Goal: Task Accomplishment & Management: Complete application form

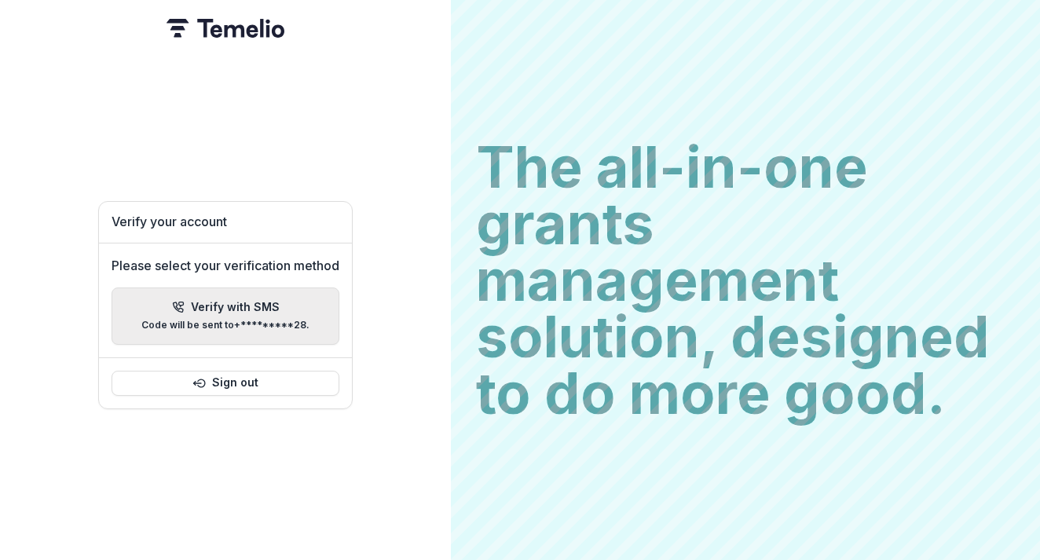
click at [216, 327] on button "Verify with SMS Code will be sent to +*********28 ." at bounding box center [226, 316] width 228 height 57
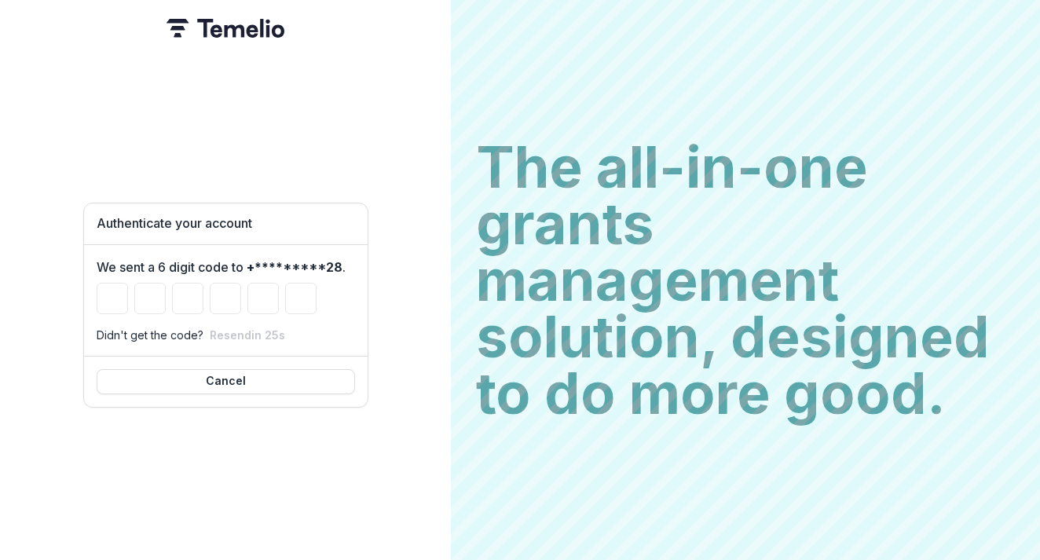
type input "*"
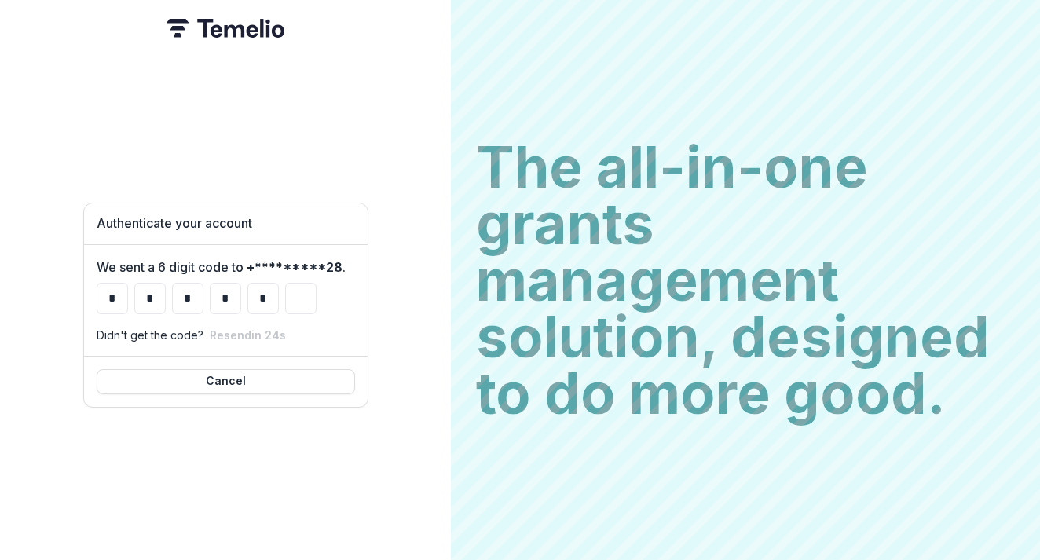
type input "*"
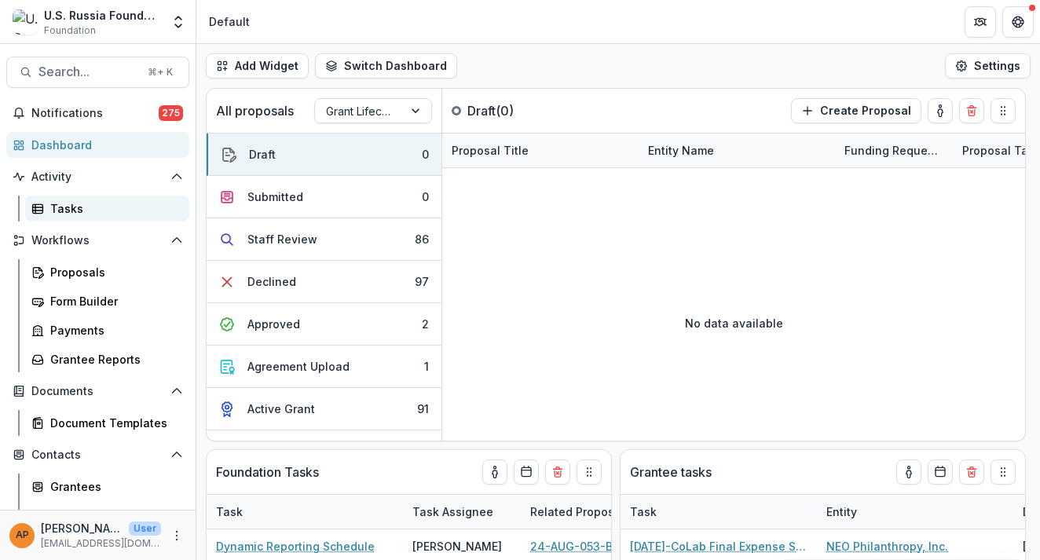
click at [40, 205] on rect at bounding box center [38, 208] width 10 height 9
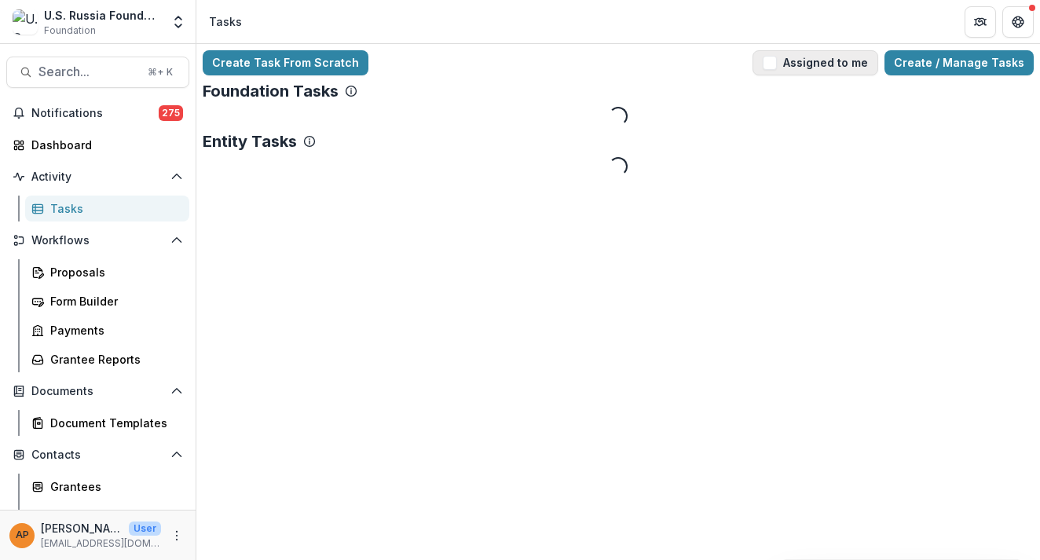
click at [836, 68] on button "Assigned to me" at bounding box center [816, 62] width 126 height 25
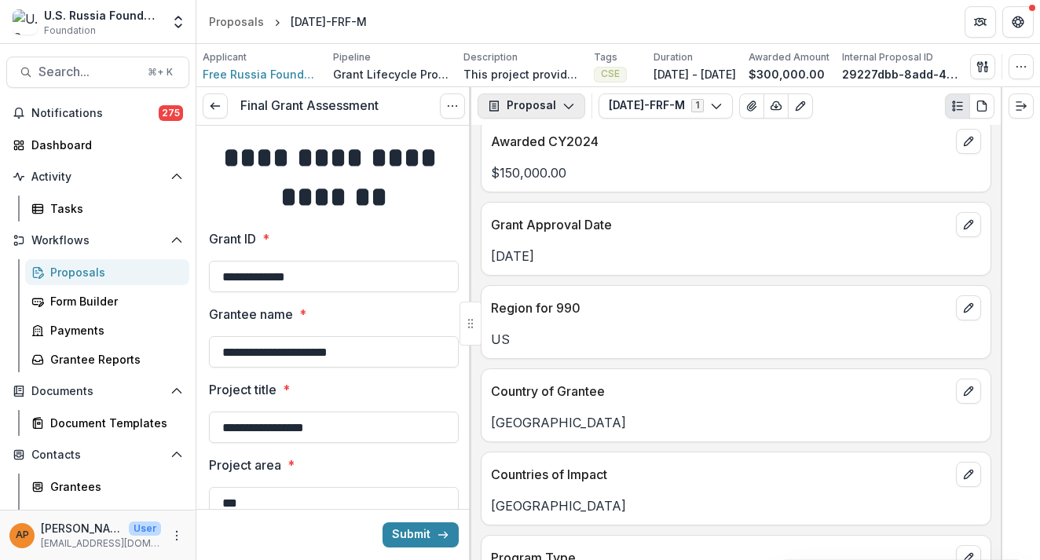
click at [533, 110] on button "Proposal" at bounding box center [532, 105] width 108 height 25
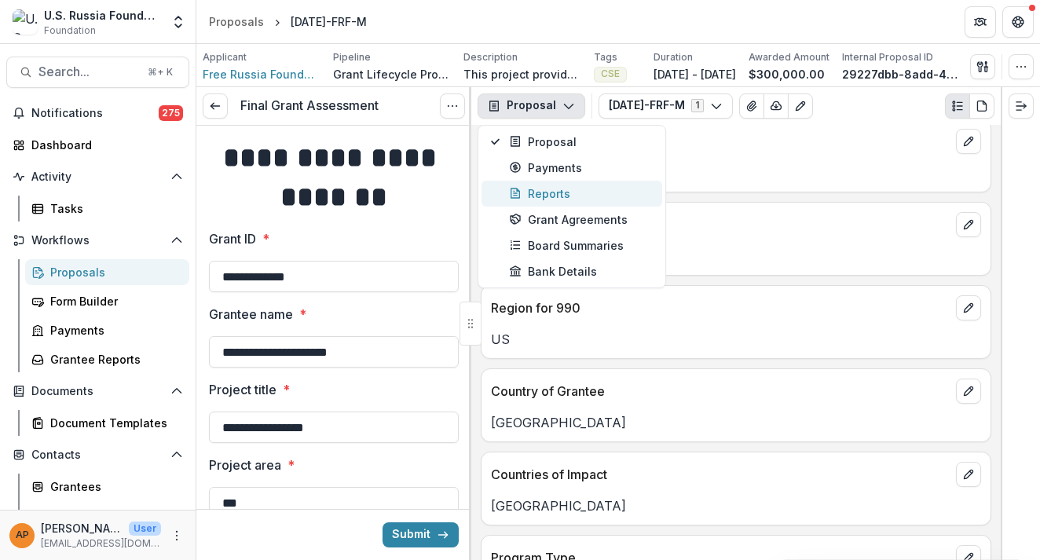
click at [551, 191] on div "Reports" at bounding box center [581, 193] width 144 height 16
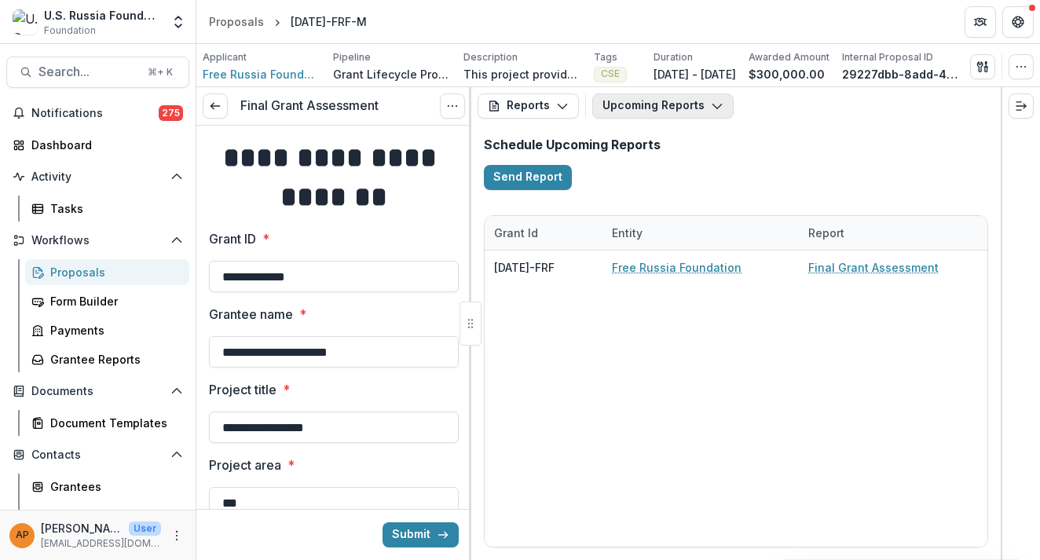
click at [637, 99] on button "Upcoming Reports" at bounding box center [662, 105] width 141 height 25
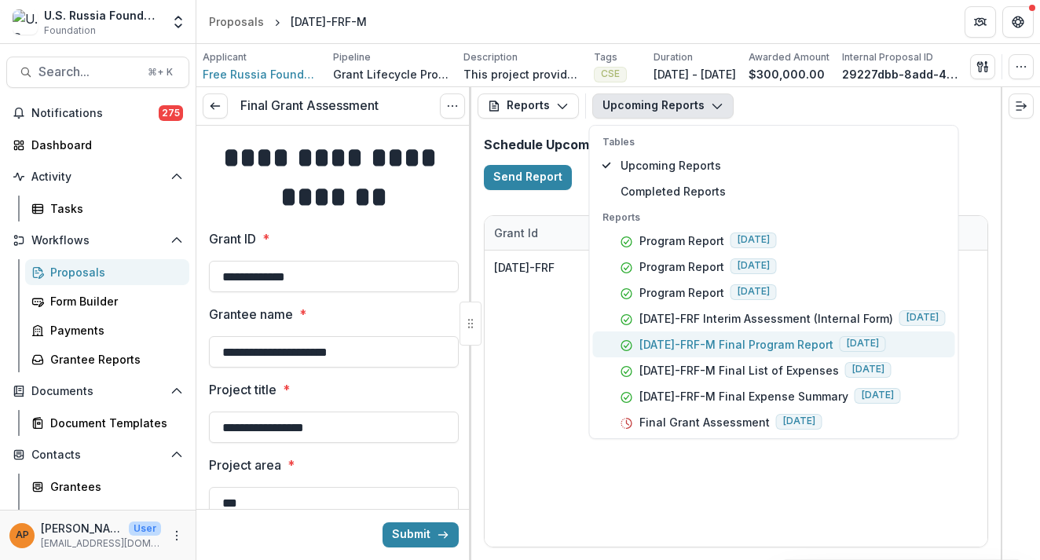
click at [738, 344] on p "23-APR-02-FRF-M Final Program Report" at bounding box center [736, 344] width 194 height 16
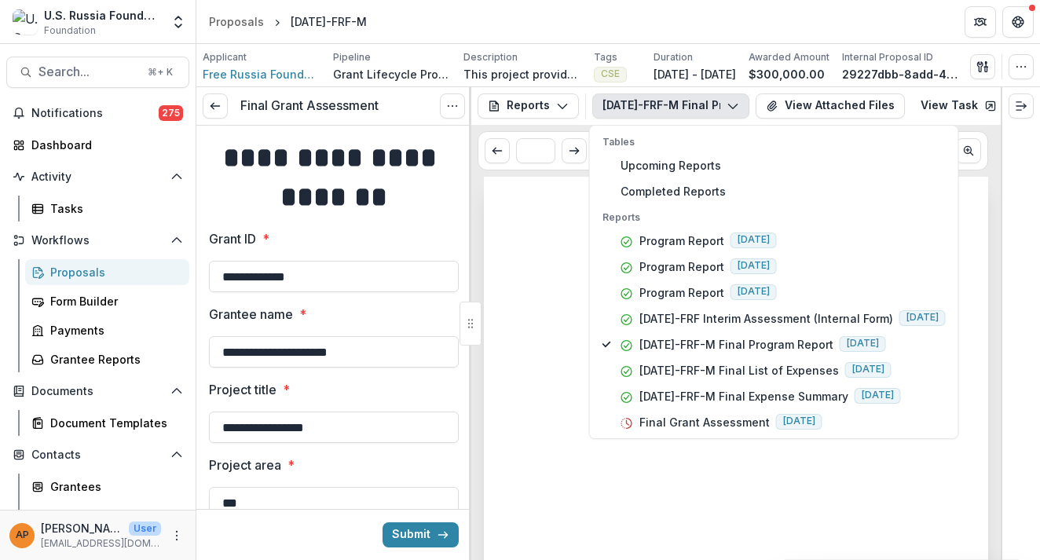
click at [567, 351] on div at bounding box center [736, 533] width 504 height 713
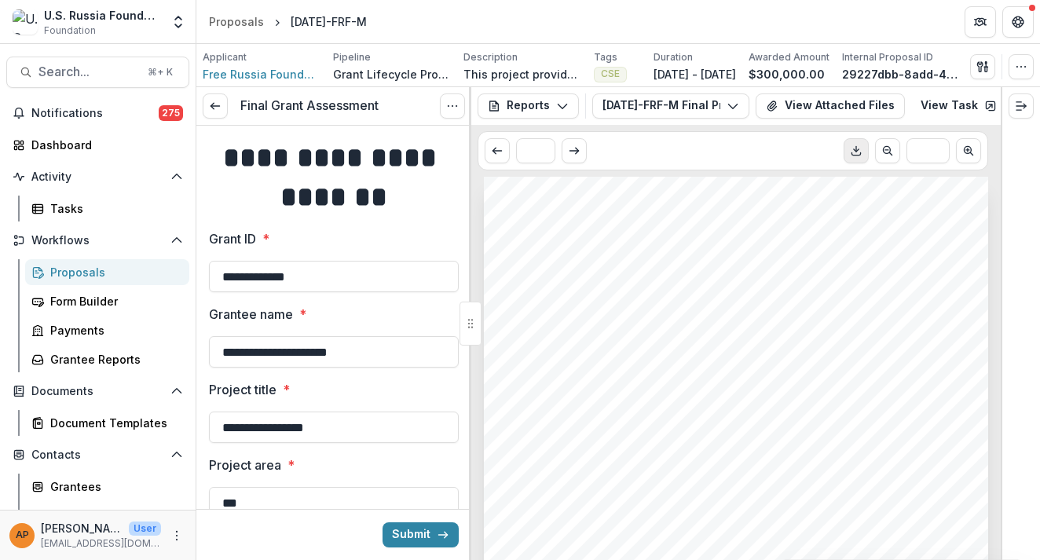
click at [855, 145] on button "Download PDF" at bounding box center [856, 150] width 25 height 25
click at [718, 106] on button "23-APR-02-FRF-M Final Program Report" at bounding box center [670, 105] width 157 height 25
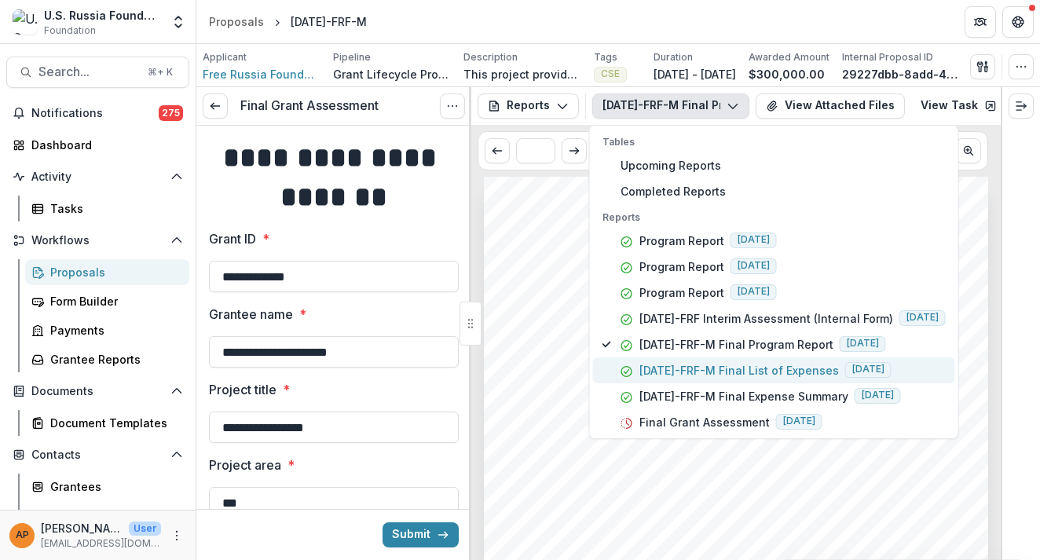
click at [788, 379] on button "23-APR-02-FRF-M Final List of Expenses 2025-08-31" at bounding box center [774, 370] width 362 height 26
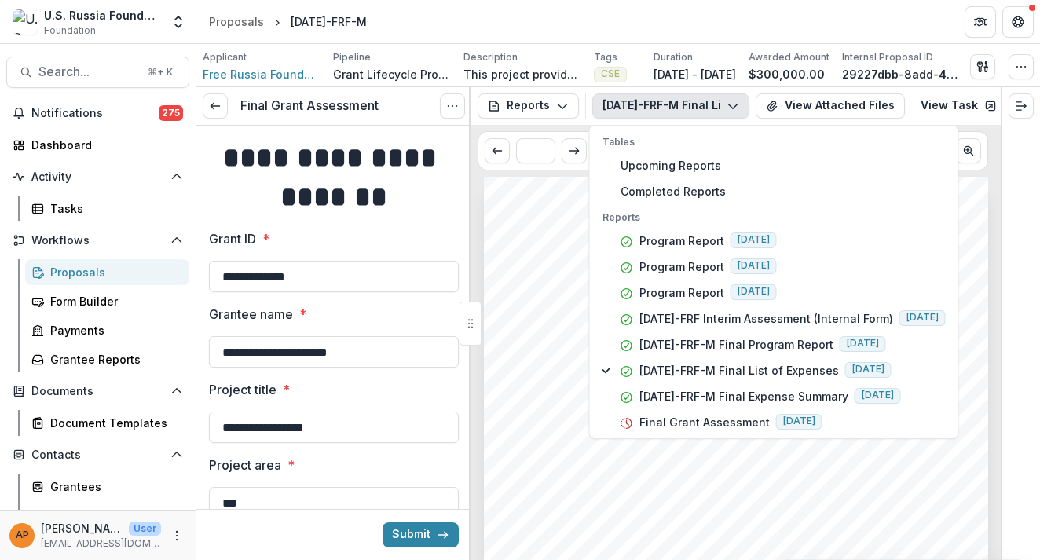
click at [690, 474] on div "Submission Responses Financial Report Detailed List of Expenses Grant ID 23-APR…" at bounding box center [736, 534] width 504 height 714
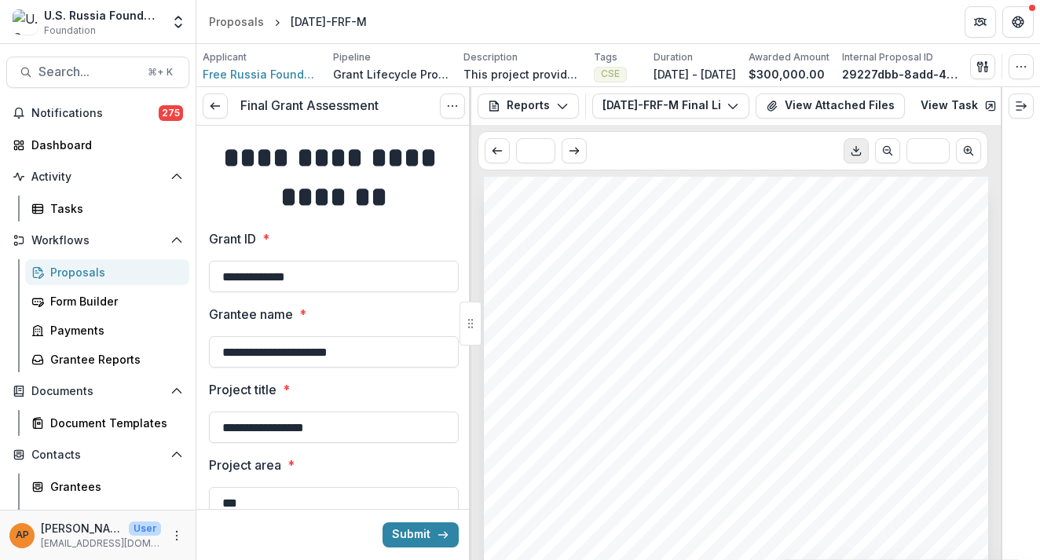
click at [859, 151] on icon "Download PDF" at bounding box center [856, 151] width 13 height 13
click at [688, 25] on header "Proposals 23-APR-02-FRF-M" at bounding box center [618, 21] width 844 height 43
click at [651, 114] on button "23-APR-02-FRF-M Final List of Expenses" at bounding box center [670, 105] width 157 height 25
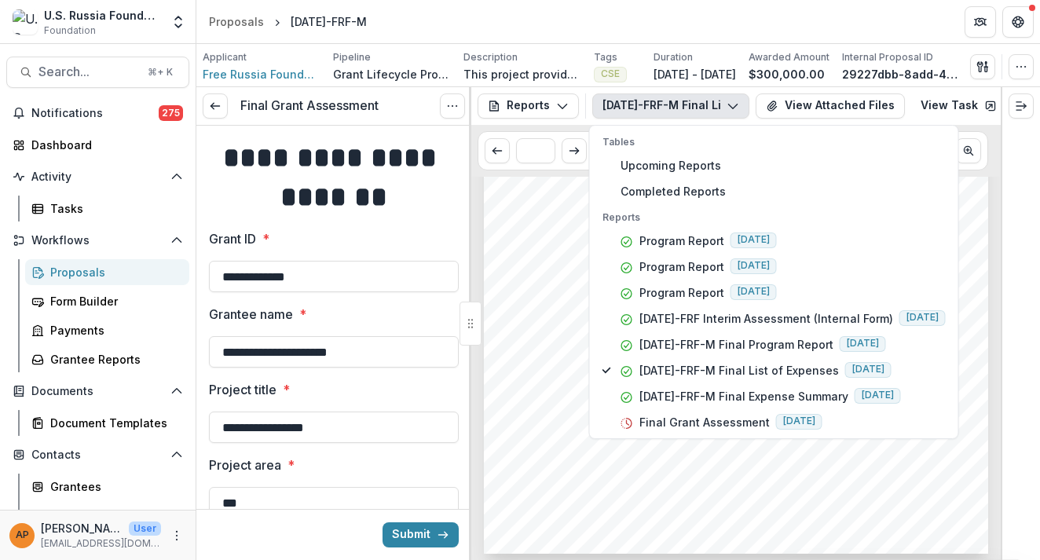
click at [506, 344] on div "Submission Responses Financial Report Detailed List of Expenses Grant ID 23-APR…" at bounding box center [736, 198] width 504 height 714
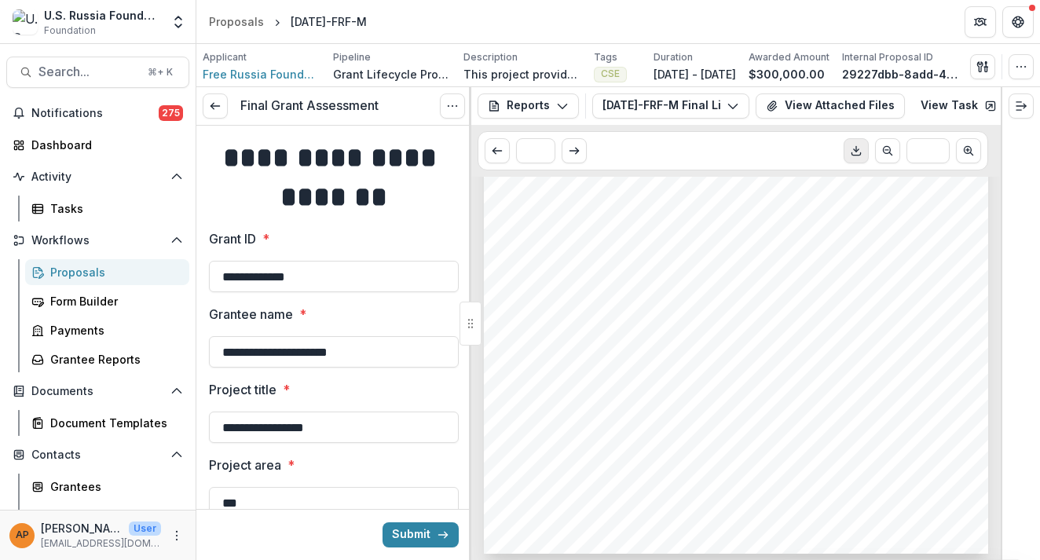
click at [805, 119] on div "Reports Proposal Payments Reports Grant Agreements Board Summaries Bank Details…" at bounding box center [735, 106] width 529 height 38
click at [801, 111] on button "View Attached Files" at bounding box center [830, 105] width 149 height 25
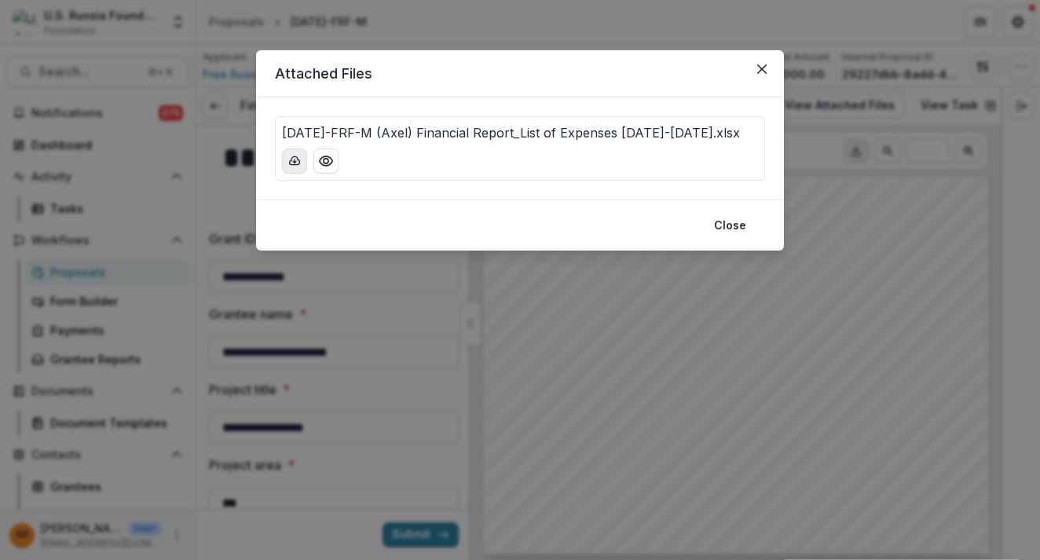
click at [297, 159] on icon "download-button" at bounding box center [294, 161] width 13 height 13
click at [716, 224] on button "Close" at bounding box center [730, 225] width 51 height 25
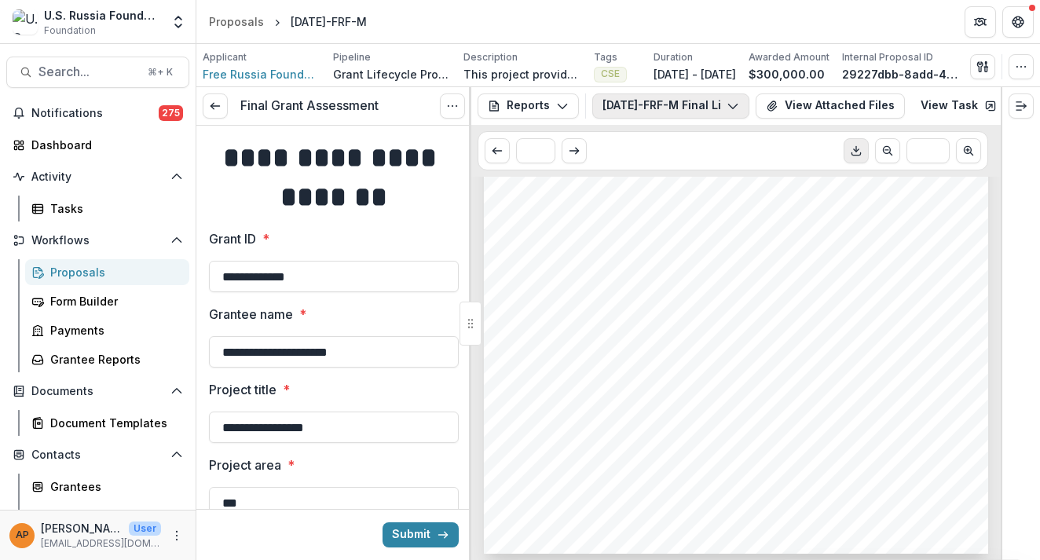
click at [678, 100] on button "23-APR-02-FRF-M Final List of Expenses" at bounding box center [670, 105] width 157 height 25
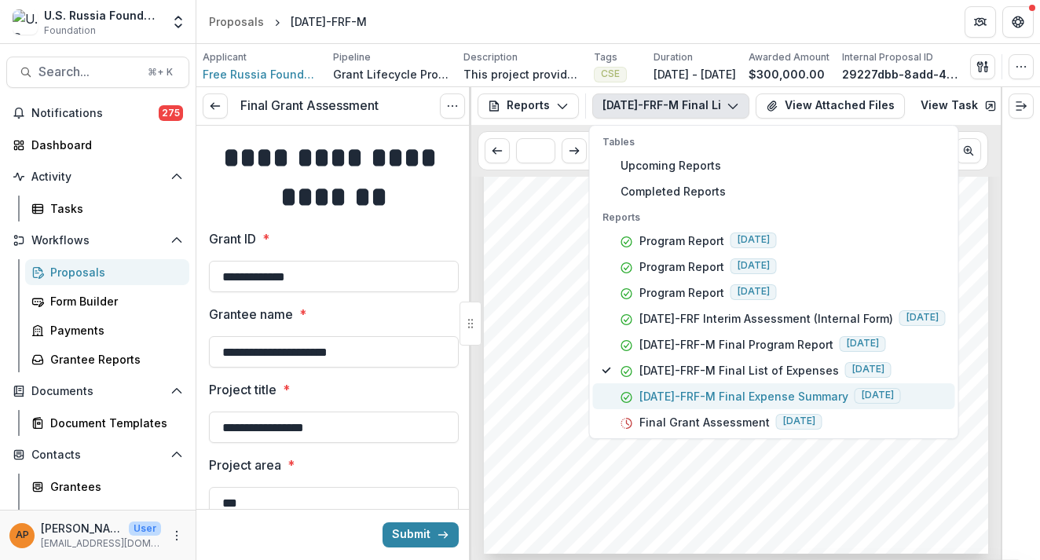
click at [761, 390] on p "23-APR-02-FRF-M Final Expense Summary" at bounding box center [743, 396] width 209 height 16
click at [746, 402] on p "23-APR-02-FRF-M Final Expense Summary" at bounding box center [743, 396] width 209 height 16
click at [745, 402] on p "23-APR-02-FRF-M Final Expense Summary" at bounding box center [743, 396] width 209 height 16
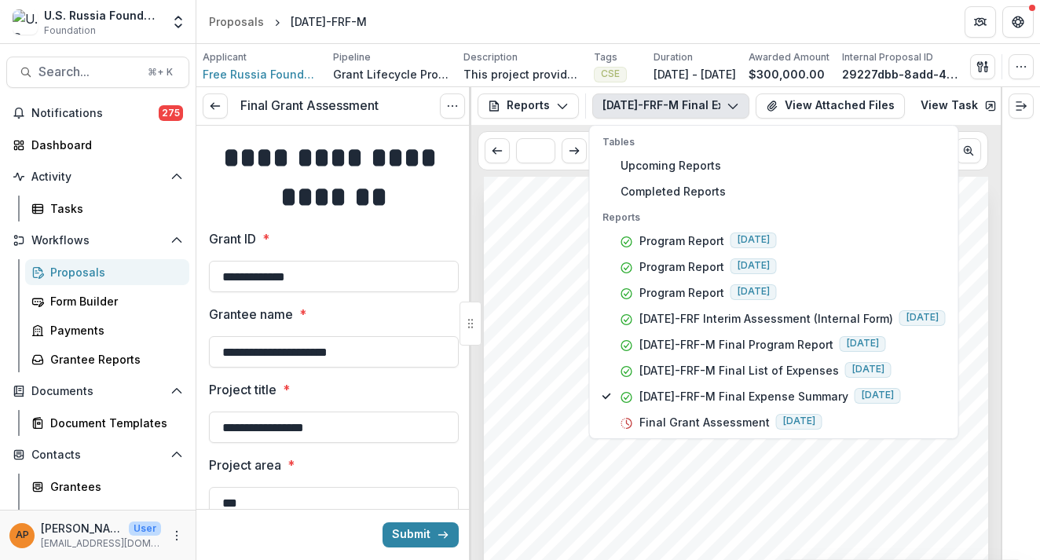
click at [551, 369] on span "Report number" at bounding box center [557, 367] width 85 height 12
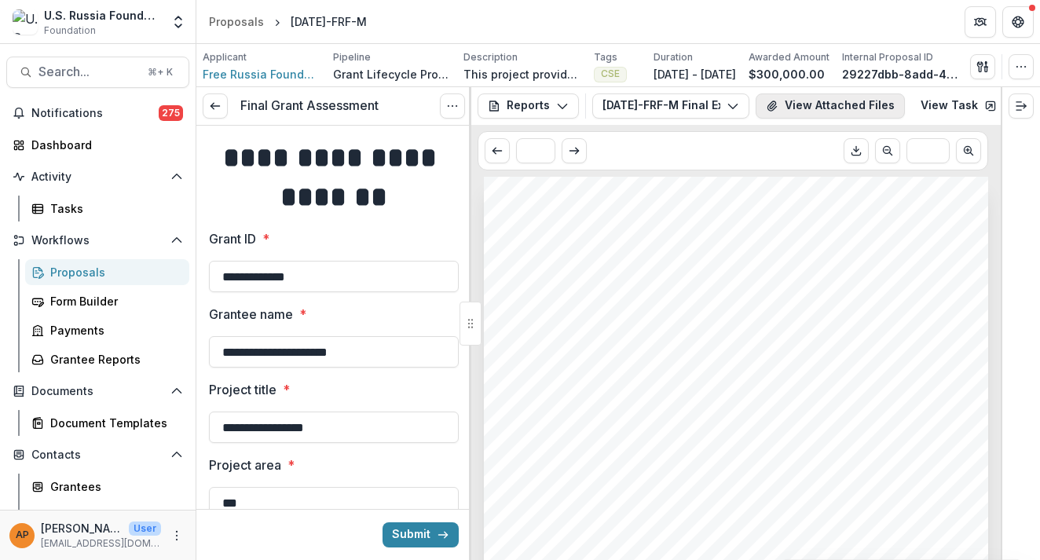
click at [811, 112] on button "View Attached Files" at bounding box center [830, 105] width 149 height 25
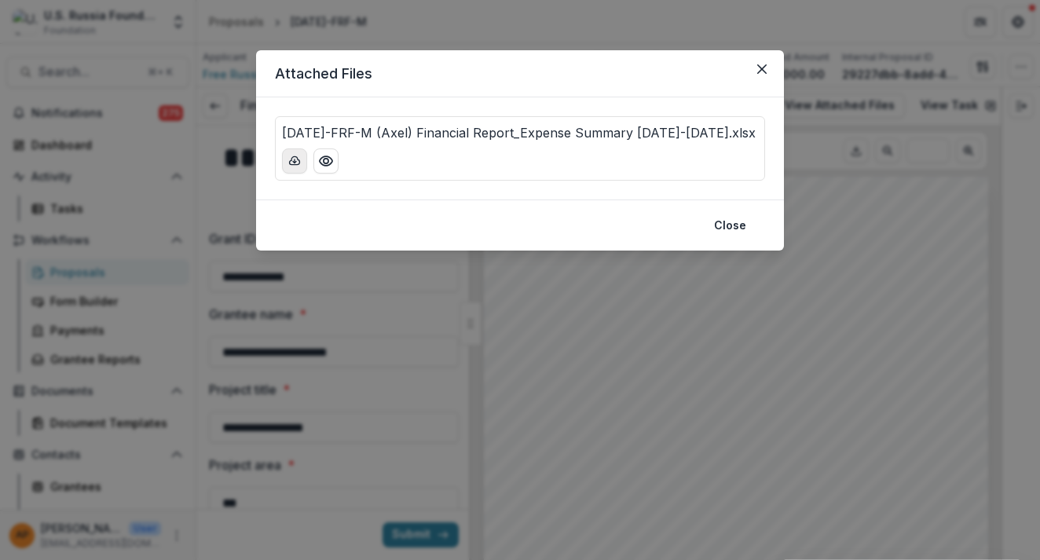
click at [288, 174] on button "download-button" at bounding box center [294, 160] width 25 height 25
click at [292, 337] on div "Attached Files 23-APR-02-FRF-M (Axel) Financial Report_Expense Summary Apr 2025…" at bounding box center [520, 280] width 1040 height 560
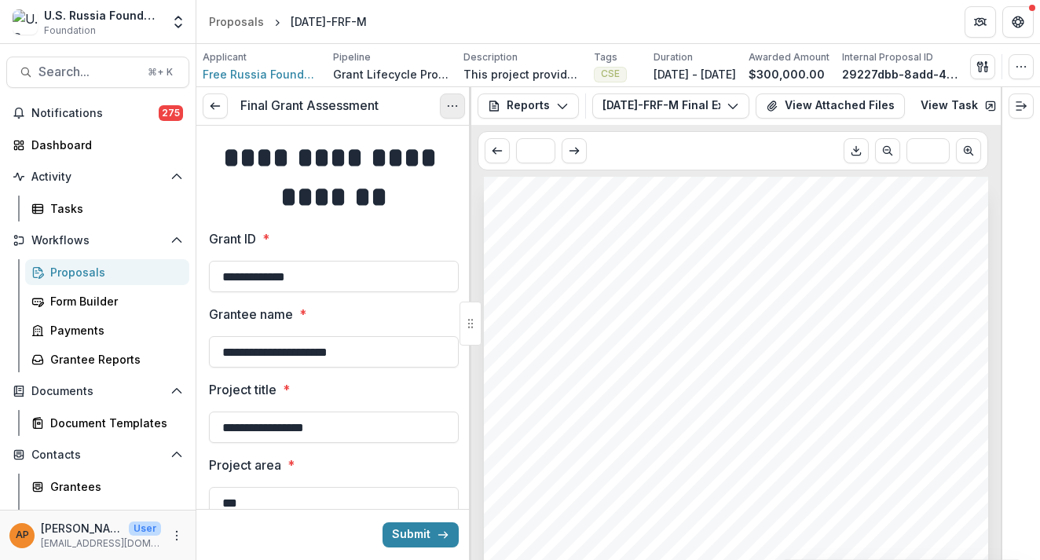
click at [446, 106] on icon "Options" at bounding box center [452, 106] width 13 height 13
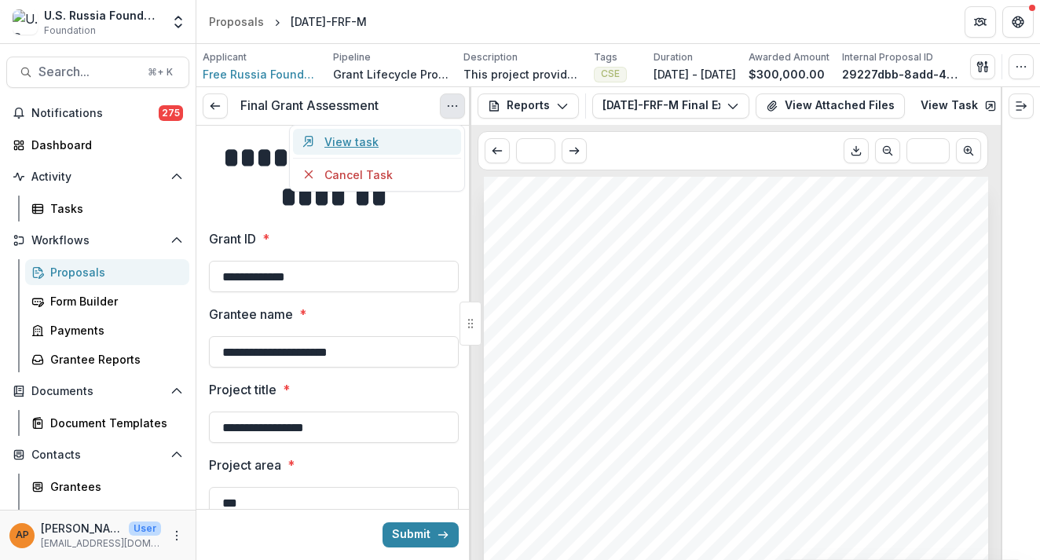
click at [430, 139] on link "View task" at bounding box center [377, 142] width 168 height 26
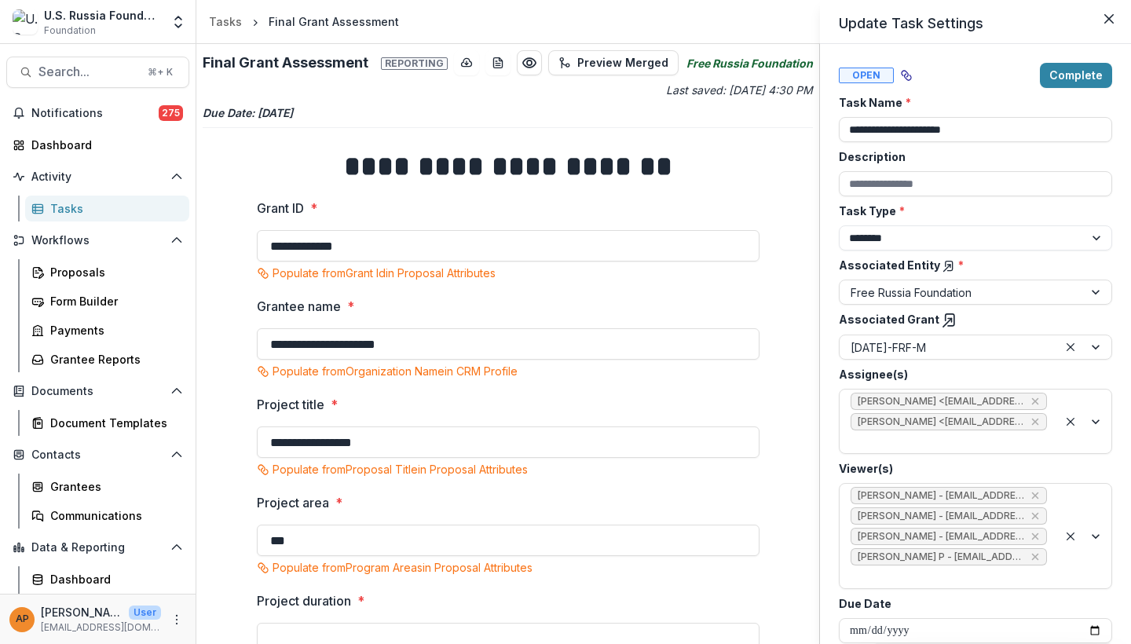
click at [820, 97] on div "**********" at bounding box center [975, 344] width 311 height 600
drag, startPoint x: 817, startPoint y: 98, endPoint x: 817, endPoint y: 189, distance: 91.1
click at [817, 189] on div "**********" at bounding box center [565, 322] width 1131 height 644
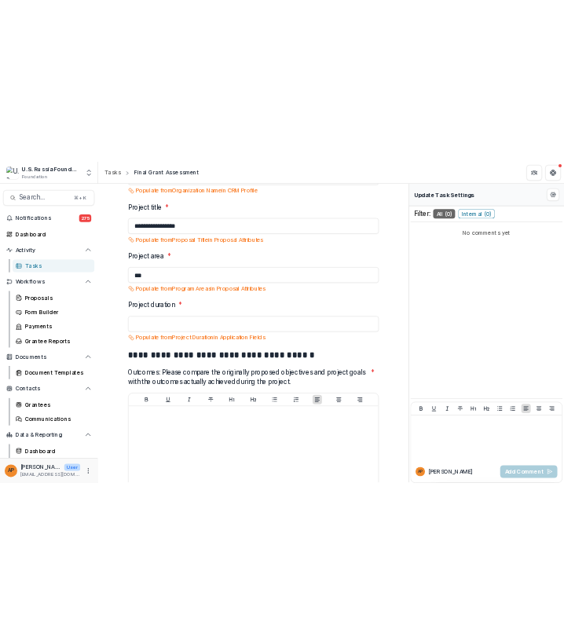
scroll to position [315, 0]
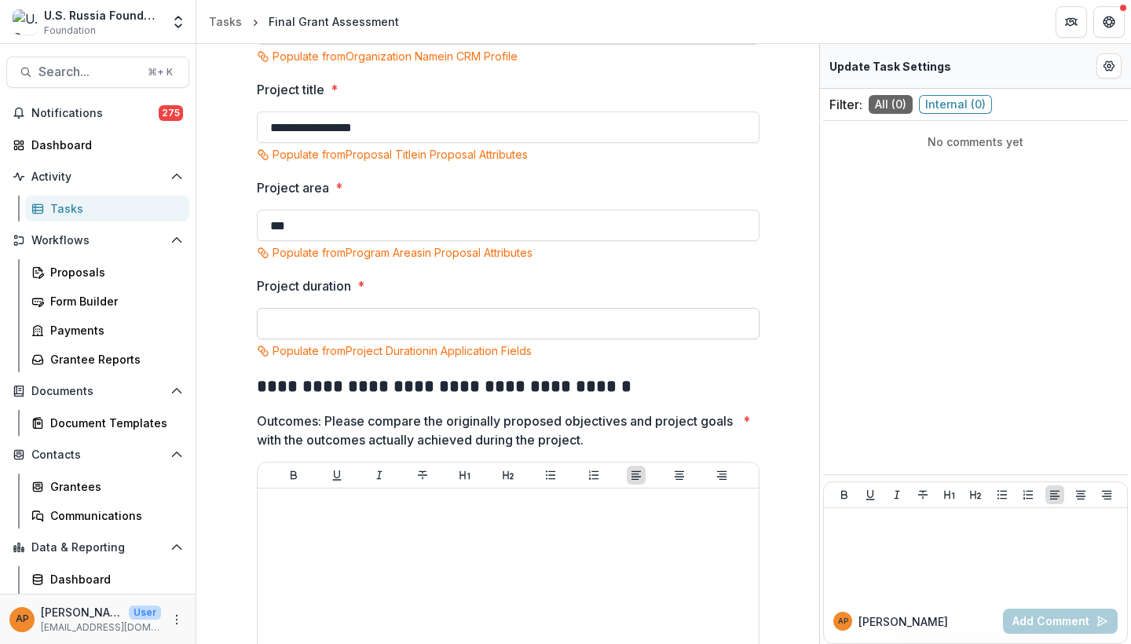
click at [365, 328] on input "Project duration *" at bounding box center [508, 323] width 503 height 31
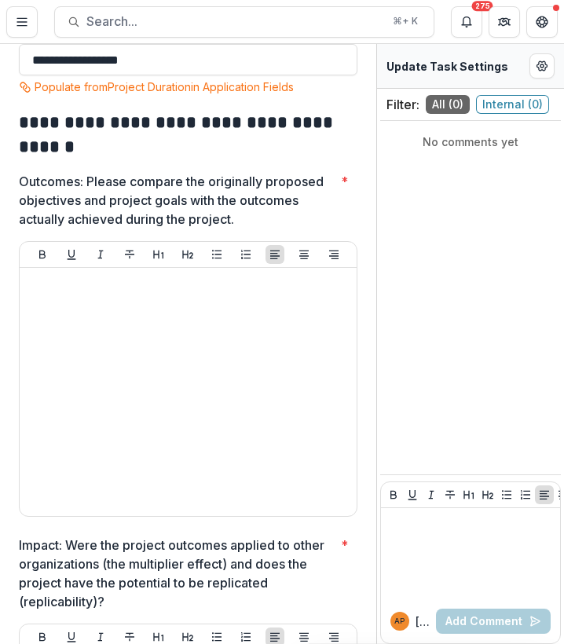
scroll to position [712, 0]
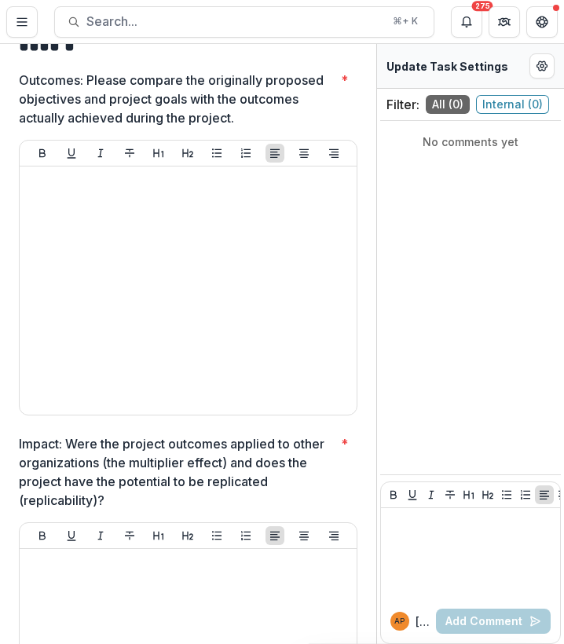
type input "**********"
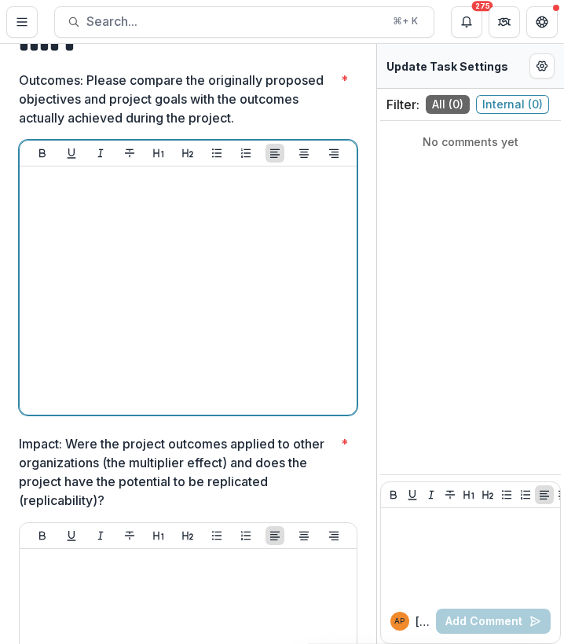
click at [235, 325] on div at bounding box center [188, 291] width 324 height 236
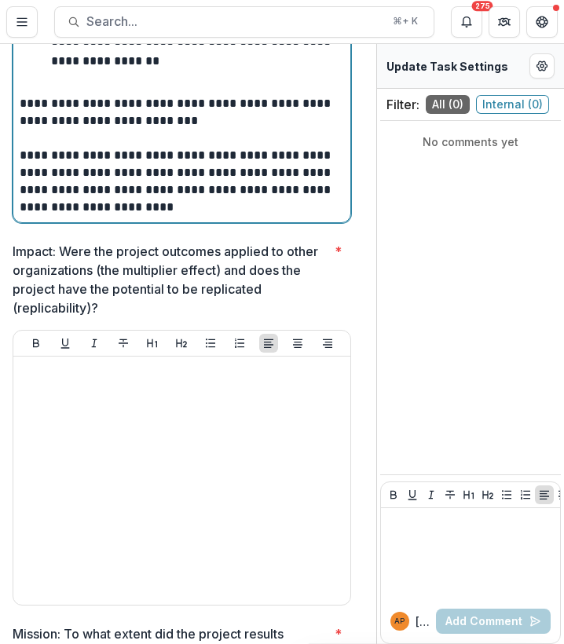
scroll to position [1365, 6]
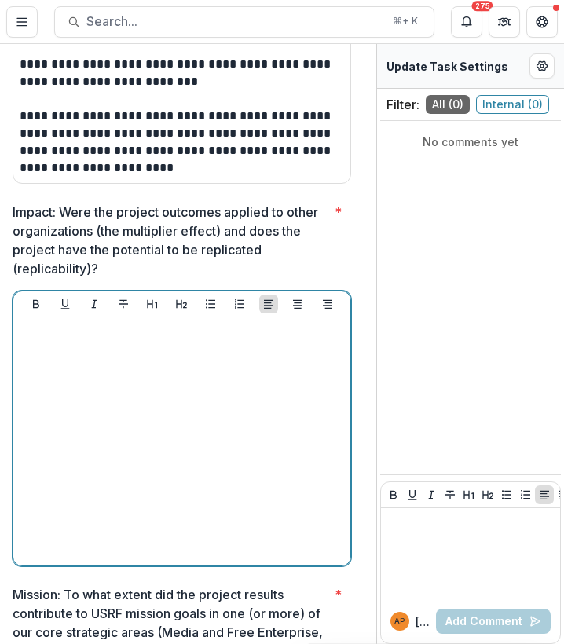
click at [193, 402] on div at bounding box center [182, 442] width 324 height 236
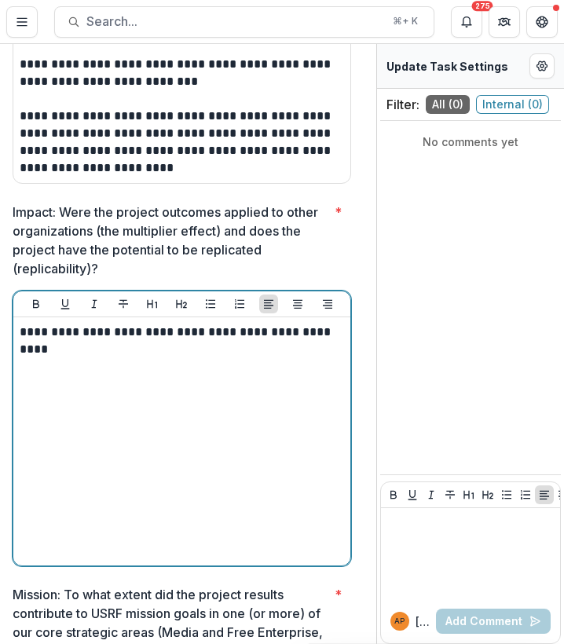
click at [196, 358] on p "**********" at bounding box center [180, 341] width 320 height 35
click at [204, 410] on div "**********" at bounding box center [182, 442] width 324 height 236
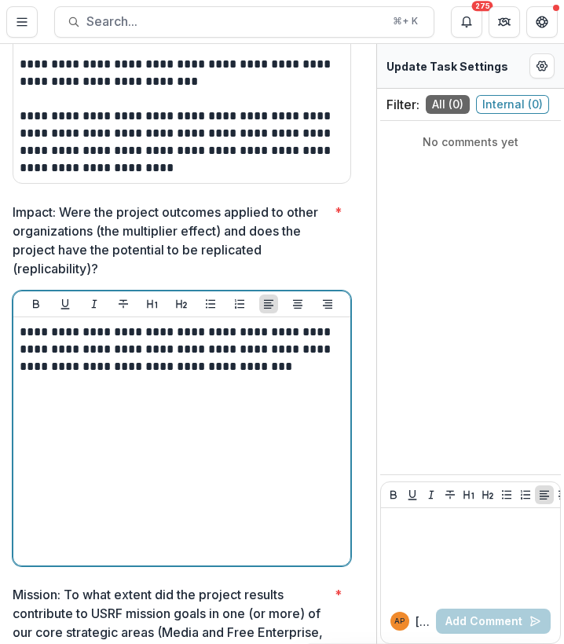
click at [145, 375] on p "**********" at bounding box center [180, 350] width 320 height 52
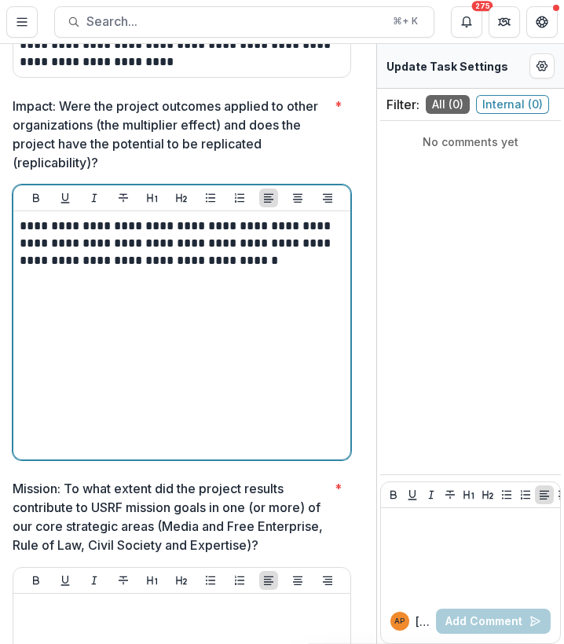
scroll to position [1483, 6]
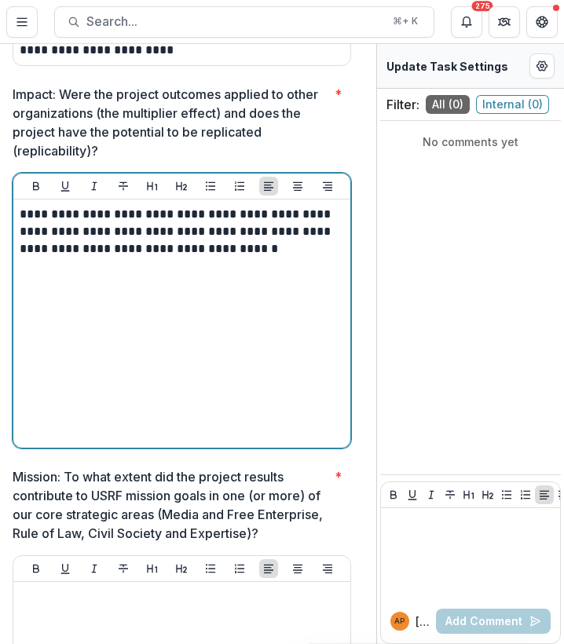
click at [293, 315] on div "**********" at bounding box center [182, 324] width 324 height 236
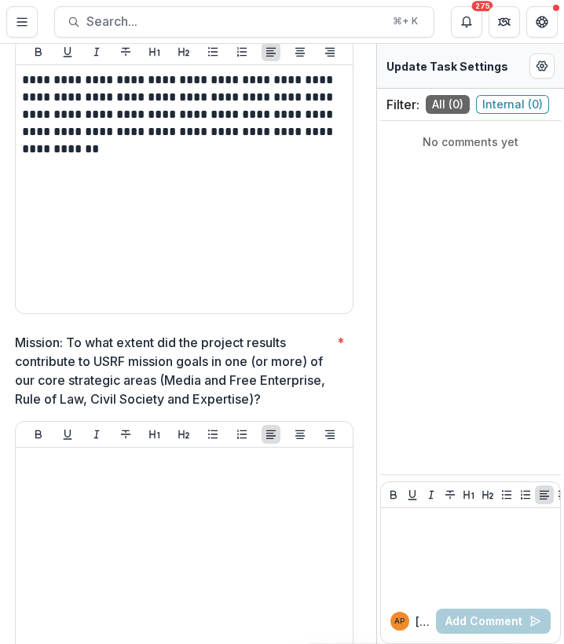
scroll to position [1674, 4]
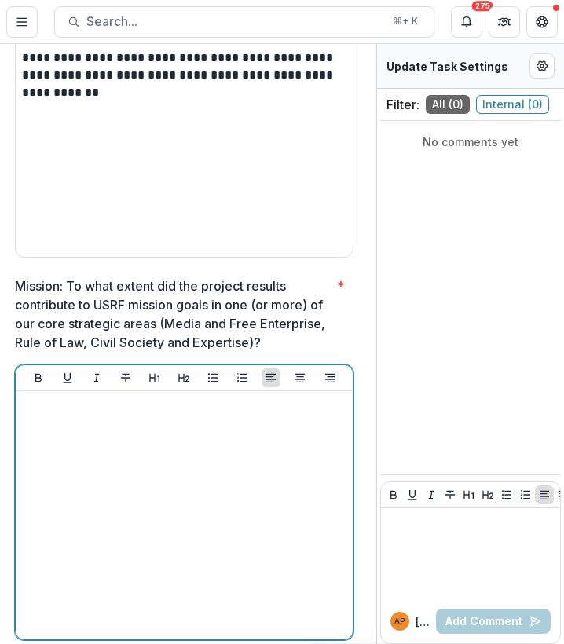
click at [239, 515] on div at bounding box center [184, 515] width 324 height 236
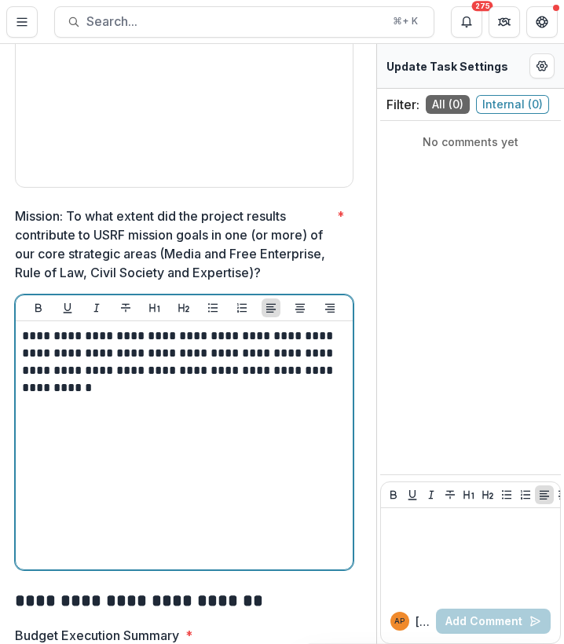
scroll to position [1746, 4]
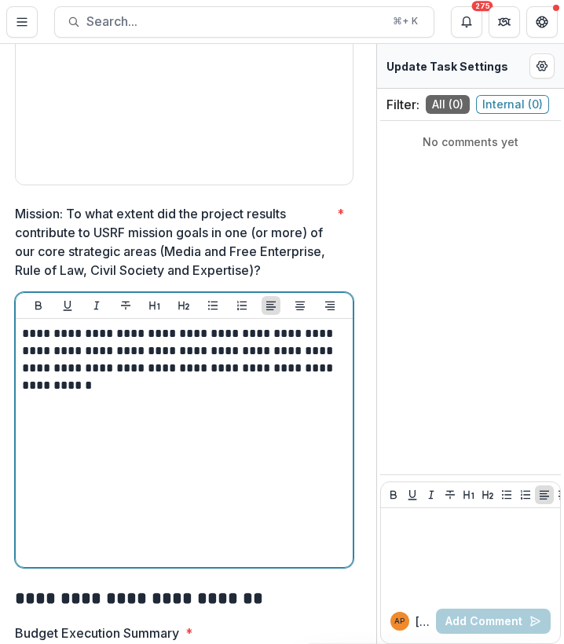
click at [295, 394] on p "**********" at bounding box center [182, 359] width 320 height 69
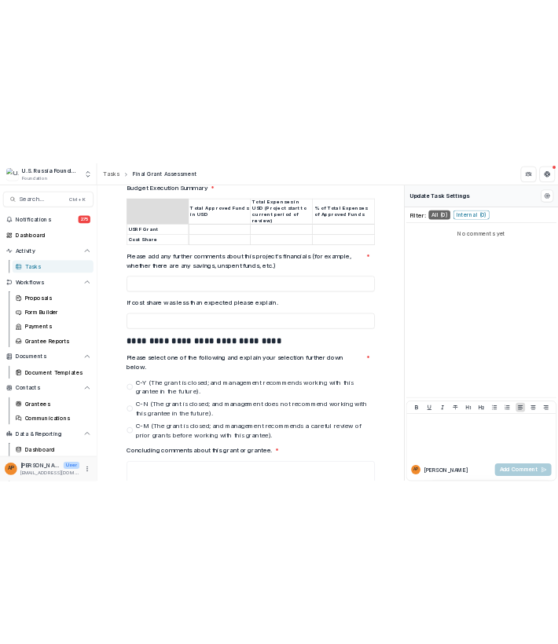
scroll to position [2097, 0]
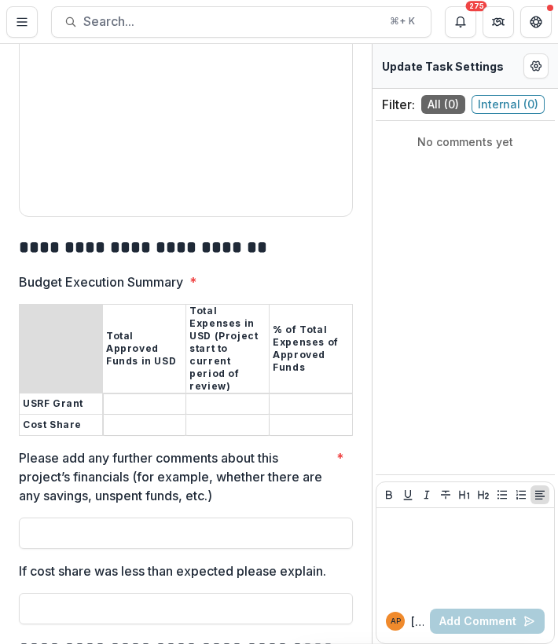
click at [137, 414] on input "Budget Execution Summary *" at bounding box center [145, 404] width 82 height 19
type input "*******"
click at [144, 435] on input "Budget Execution Summary *" at bounding box center [145, 425] width 82 height 19
type input "*"
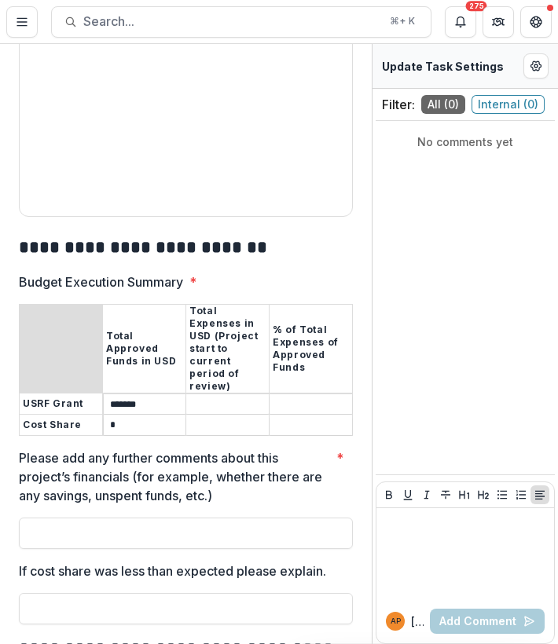
click at [217, 414] on input "Budget Execution Summary *" at bounding box center [227, 404] width 82 height 19
type input "**********"
click at [292, 414] on input "Budget Execution Summary *" at bounding box center [310, 404] width 82 height 19
type input "****"
click at [247, 435] on input "Budget Execution Summary *" at bounding box center [227, 425] width 82 height 19
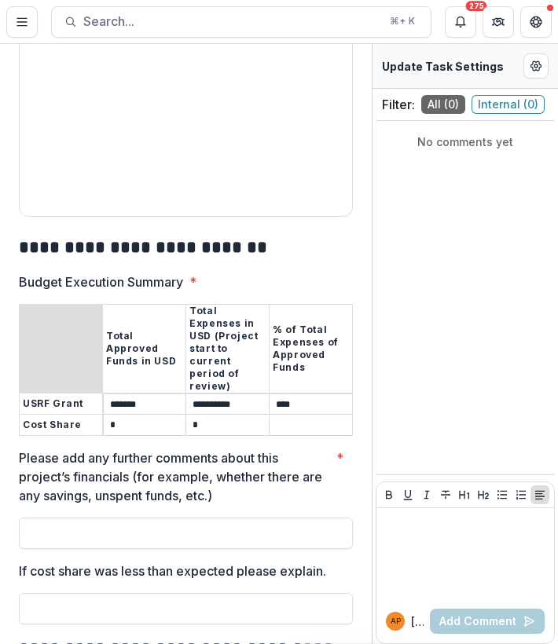
type input "*"
click at [295, 435] on input "Budget Execution Summary *" at bounding box center [310, 425] width 82 height 19
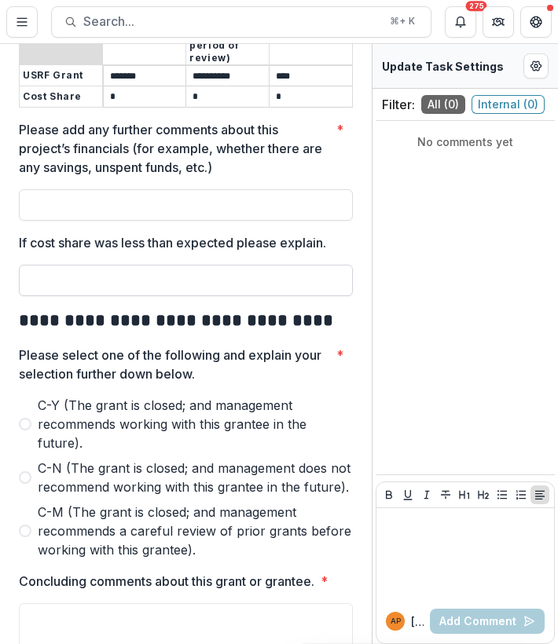
scroll to position [2427, 0]
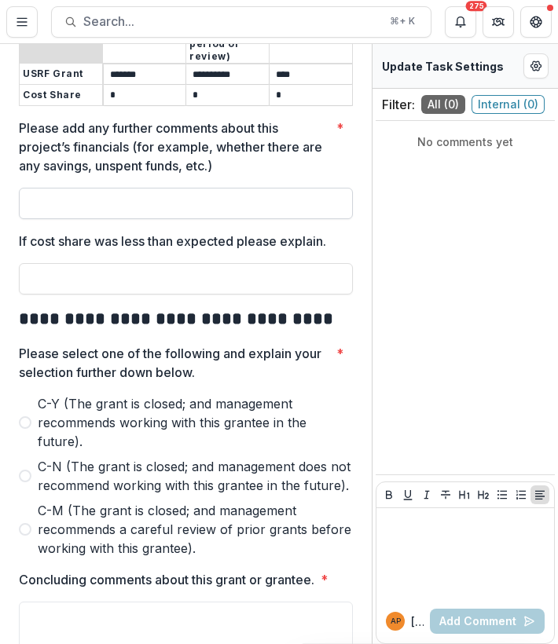
type input "*"
click at [140, 219] on input "Please add any further comments about this project’s financials (for example, w…" at bounding box center [186, 203] width 334 height 31
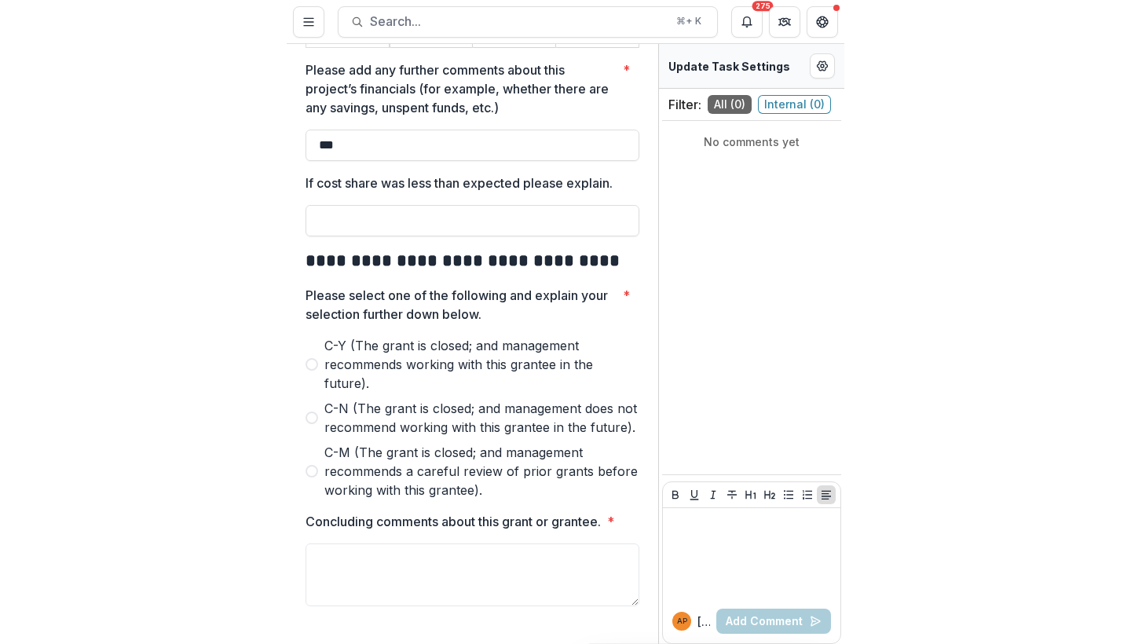
scroll to position [2571, 0]
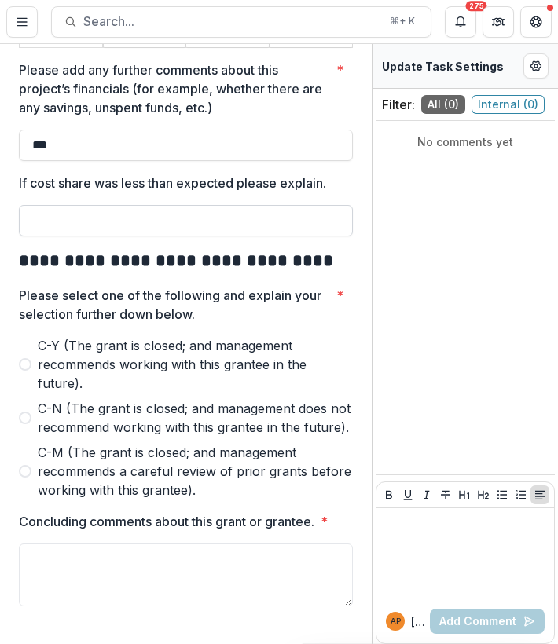
type input "***"
click at [141, 205] on input "If cost share was less than expected please explain." at bounding box center [186, 220] width 334 height 31
click at [42, 205] on input "**********" at bounding box center [186, 220] width 334 height 31
click at [142, 205] on input "**********" at bounding box center [186, 220] width 334 height 31
click at [252, 205] on input "**********" at bounding box center [186, 220] width 334 height 31
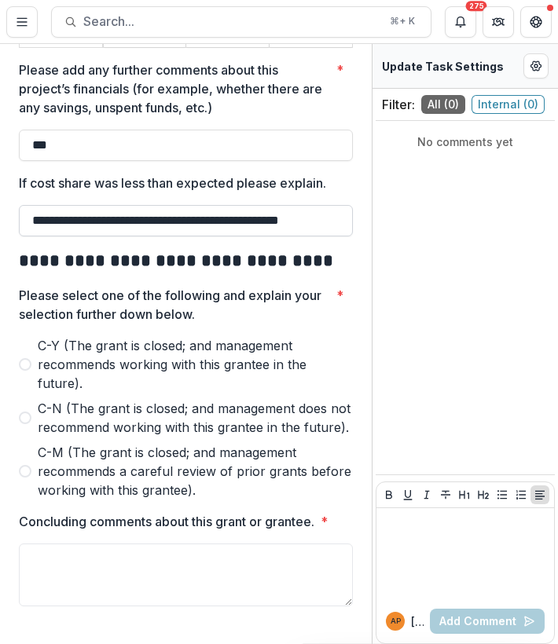
click at [342, 205] on input "**********" at bounding box center [186, 220] width 334 height 31
click at [322, 205] on input "**********" at bounding box center [186, 220] width 334 height 31
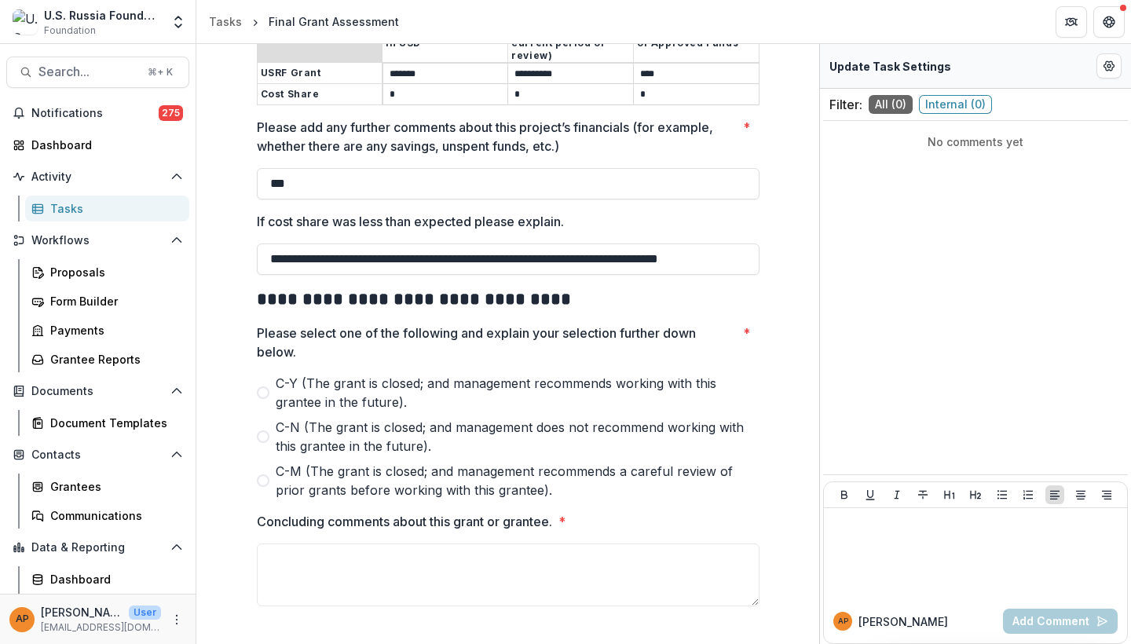
scroll to position [2097, 0]
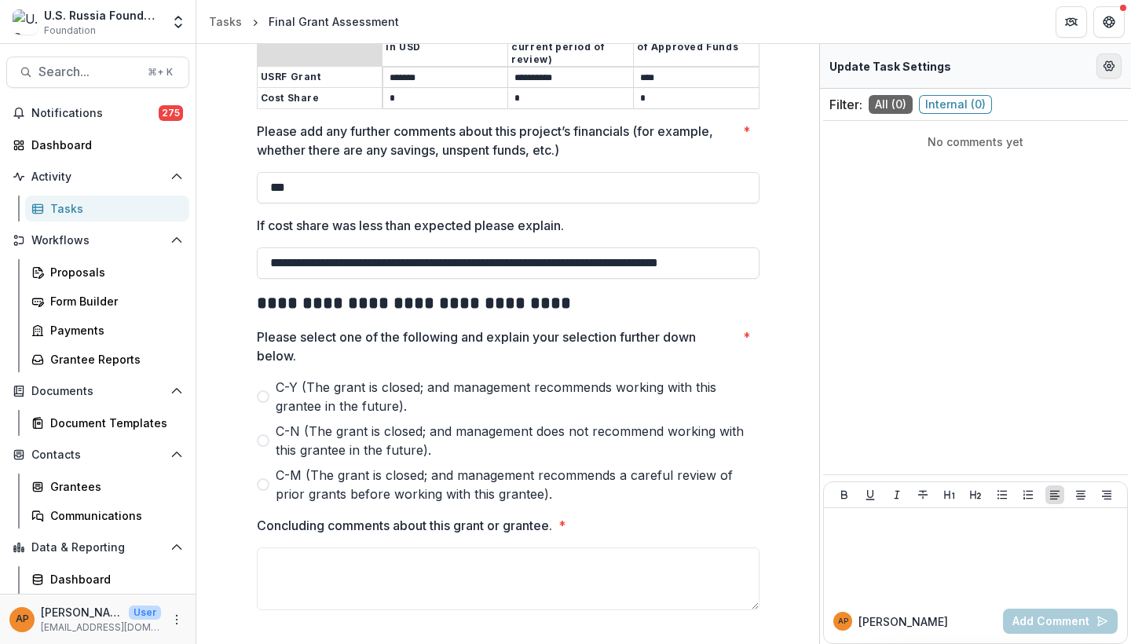
type input "**********"
click at [1039, 68] on icon "Edit Form Settings" at bounding box center [1109, 65] width 10 height 9
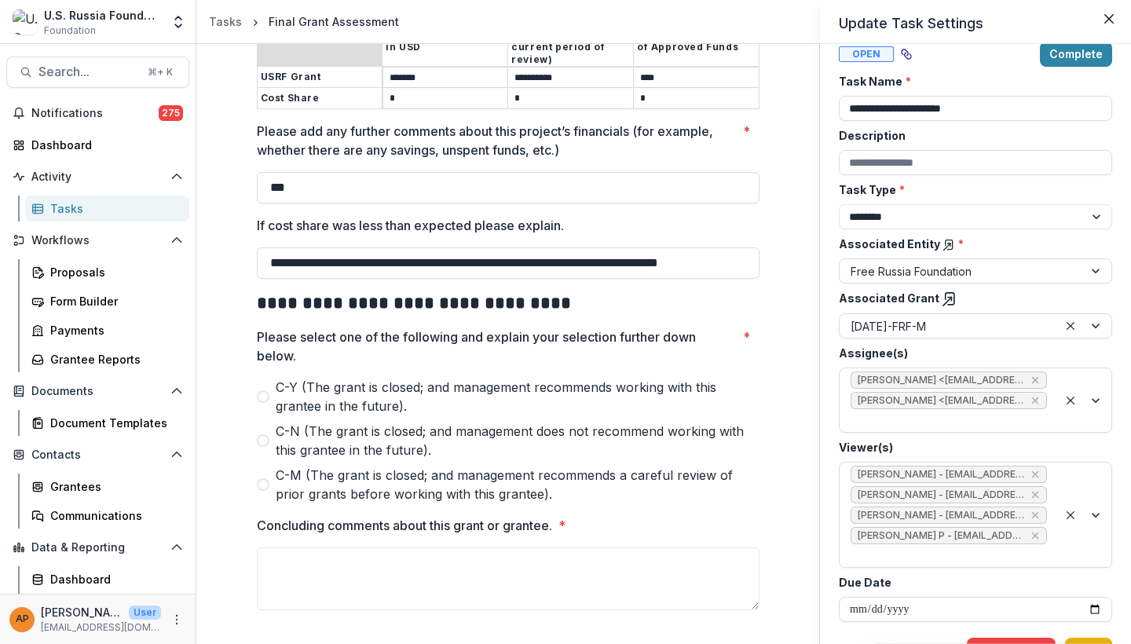
scroll to position [20, 0]
click at [1039, 559] on button "Save" at bounding box center [1088, 651] width 47 height 25
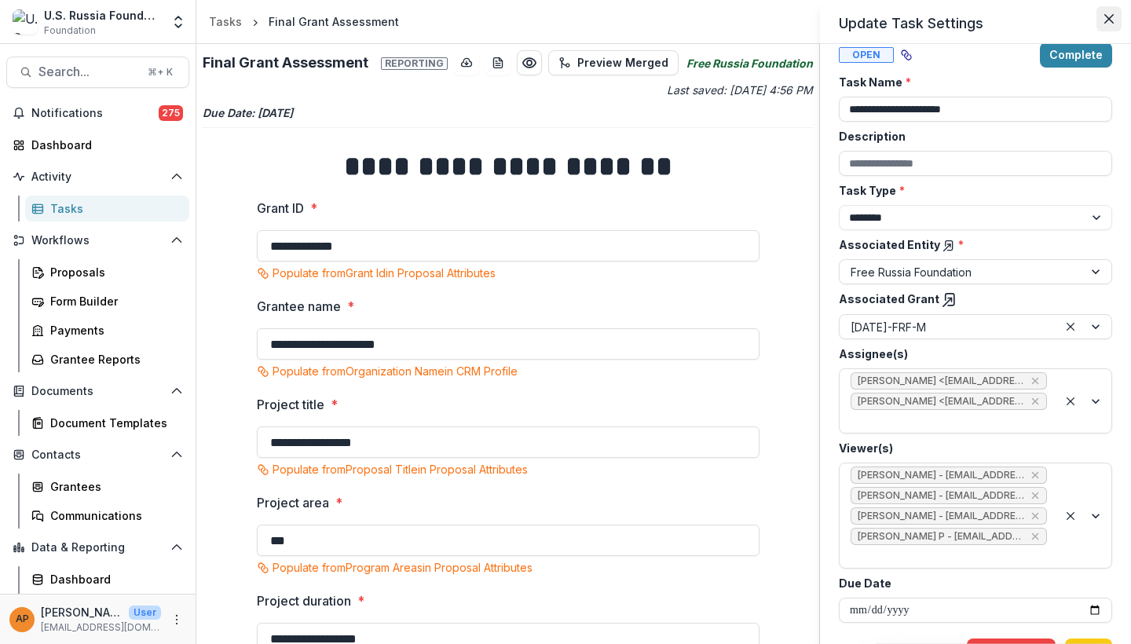
click at [1039, 20] on icon "Close" at bounding box center [1108, 18] width 9 height 9
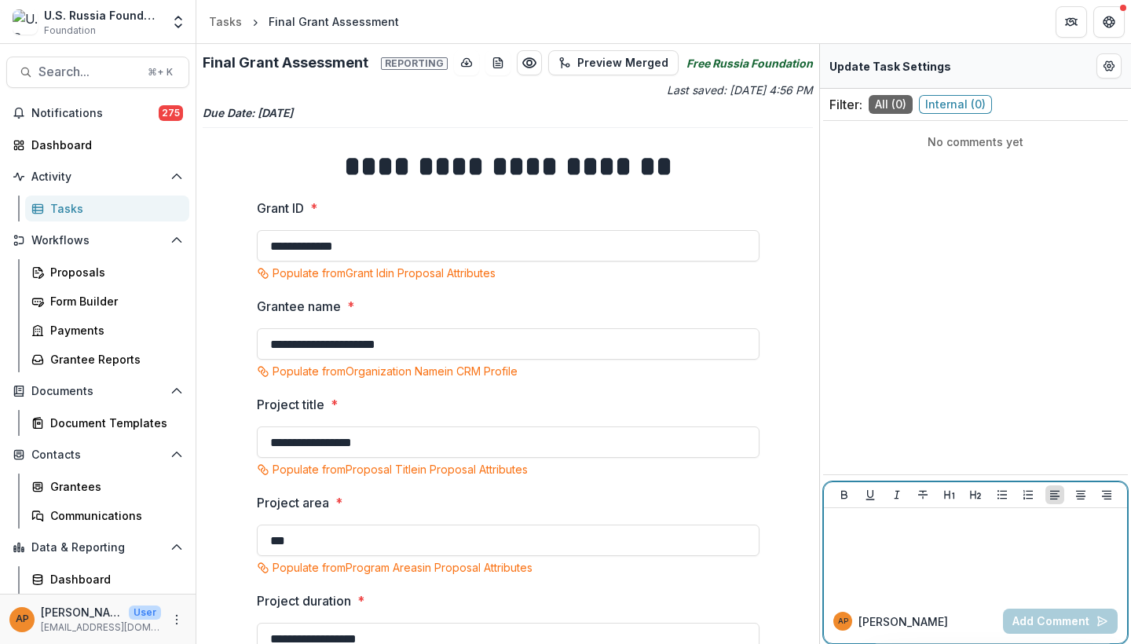
click at [912, 527] on p at bounding box center [975, 523] width 291 height 17
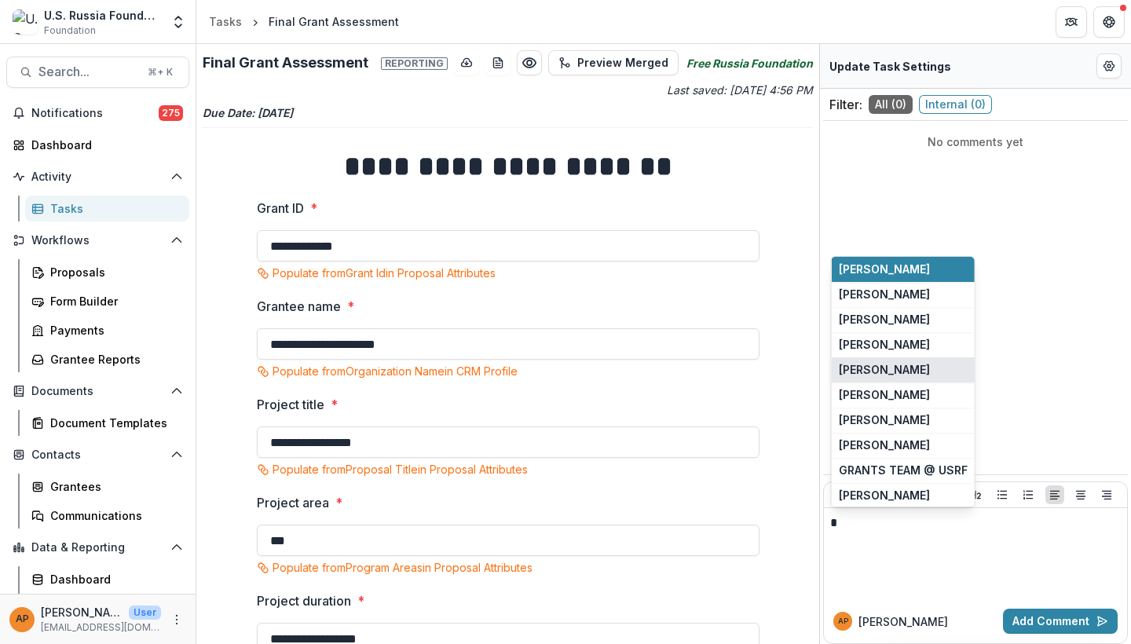
click at [894, 375] on button "[PERSON_NAME]" at bounding box center [903, 369] width 143 height 25
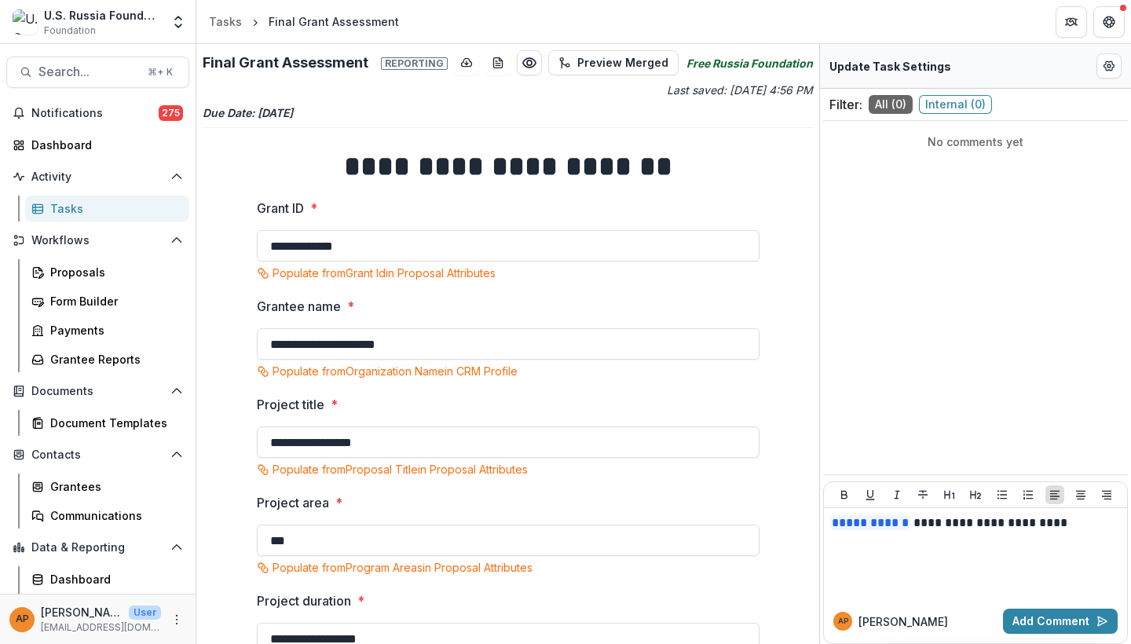
click at [1036, 559] on div "AP Anna P Add Comment" at bounding box center [975, 621] width 303 height 44
click at [1038, 559] on button "Add Comment" at bounding box center [1060, 621] width 115 height 25
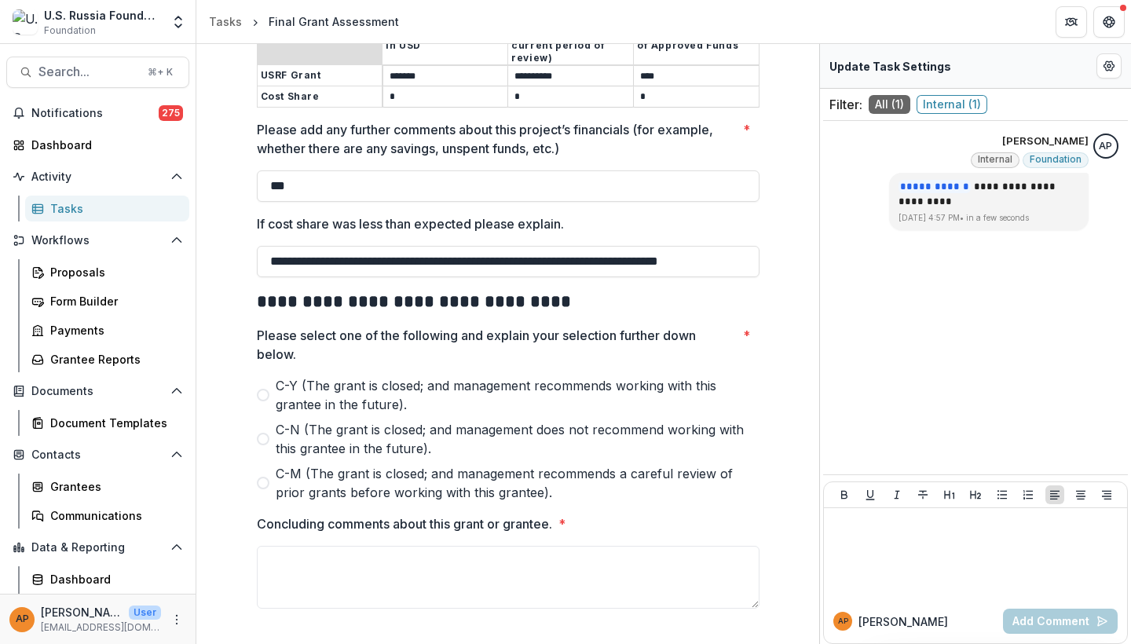
scroll to position [2097, 0]
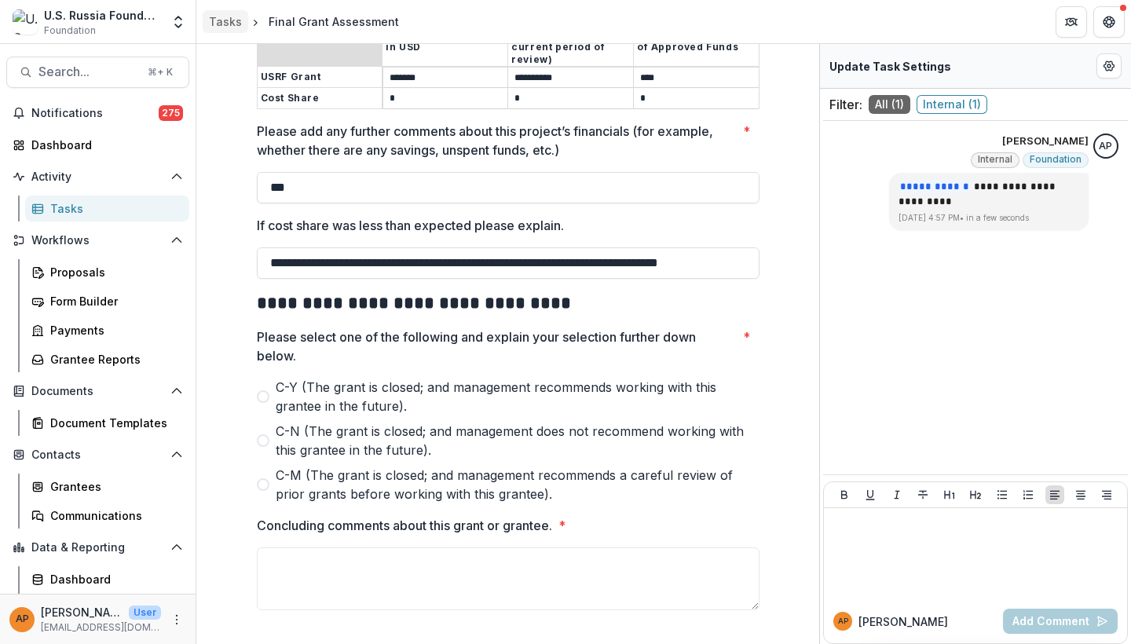
click at [214, 25] on div "Tasks" at bounding box center [225, 21] width 33 height 16
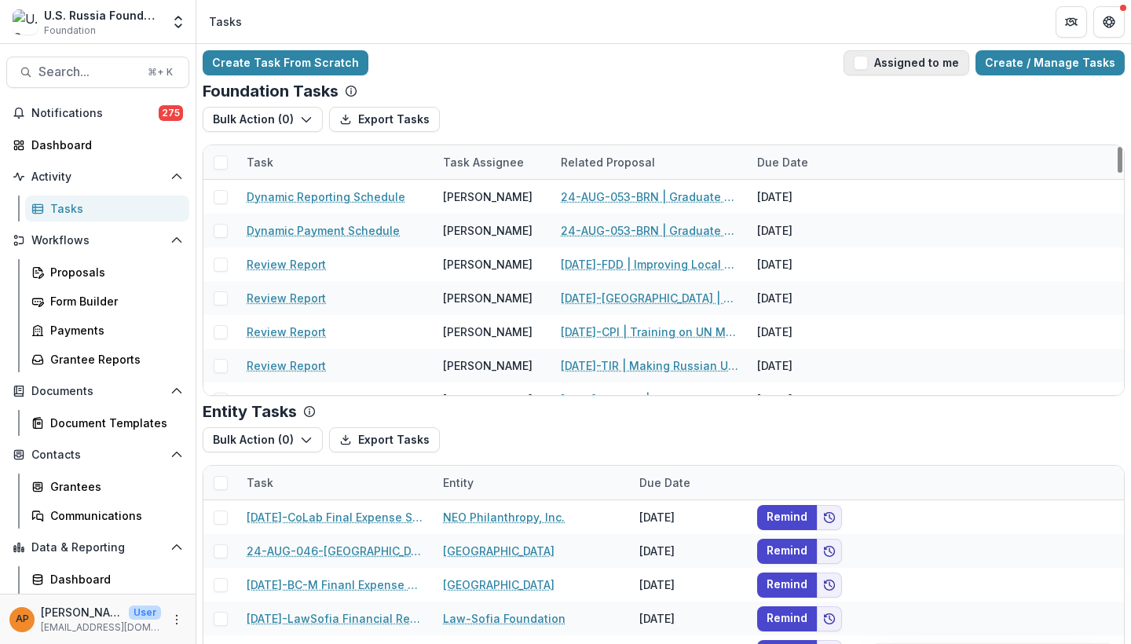
click at [868, 64] on span "button" at bounding box center [861, 63] width 14 height 14
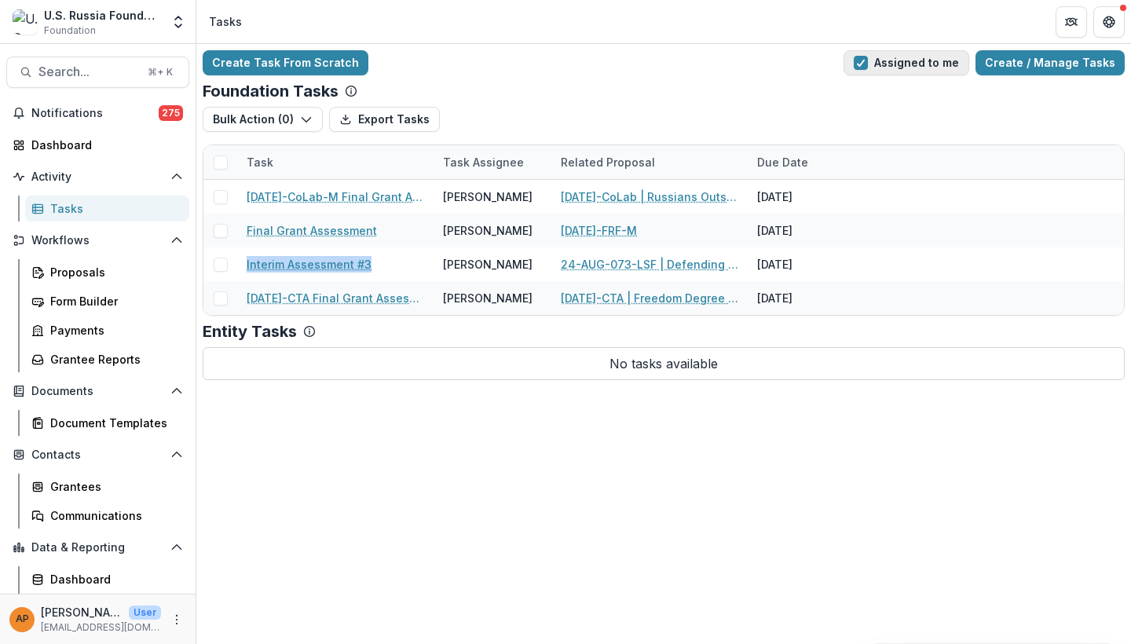
click at [927, 58] on button "Assigned to me" at bounding box center [907, 62] width 126 height 25
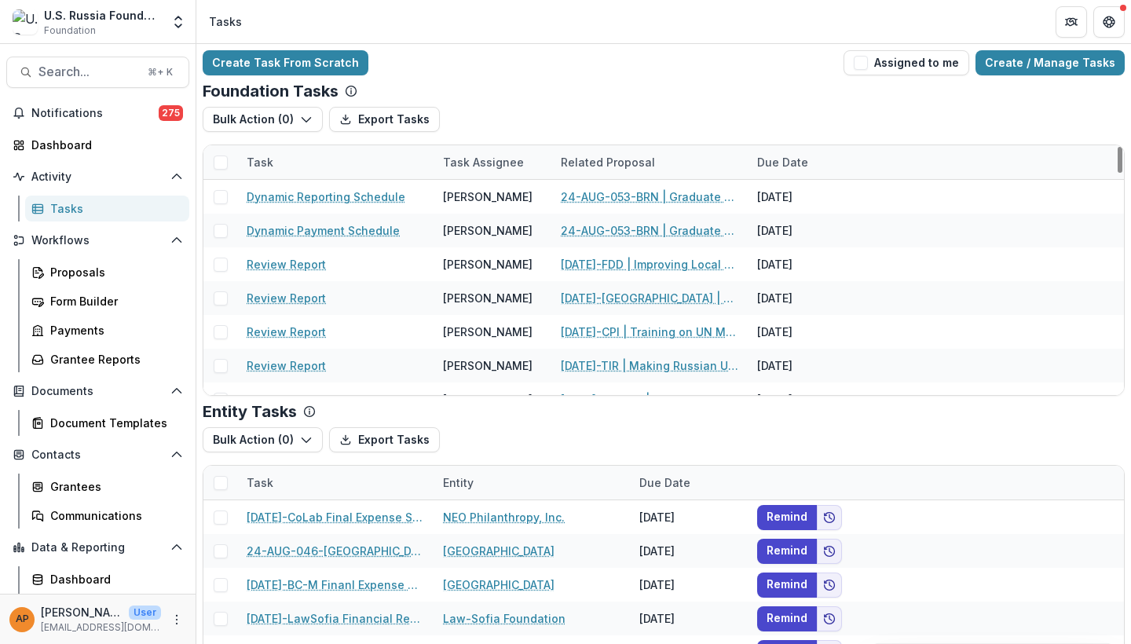
click at [494, 169] on div "Task Assignee" at bounding box center [484, 162] width 100 height 16
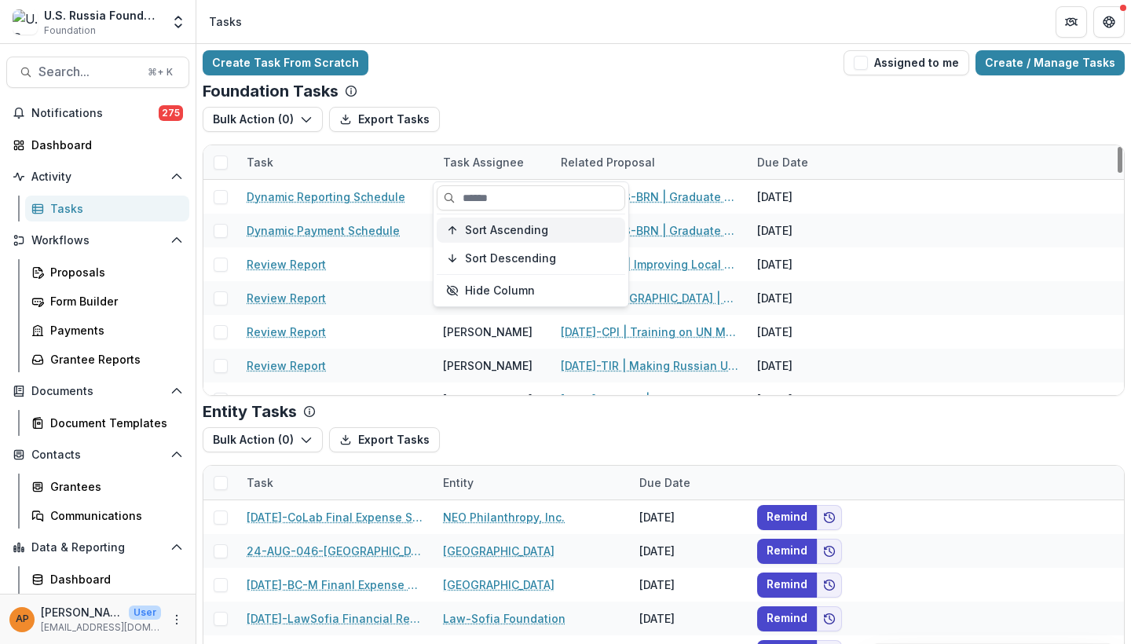
click at [503, 238] on button "Sort Ascending" at bounding box center [531, 230] width 189 height 25
click at [487, 434] on div "Bulk Action ( 0 ) Export Tasks Bulk Cancel ( 0 )" at bounding box center [664, 439] width 922 height 25
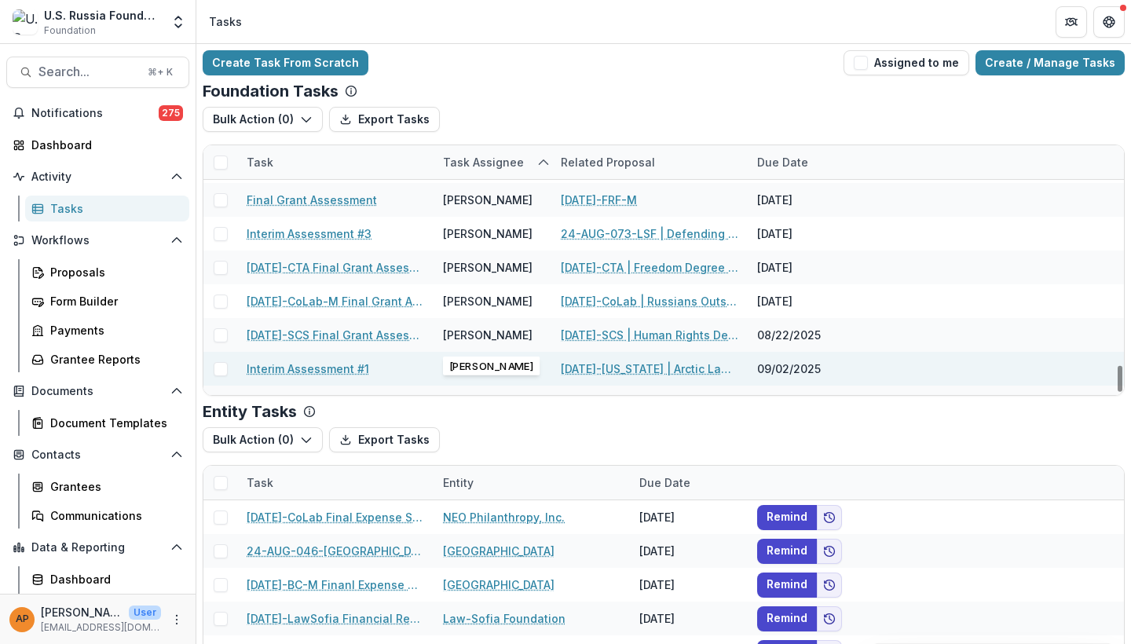
scroll to position [2735, 0]
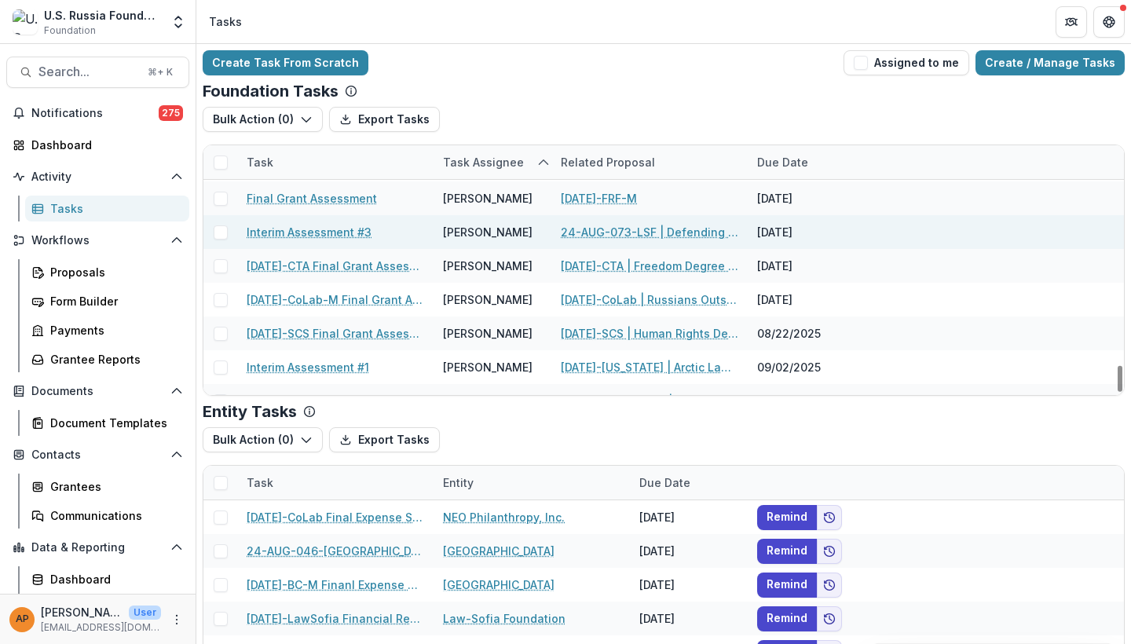
click at [594, 234] on link "24-AUG-073-LSF | Defending Students’ Rights" at bounding box center [650, 232] width 178 height 16
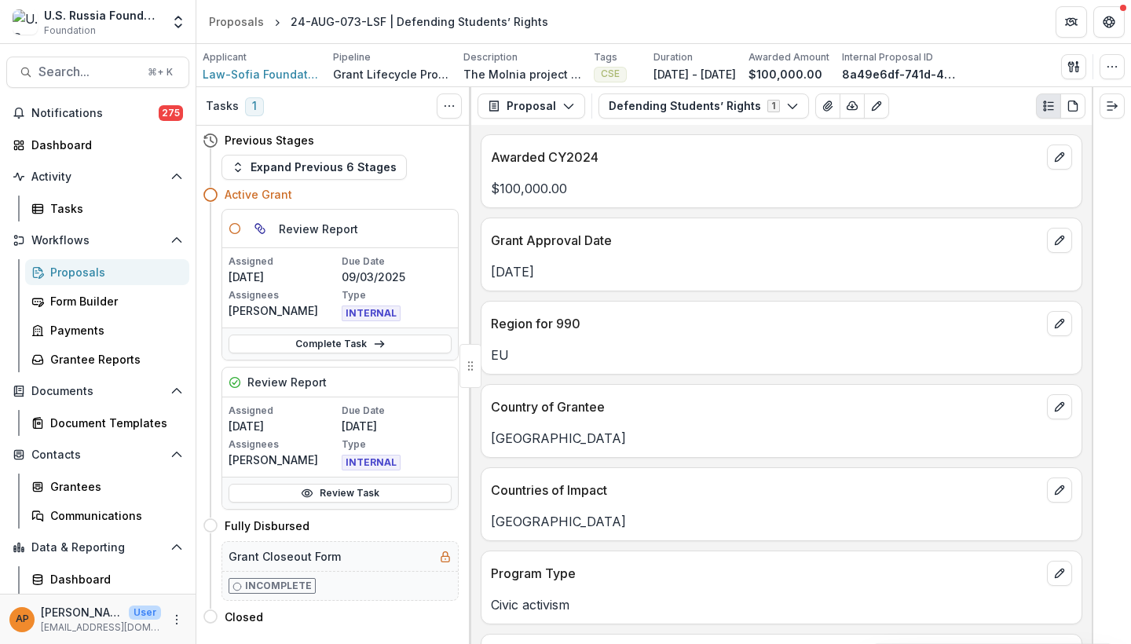
click at [594, 234] on p "Grant Approval Date" at bounding box center [766, 240] width 550 height 19
click at [646, 107] on button "Defending Students’ Rights 1" at bounding box center [704, 105] width 211 height 25
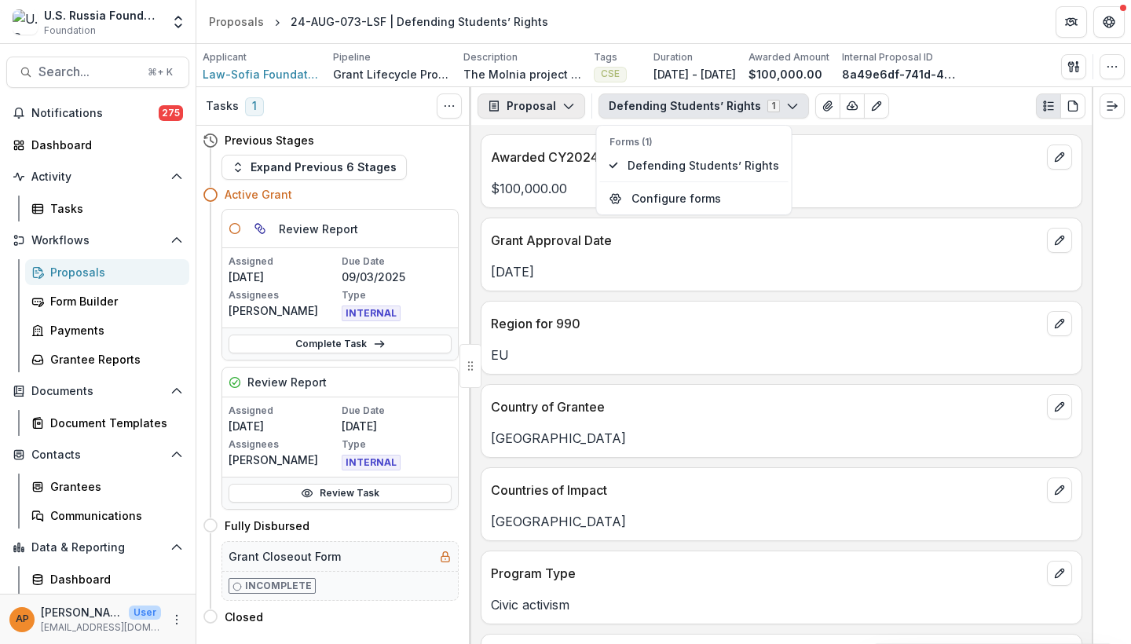
click at [554, 113] on button "Proposal" at bounding box center [532, 105] width 108 height 25
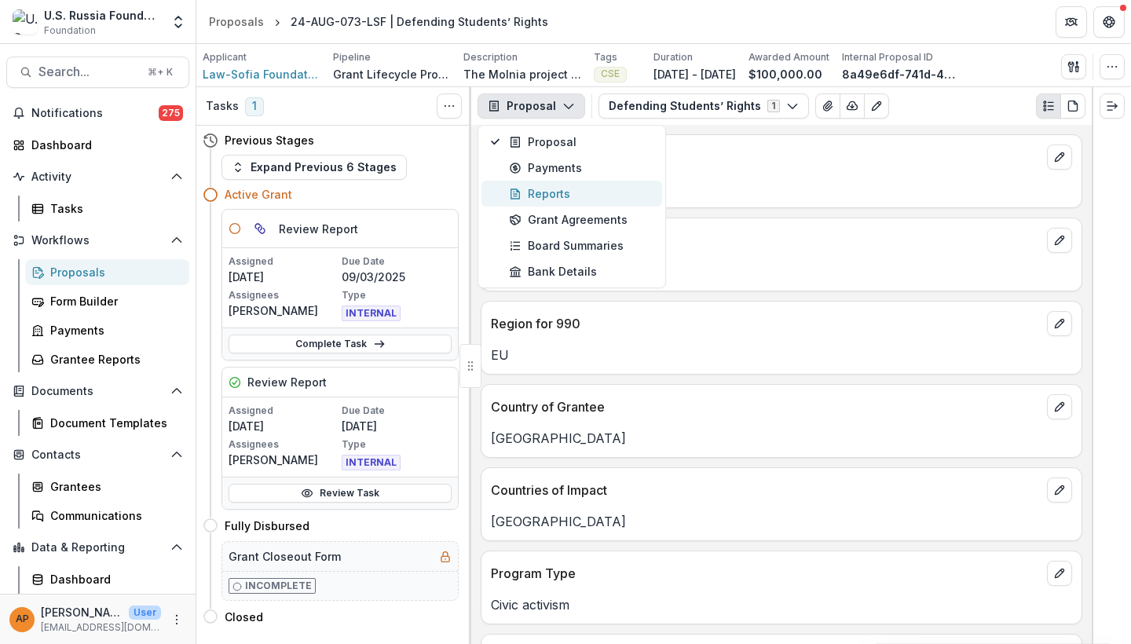
click at [577, 199] on div "Reports" at bounding box center [581, 193] width 144 height 16
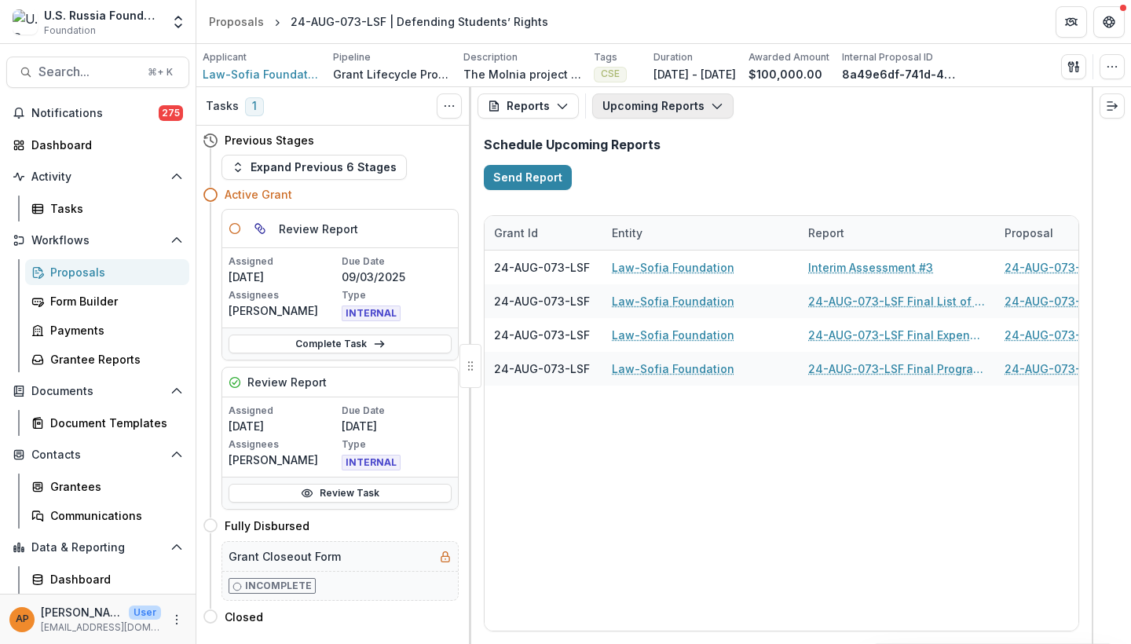
click at [661, 114] on button "Upcoming Reports" at bounding box center [662, 105] width 141 height 25
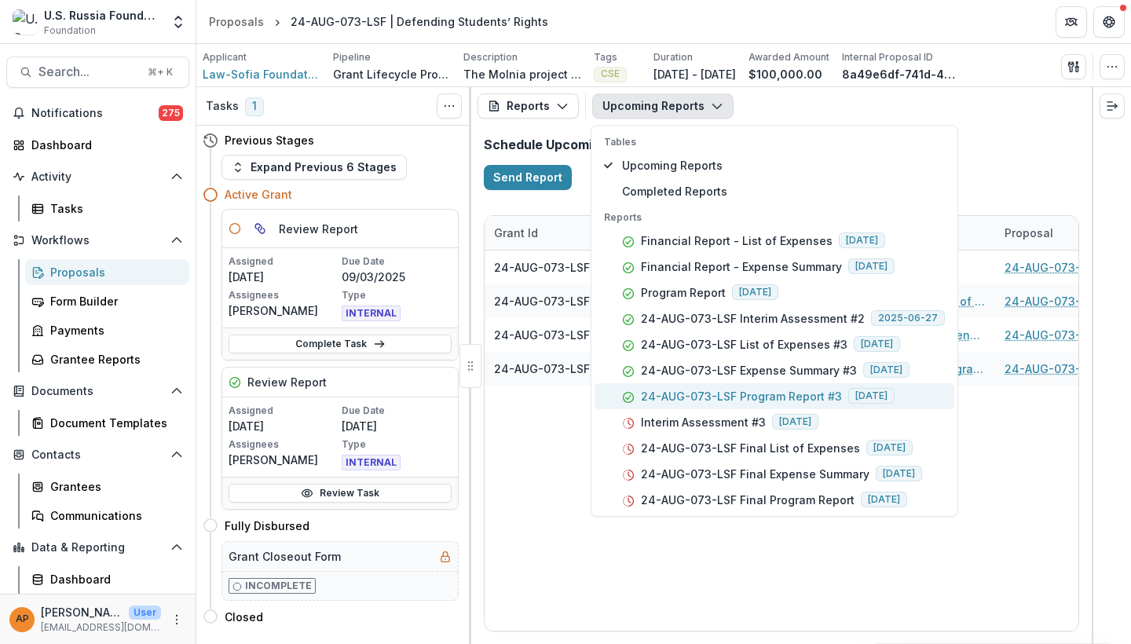
click at [793, 395] on p "24-AUG-073-LSF Program Report #3" at bounding box center [741, 396] width 201 height 16
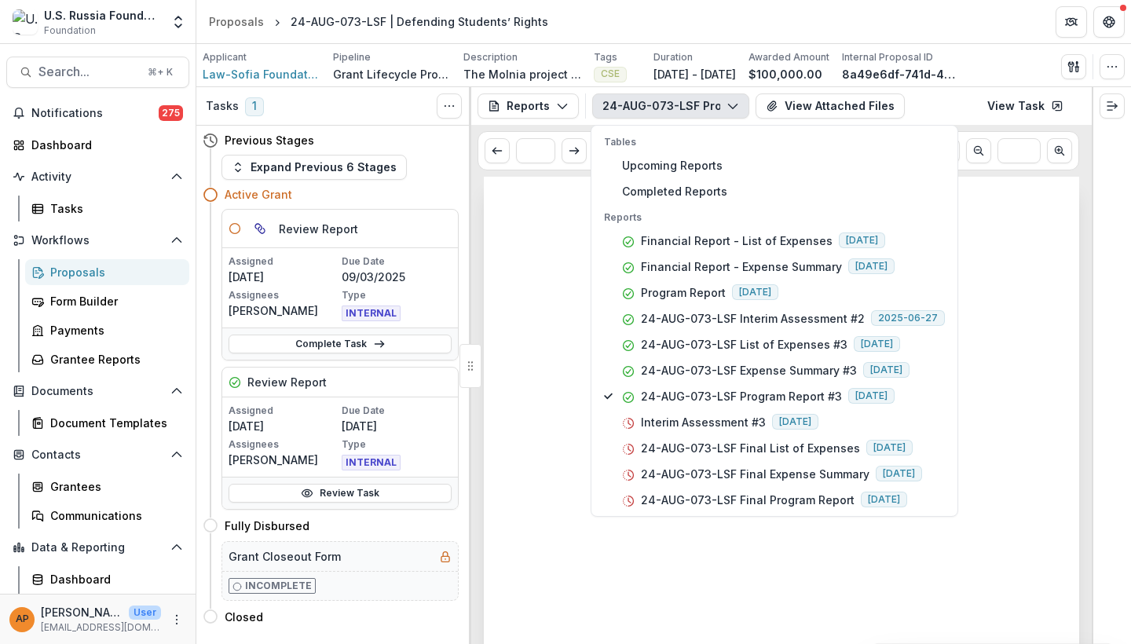
click at [530, 303] on div at bounding box center [781, 598] width 595 height 842
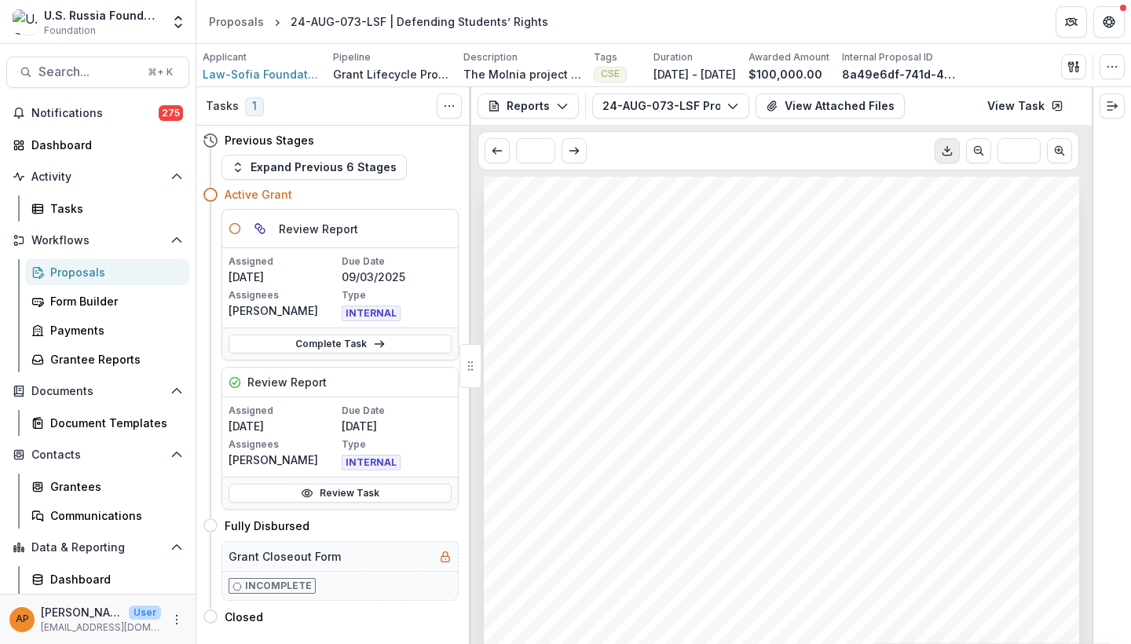
click at [946, 142] on button "Download PDF" at bounding box center [947, 150] width 25 height 25
click at [970, 328] on div "1. 2. Submission Responses Program Report Grant ID 24-AUG-073-LSF Grantee name …" at bounding box center [781, 598] width 595 height 843
click at [702, 116] on button "24-AUG-073-LSF Program Report #3" at bounding box center [670, 105] width 157 height 25
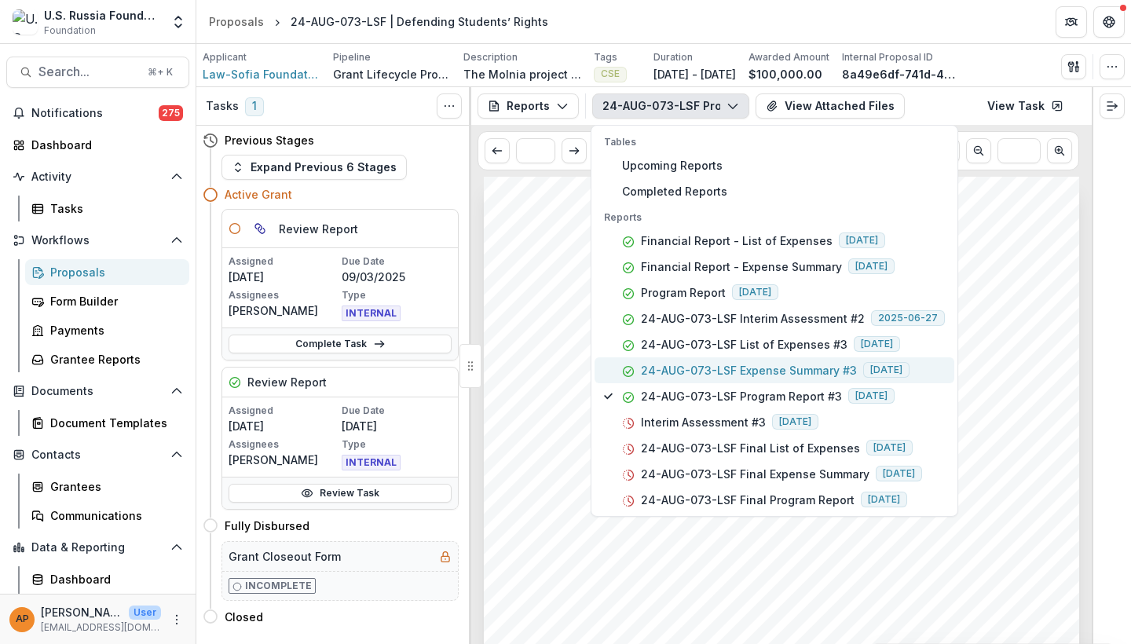
click at [778, 365] on p "24-AUG-073-LSF Expense Summary #3" at bounding box center [749, 370] width 216 height 16
click at [998, 379] on div "Submission Responses Financial Report Expense Summary Grant ID 24-AUG-073-LSF W…" at bounding box center [781, 598] width 595 height 843
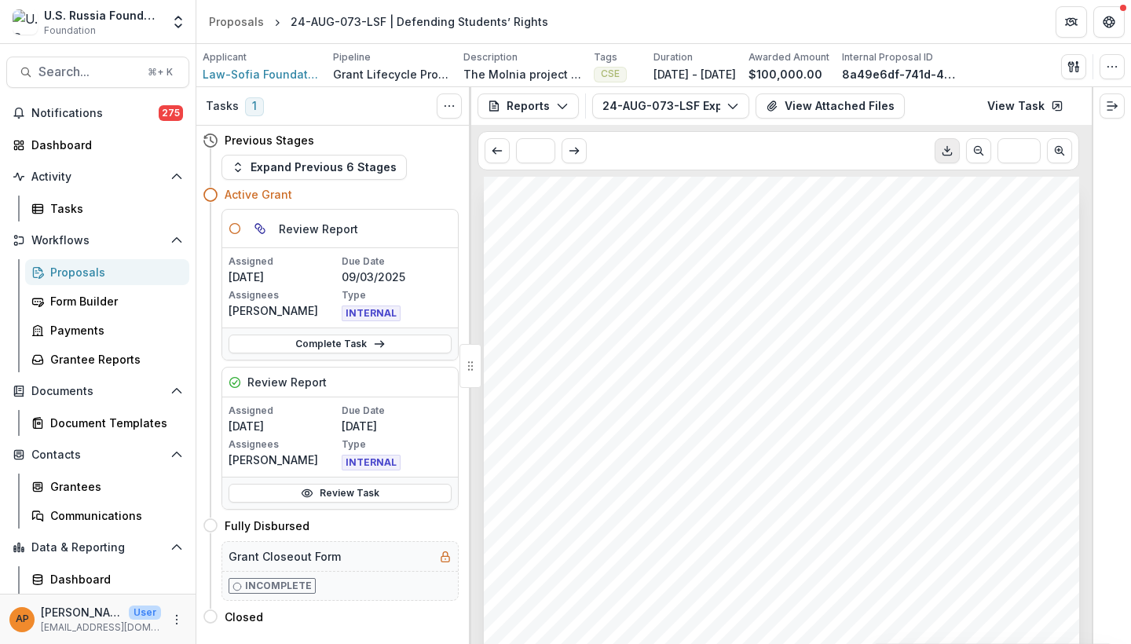
click at [944, 152] on icon "Download PDF" at bounding box center [947, 151] width 13 height 13
click at [595, 293] on div "Submission Responses Financial Report Expense Summary Grant ID 24-AUG-073-LSF W…" at bounding box center [781, 598] width 595 height 843
click at [284, 60] on div "Applicant" at bounding box center [262, 57] width 118 height 14
click at [281, 73] on span "Law-Sofia Foundation" at bounding box center [262, 74] width 118 height 16
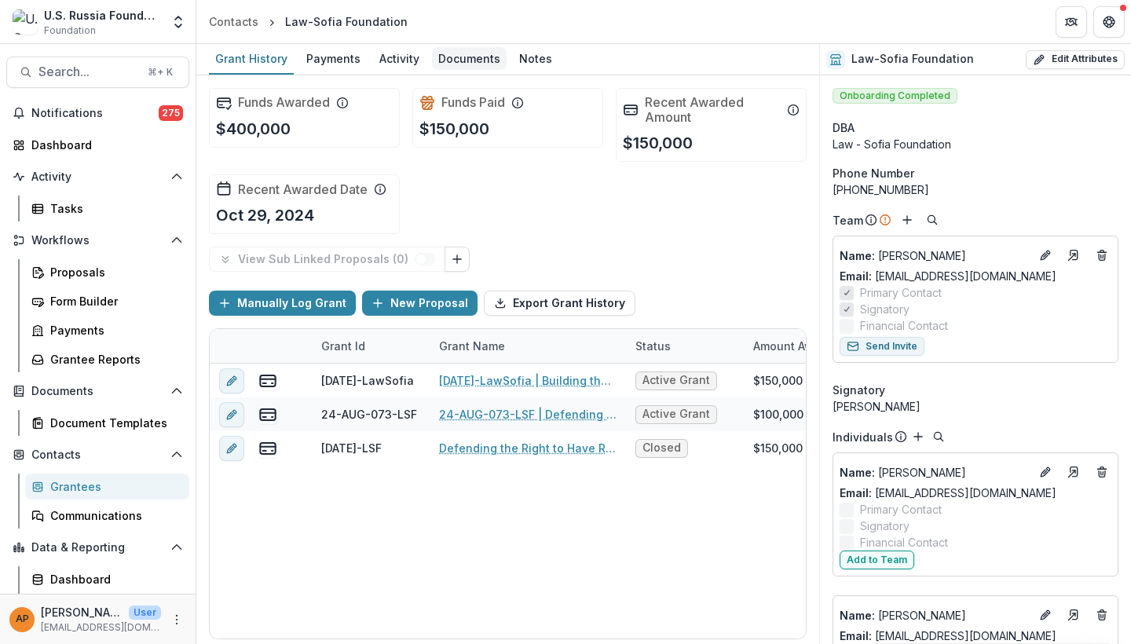
click at [463, 73] on link "Documents" at bounding box center [469, 59] width 75 height 31
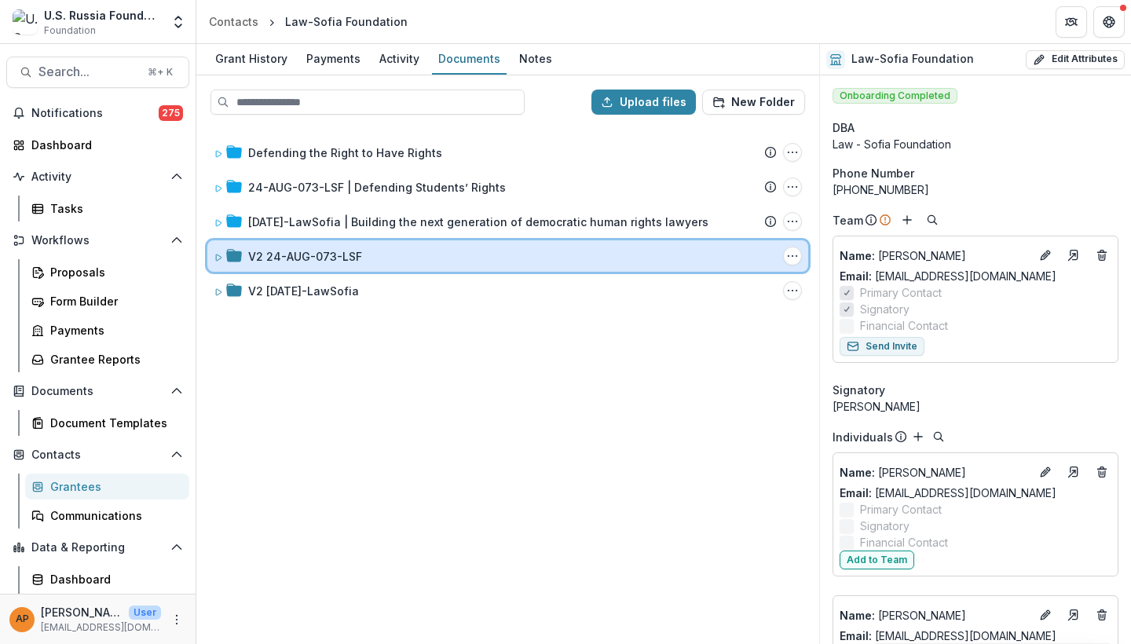
click at [360, 255] on div "V2 24-AUG-073-LSF" at bounding box center [512, 256] width 529 height 16
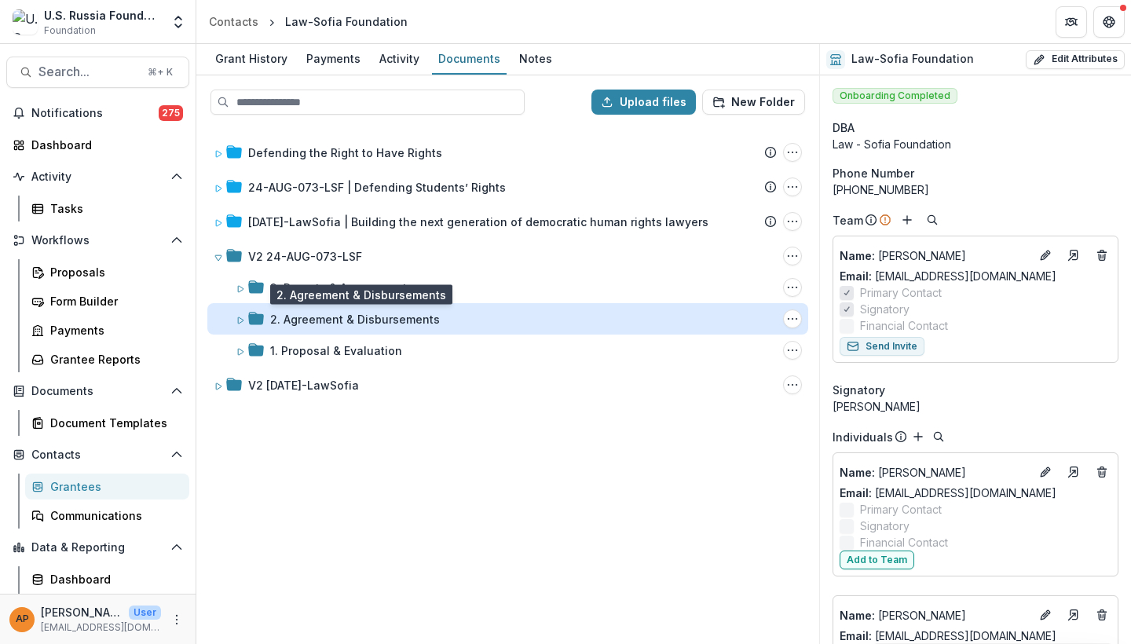
click at [335, 318] on div "2. Agreement & Disbursements" at bounding box center [355, 319] width 170 height 16
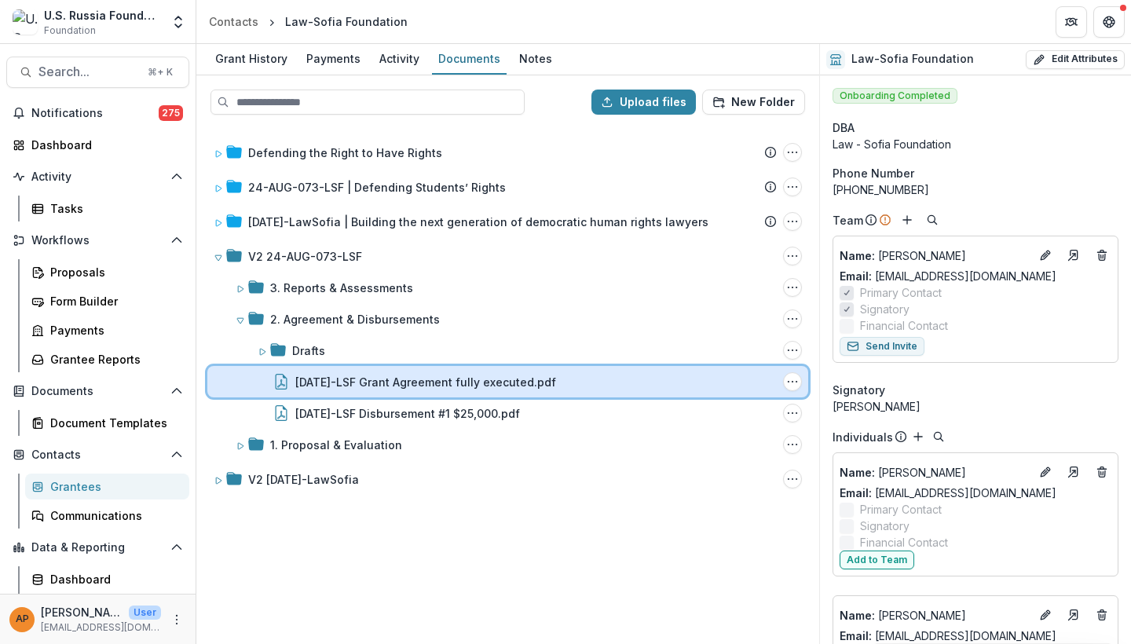
click at [361, 371] on div "24-AUG-73-LSF Grant Agreement fully executed.pdf File Options Download Rename D…" at bounding box center [507, 381] width 601 height 31
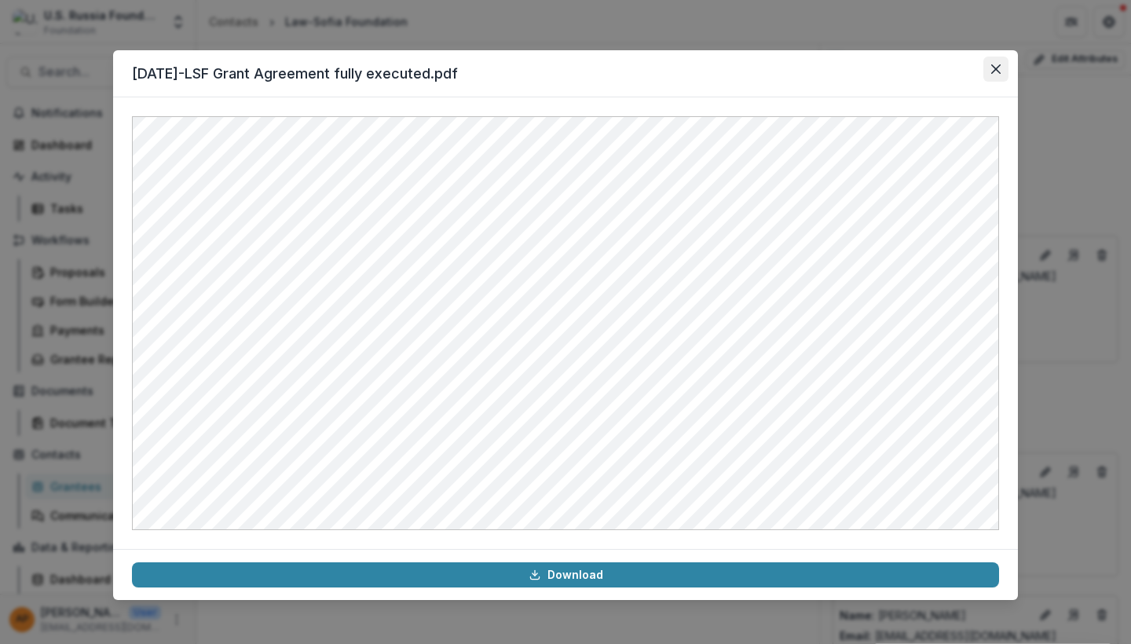
click at [998, 71] on icon "Close" at bounding box center [995, 68] width 9 height 9
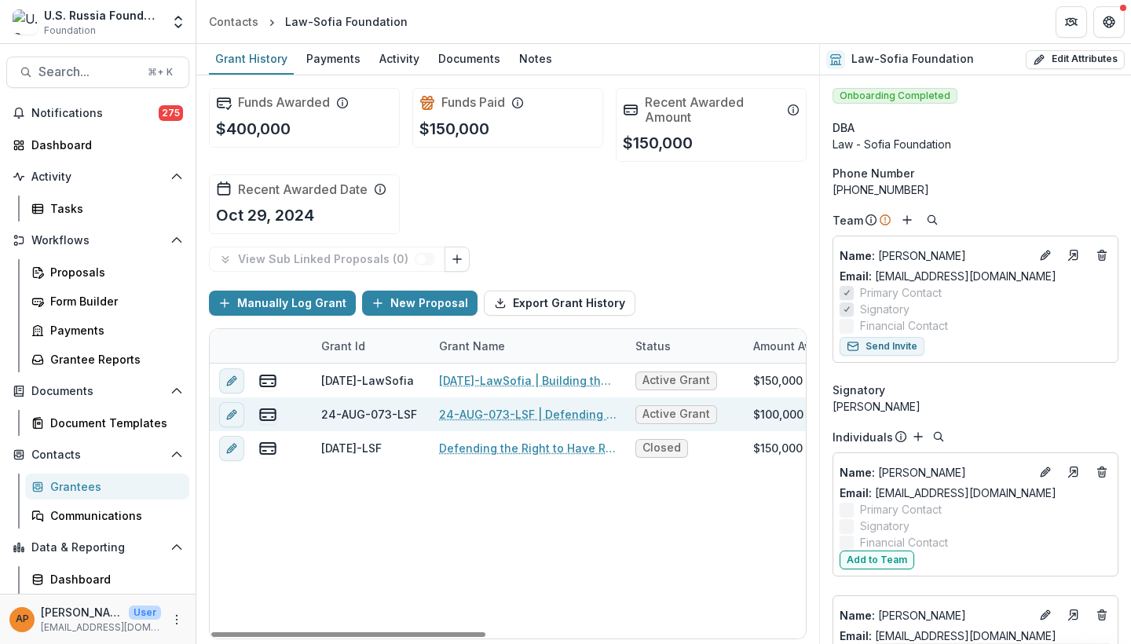
click at [507, 416] on link "24-AUG-073-LSF | Defending Students’ Rights" at bounding box center [528, 414] width 178 height 16
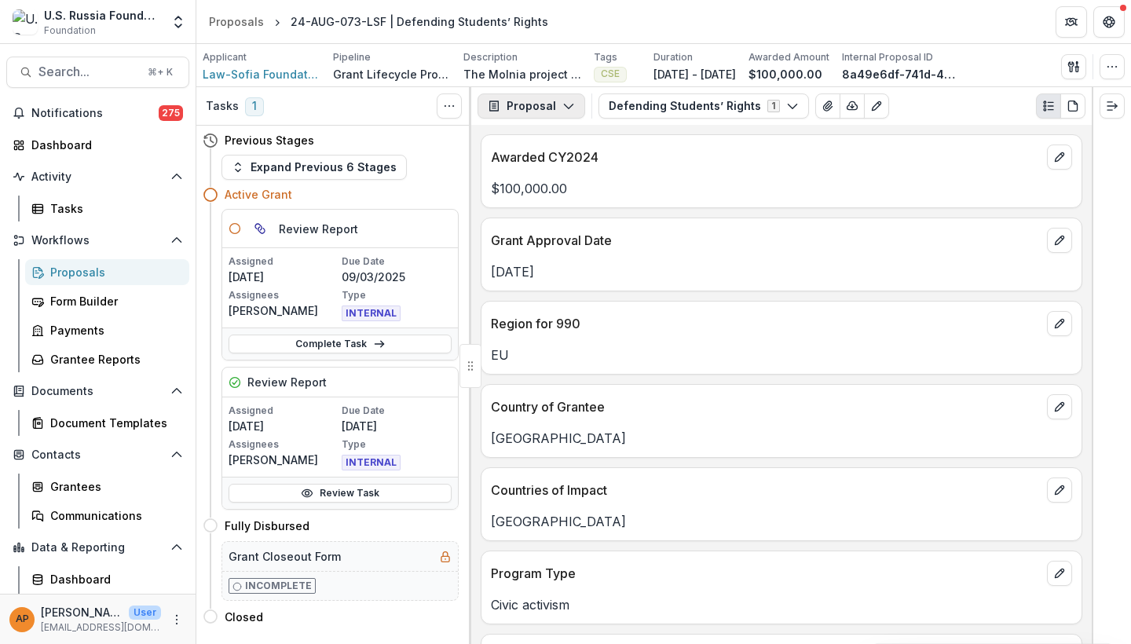
click at [548, 108] on button "Proposal" at bounding box center [532, 105] width 108 height 25
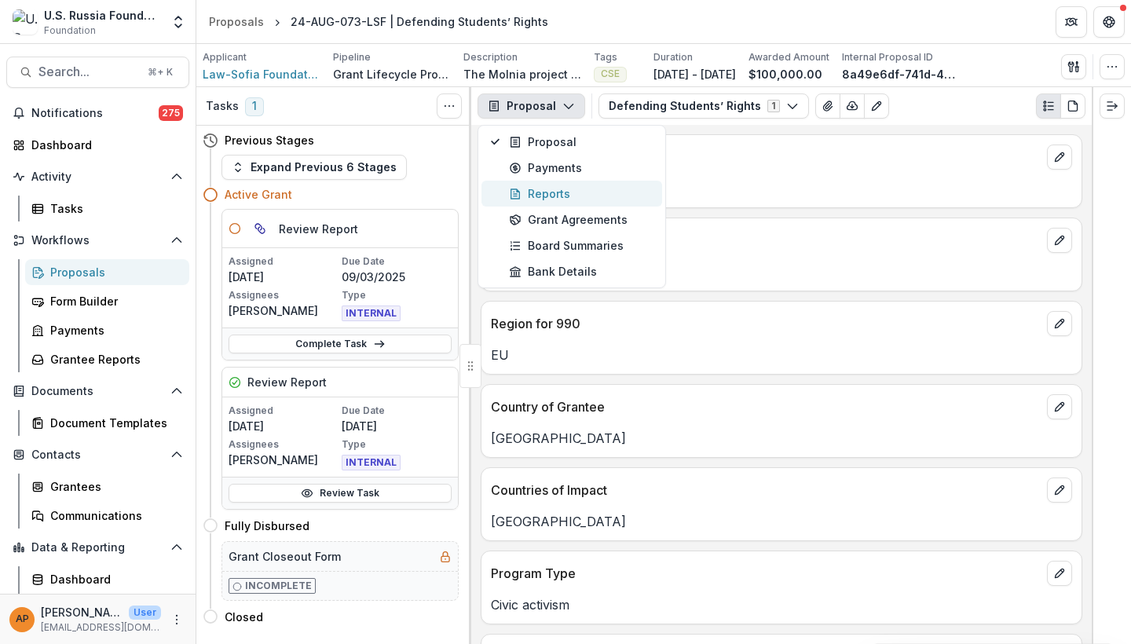
click at [541, 195] on div "Reports" at bounding box center [581, 193] width 144 height 16
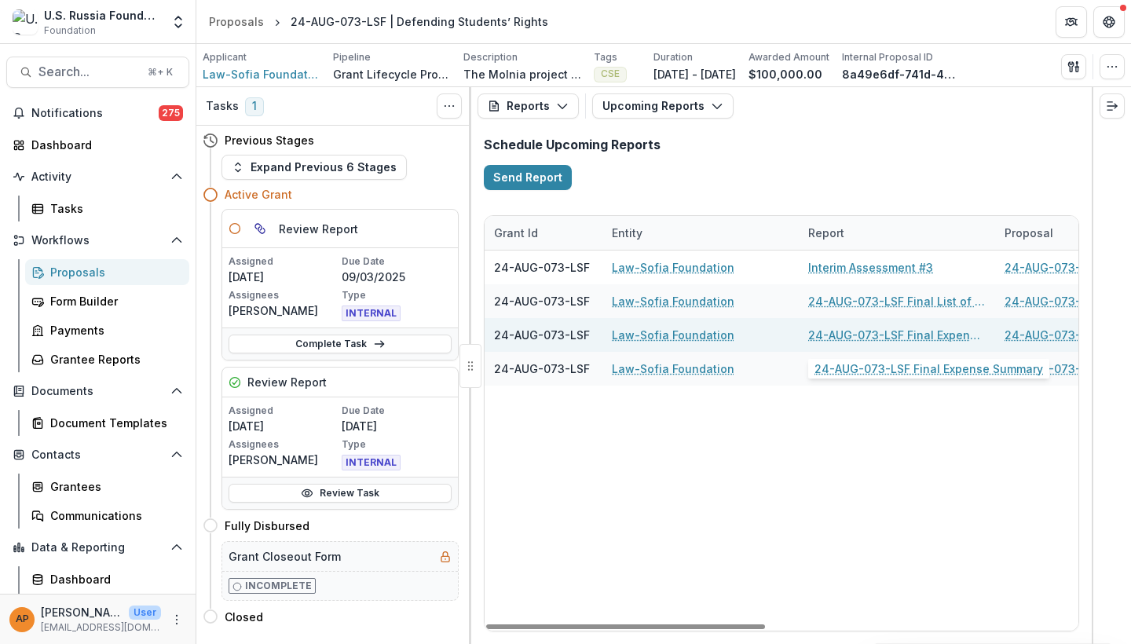
click at [913, 332] on link "24-AUG-073-LSF Final Expense Summary" at bounding box center [897, 335] width 178 height 16
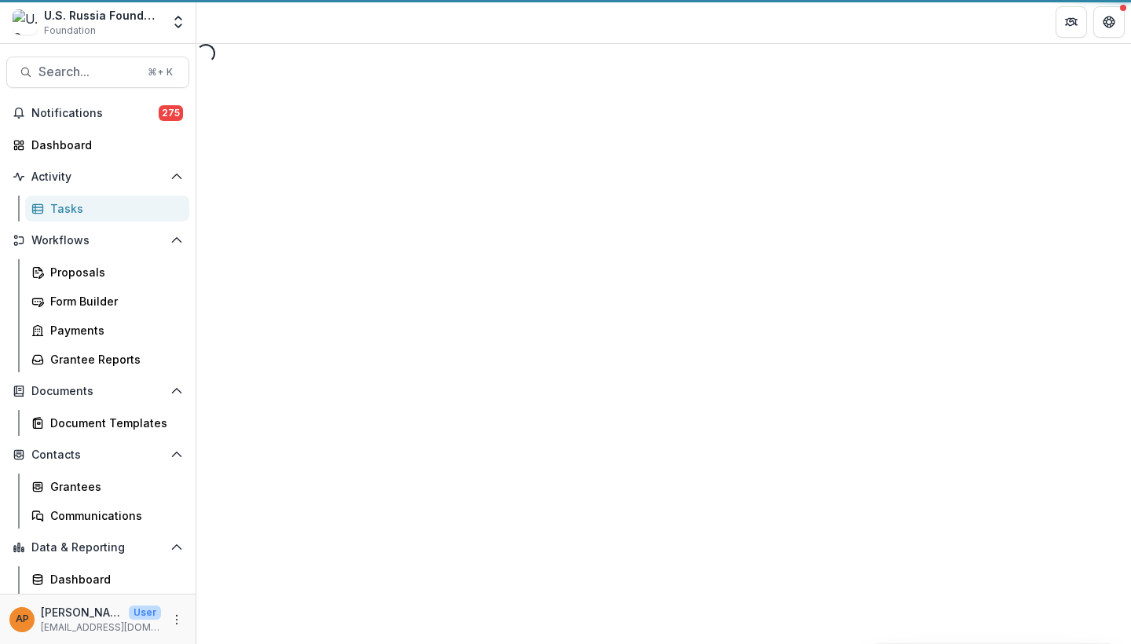
select select "********"
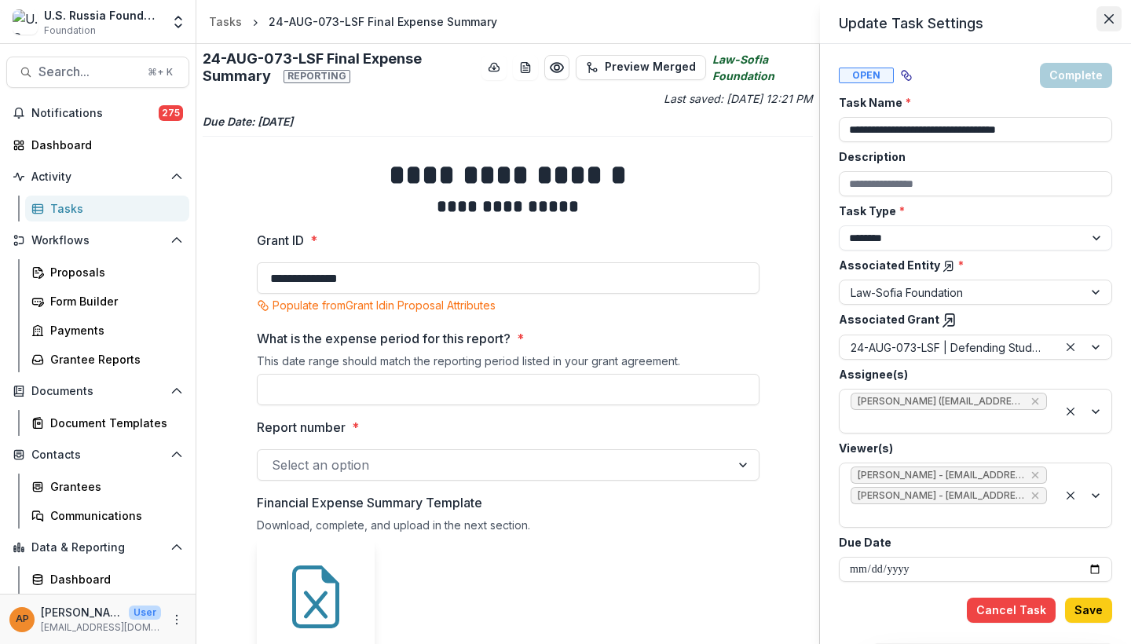
click at [1039, 23] on icon "Close" at bounding box center [1108, 18] width 9 height 9
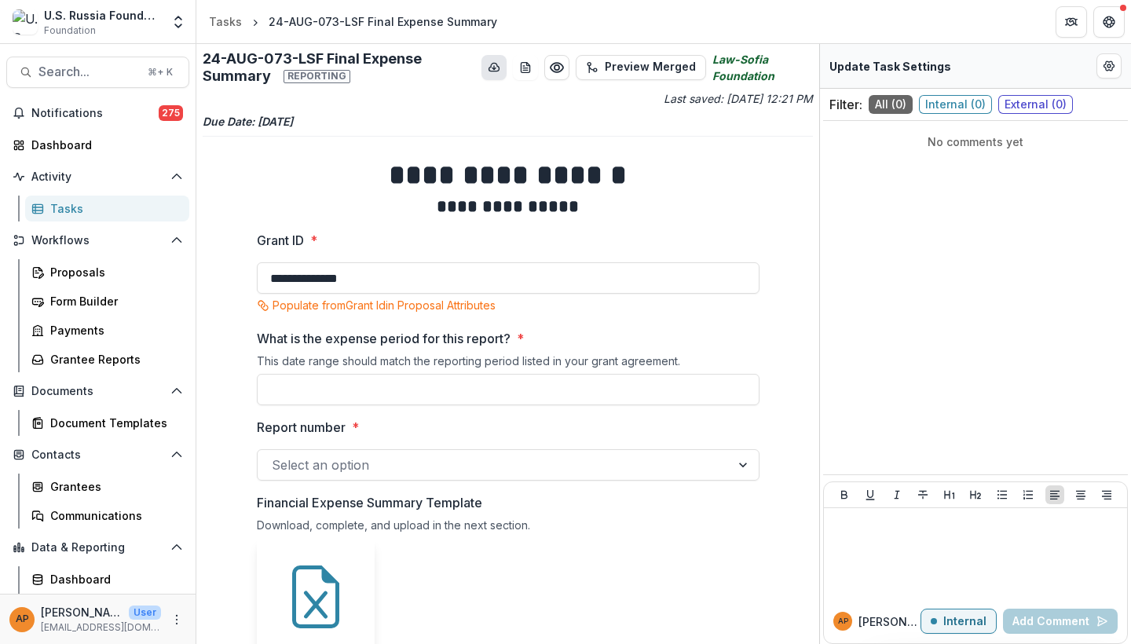
click at [499, 68] on icon "download-button" at bounding box center [494, 67] width 13 height 13
click at [233, 15] on div "Tasks" at bounding box center [225, 21] width 33 height 16
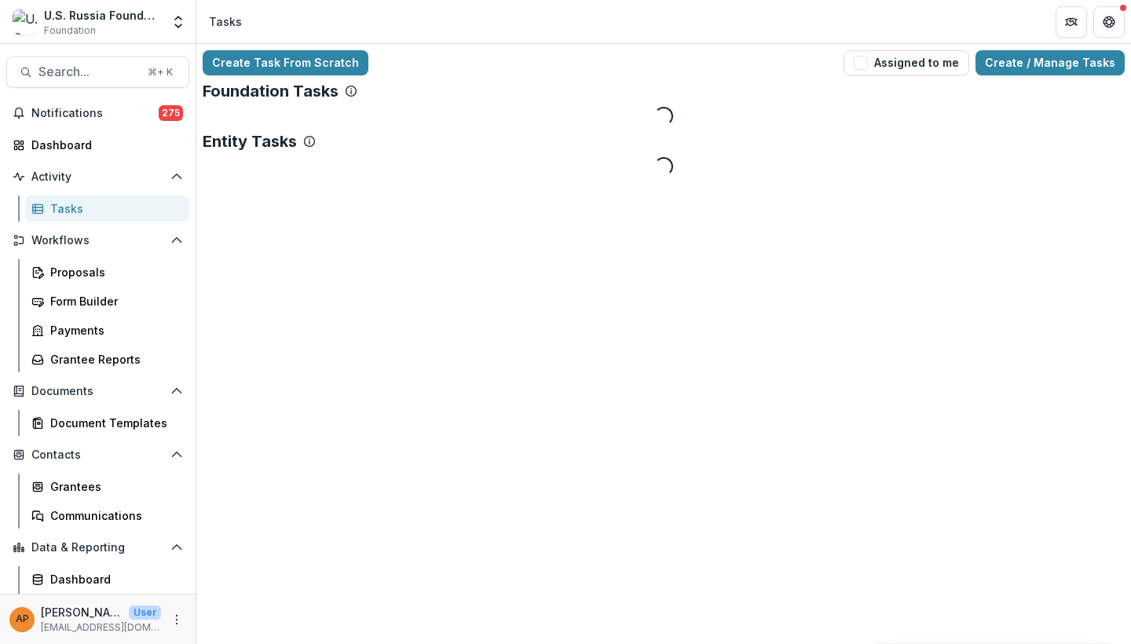
select select "********"
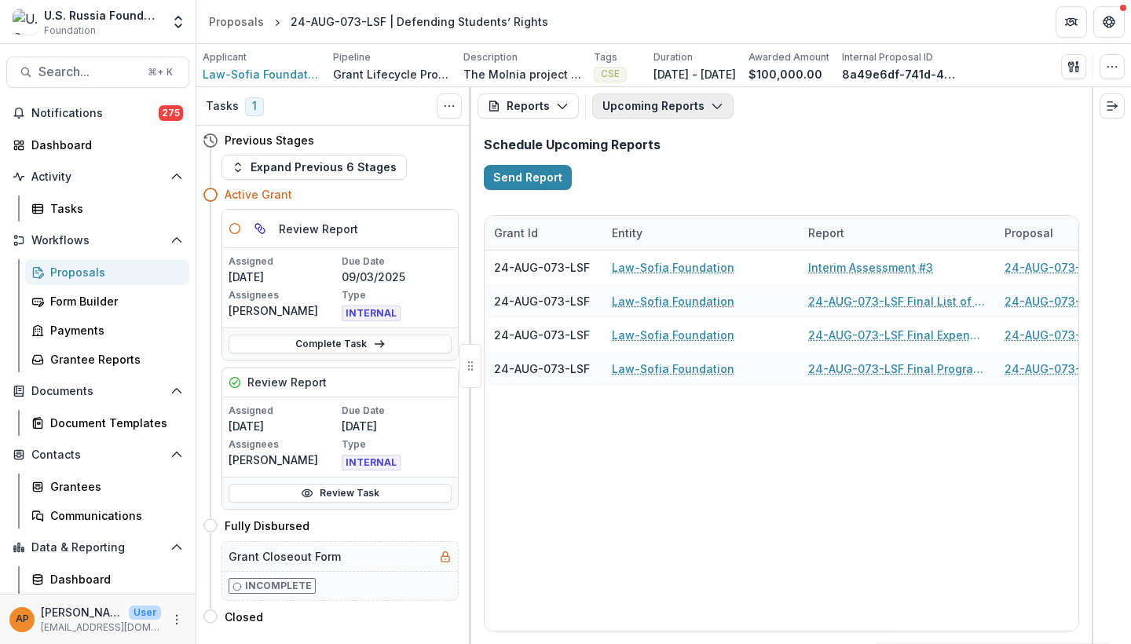
click at [644, 95] on button "Upcoming Reports" at bounding box center [662, 105] width 141 height 25
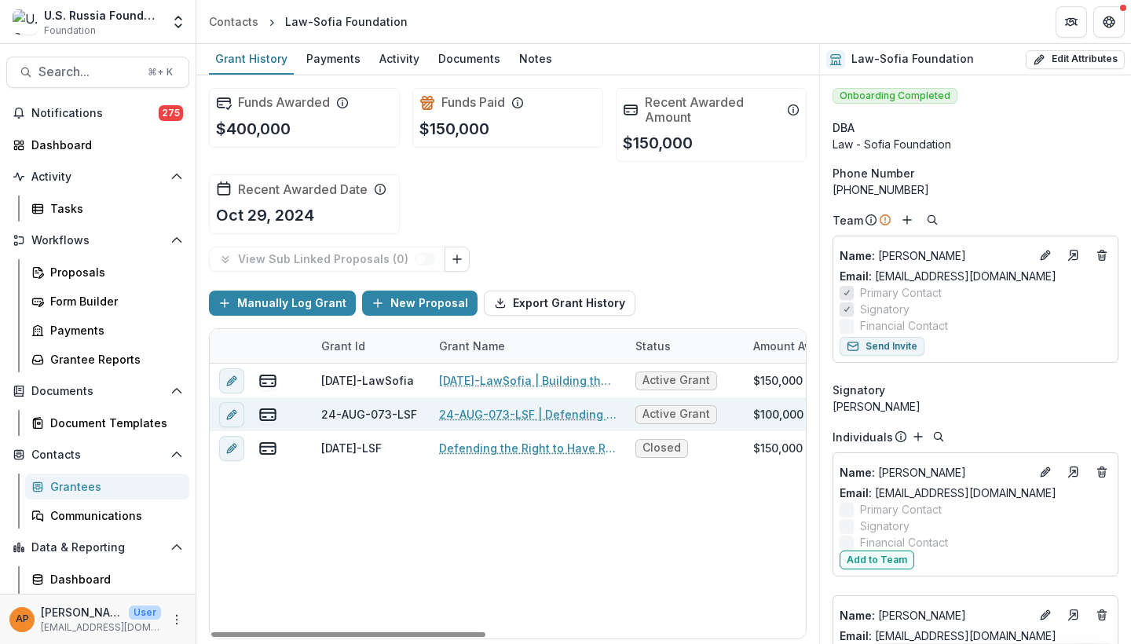
click at [529, 411] on link "24-AUG-073-LSF | Defending Students’ Rights" at bounding box center [528, 414] width 178 height 16
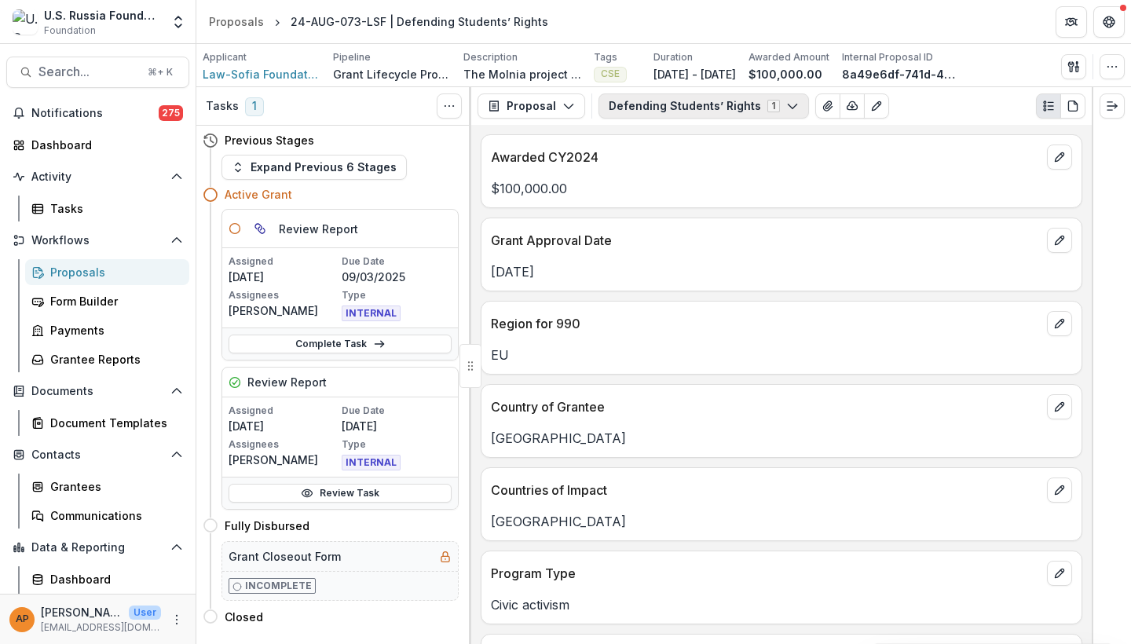
click at [632, 115] on button "Defending Students’ Rights 1" at bounding box center [704, 105] width 211 height 25
click at [559, 115] on button "Proposal" at bounding box center [532, 105] width 108 height 25
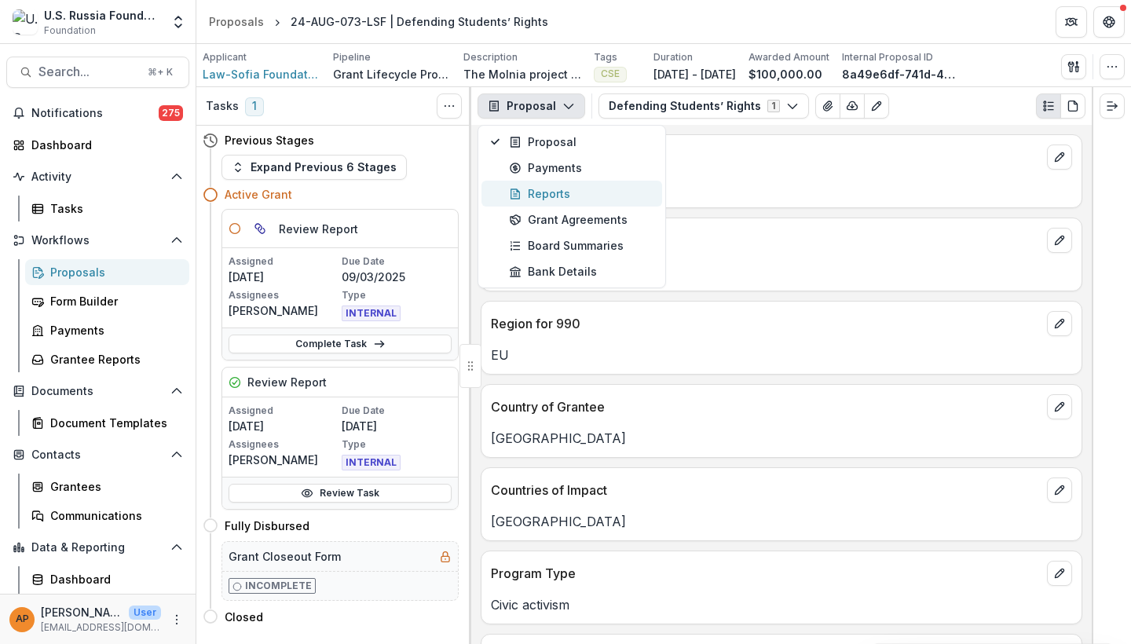
click at [577, 201] on div "Reports" at bounding box center [581, 193] width 144 height 16
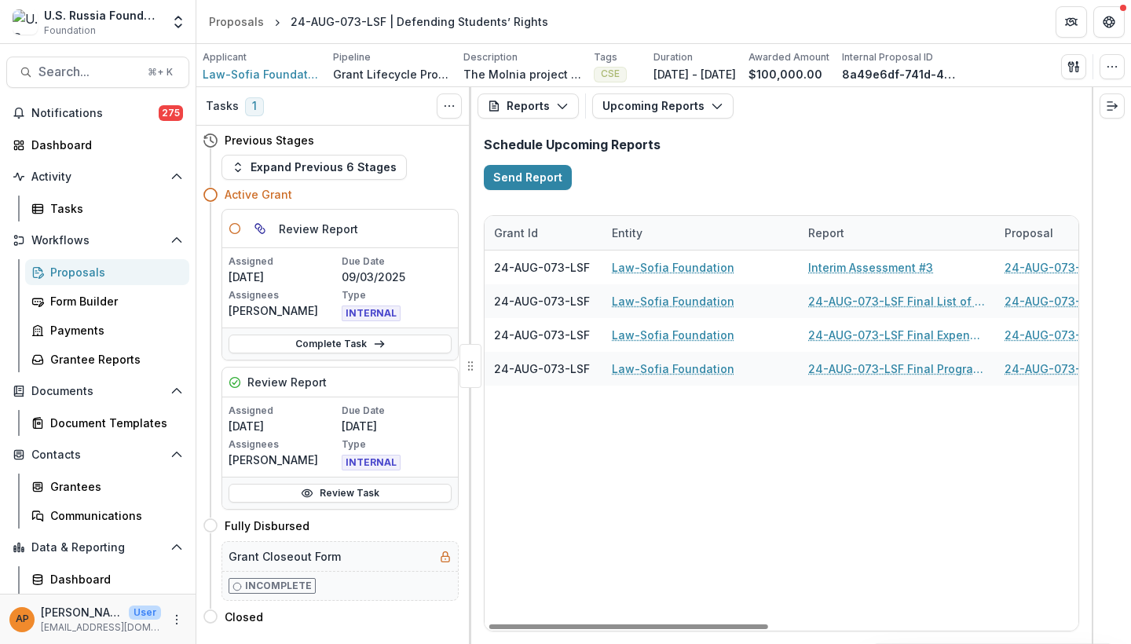
scroll to position [0, 6]
click at [655, 98] on button "Upcoming Reports" at bounding box center [662, 105] width 141 height 25
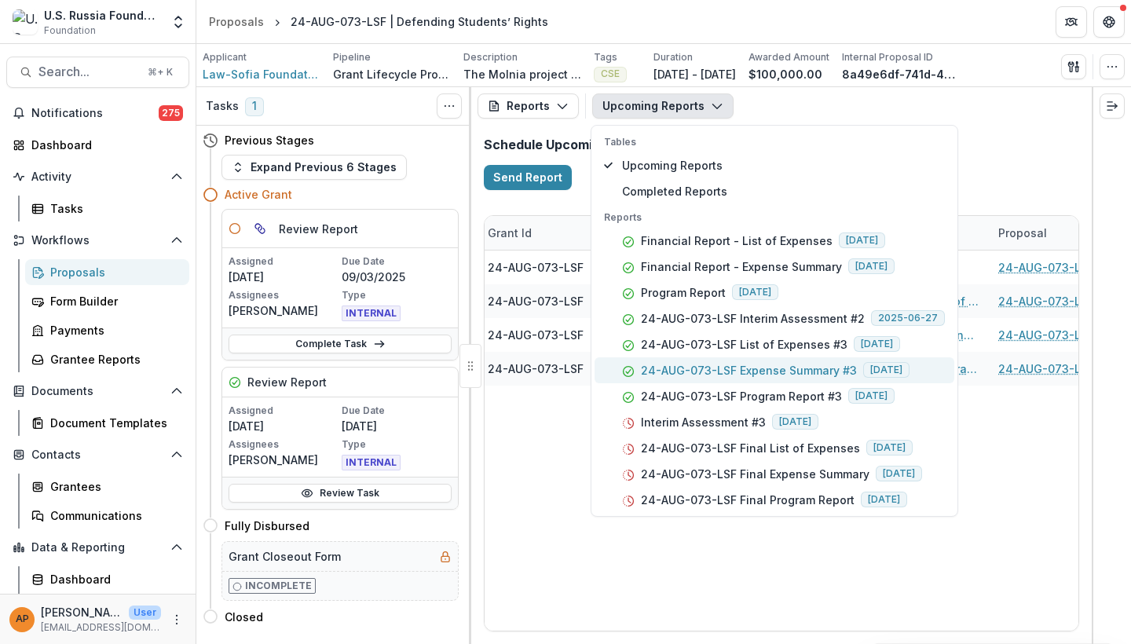
click at [794, 364] on p "24-AUG-073-LSF Expense Summary #3" at bounding box center [749, 370] width 216 height 16
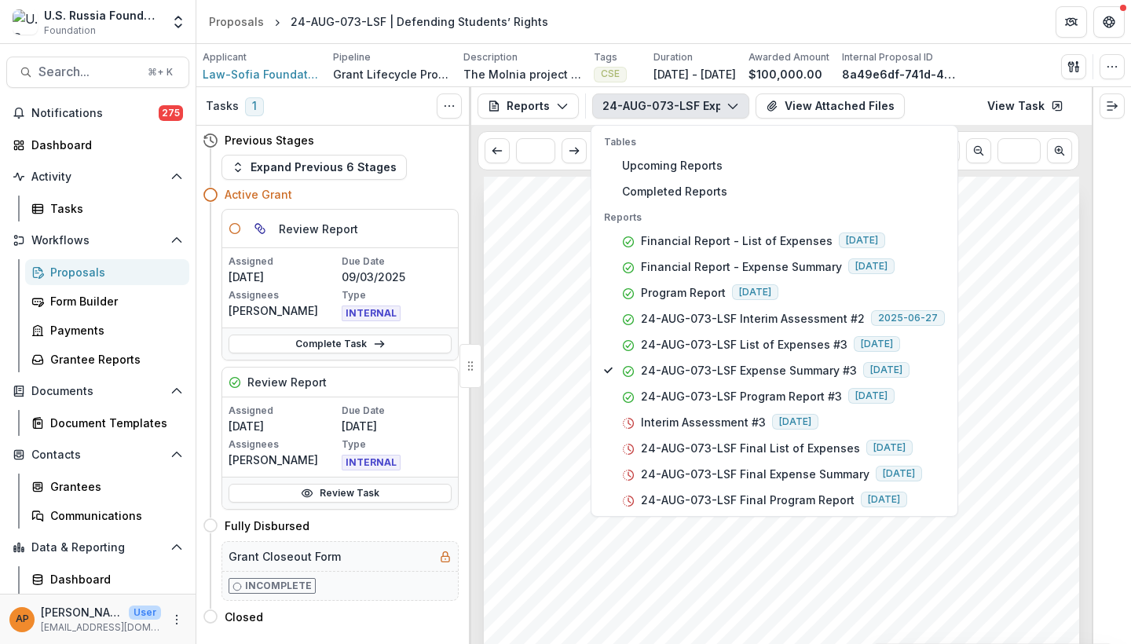
click at [1023, 255] on div "Submission Responses Financial Report Expense Summary Grant ID 24-AUG-073-LSF W…" at bounding box center [781, 598] width 595 height 843
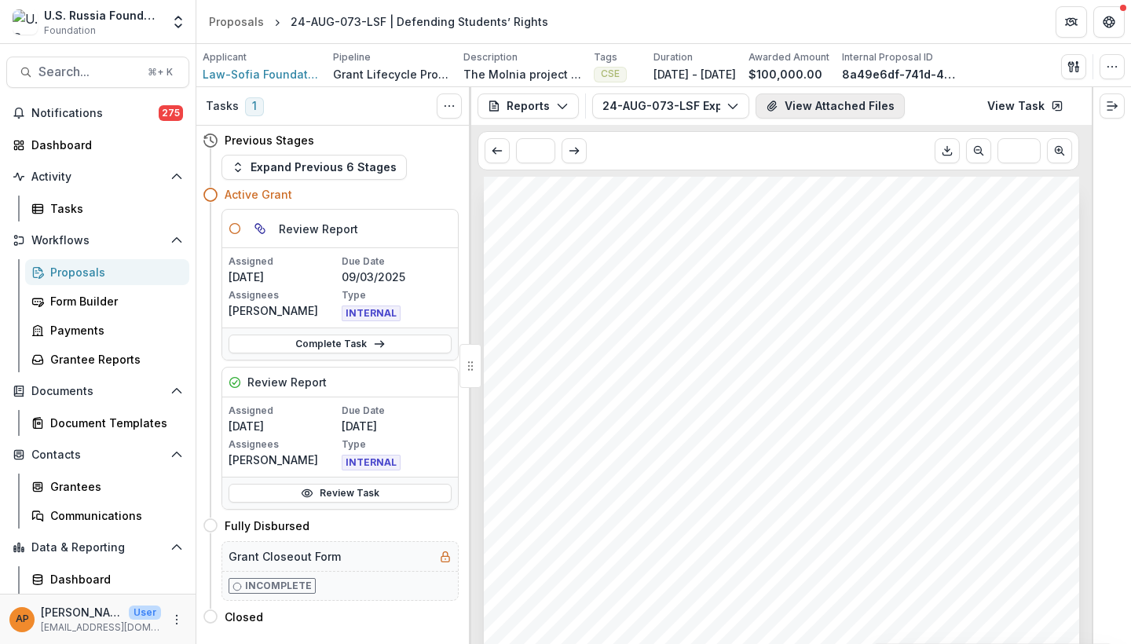
click at [872, 101] on button "View Attached Files" at bounding box center [830, 105] width 149 height 25
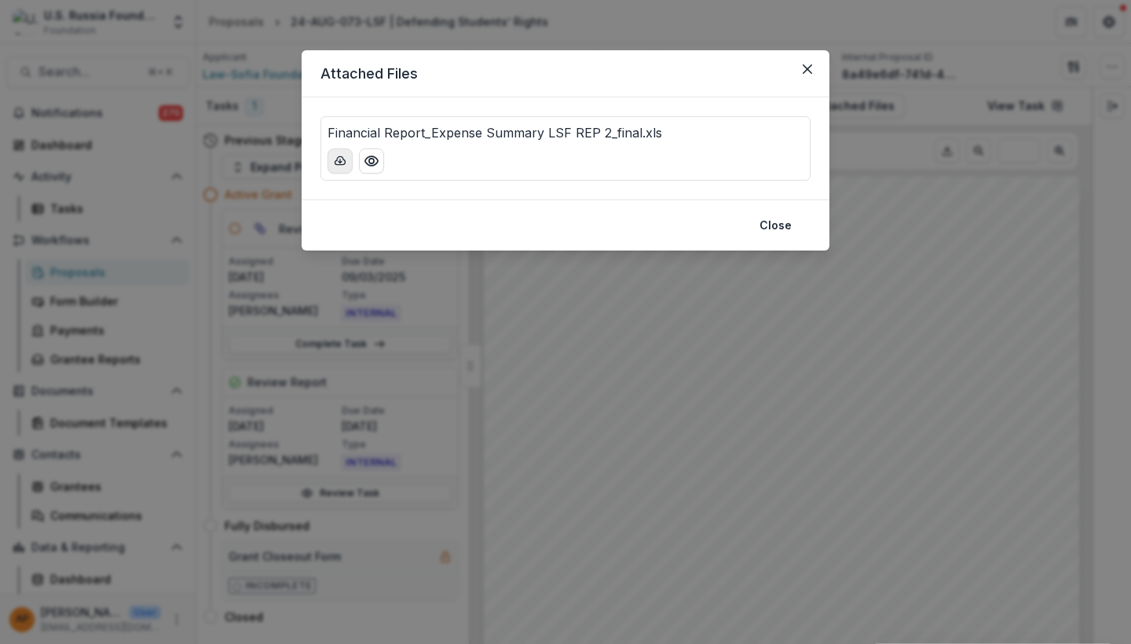
click at [345, 159] on icon "download-button" at bounding box center [340, 161] width 13 height 13
click at [618, 393] on div "Attached Files Financial Report_Expense Summary LSF REP 2_final.xls Close" at bounding box center [565, 322] width 1131 height 644
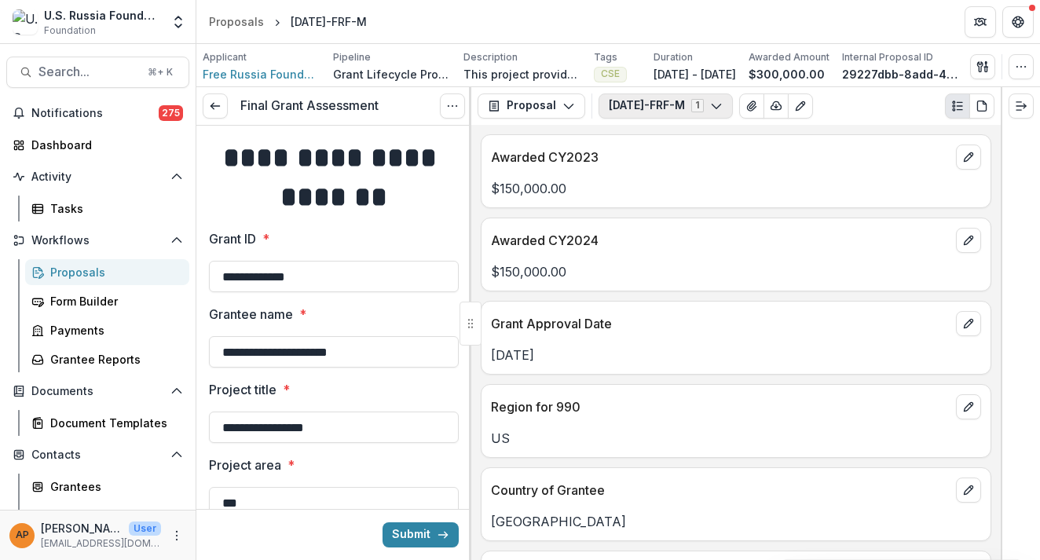
click at [653, 104] on button "[DATE]-FRF-M 1" at bounding box center [666, 105] width 134 height 25
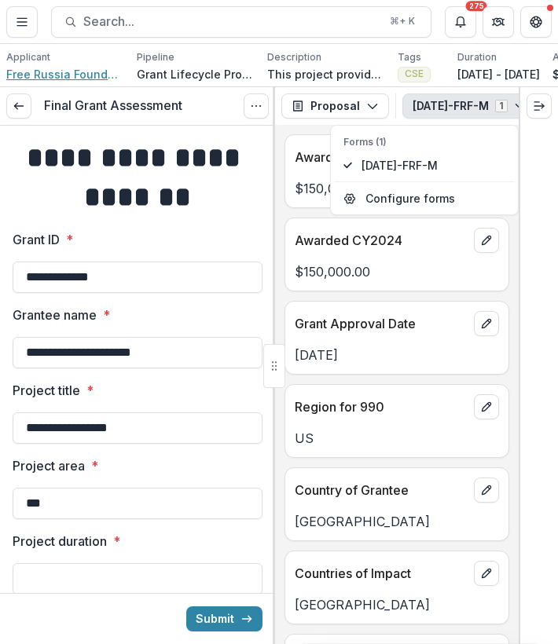
click at [101, 70] on span "Free Russia Foundation" at bounding box center [65, 74] width 118 height 16
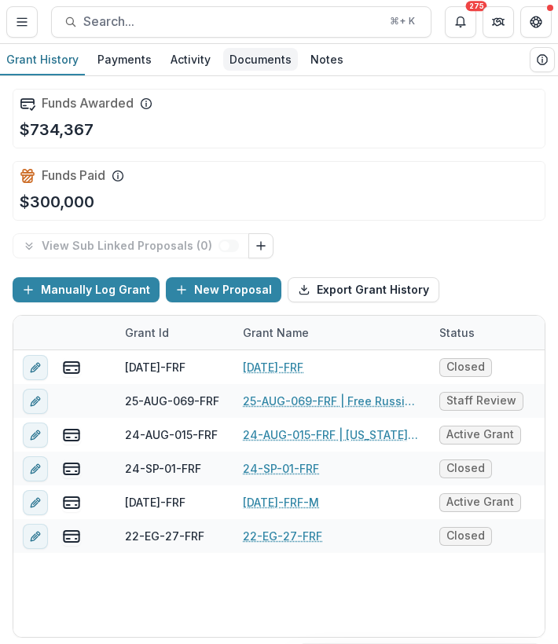
click at [243, 65] on div "Documents" at bounding box center [260, 59] width 75 height 23
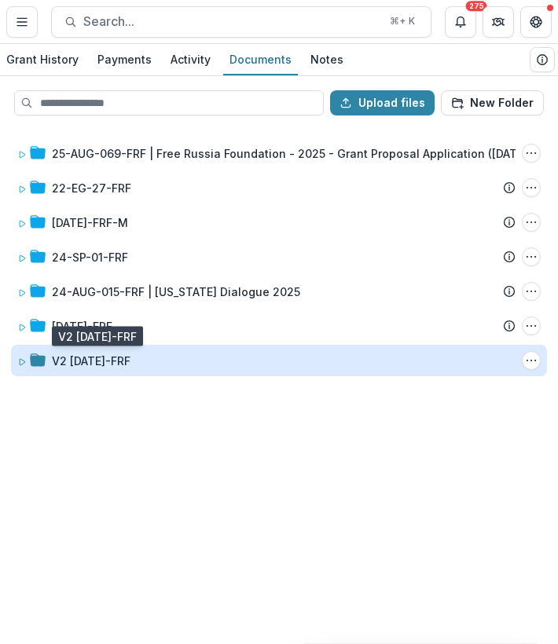
click at [130, 364] on div "V2 23-APR-02-FRF" at bounding box center [91, 361] width 79 height 16
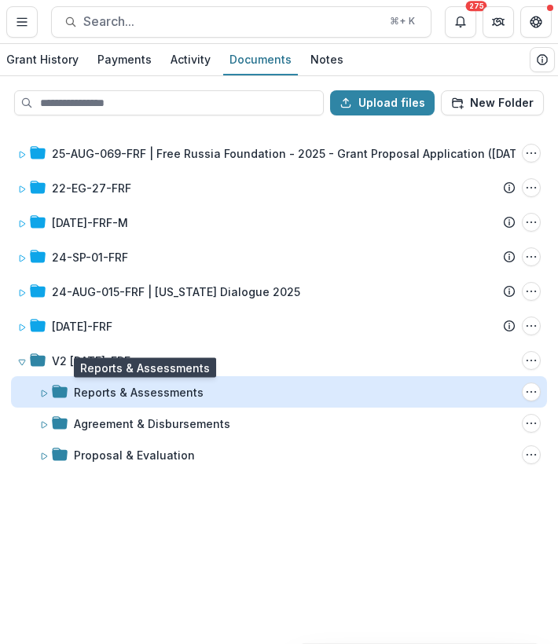
click at [148, 385] on div "Reports & Assessments" at bounding box center [139, 392] width 130 height 16
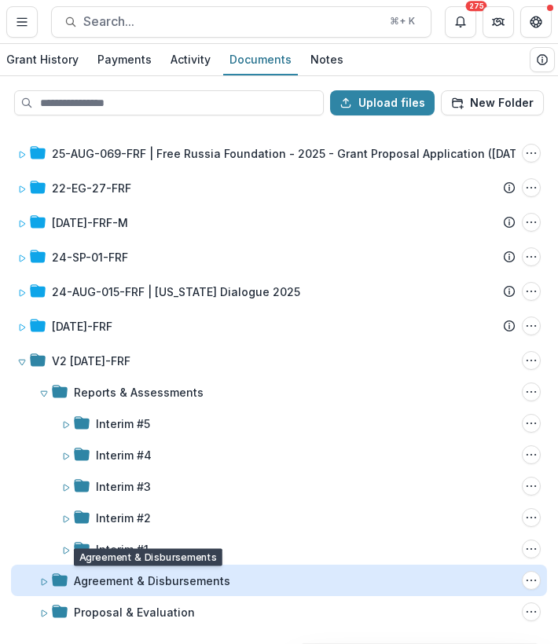
click at [180, 559] on div "Agreement & Disbursements" at bounding box center [152, 581] width 156 height 16
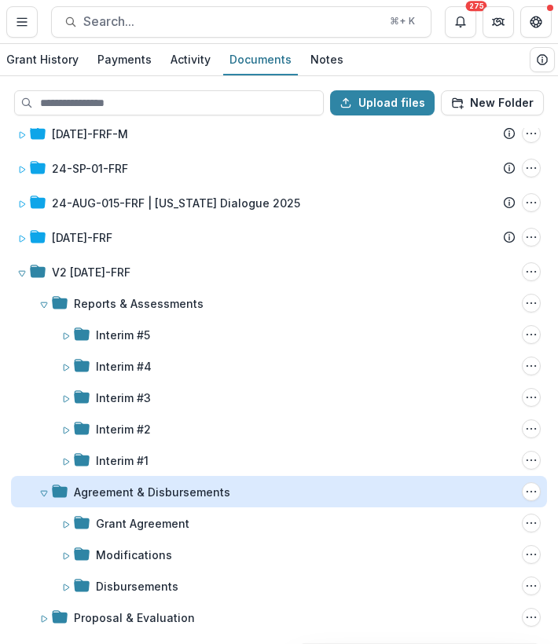
scroll to position [89, 0]
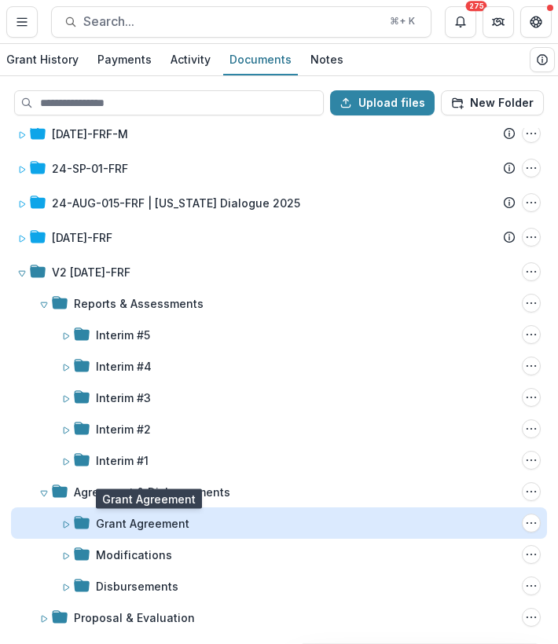
click at [141, 520] on div "Grant Agreement" at bounding box center [142, 523] width 93 height 16
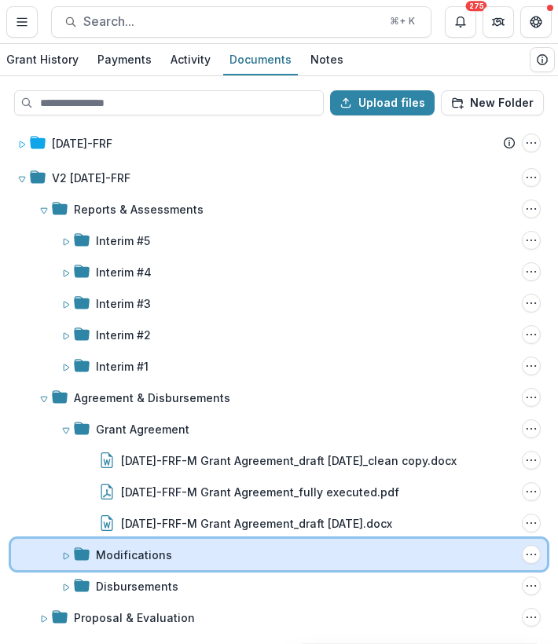
click at [145, 559] on div "Modifications Folder Options Rename Add Subfolder Delete" at bounding box center [279, 554] width 536 height 31
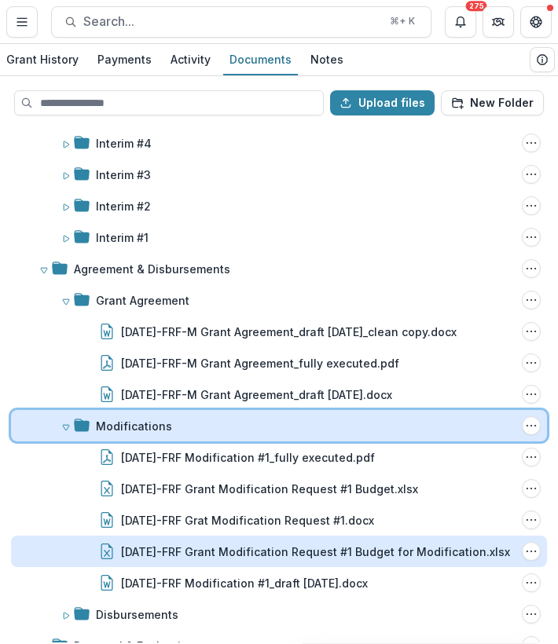
scroll to position [324, 0]
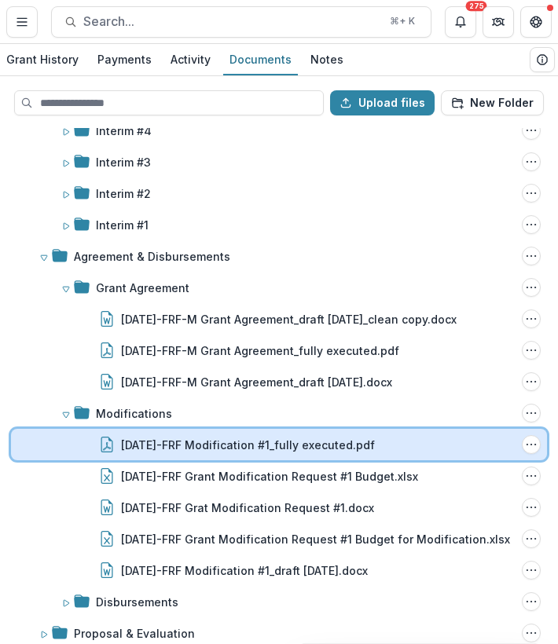
click at [159, 456] on div "23-APR-02-FRF Modification #1_fully executed.pdf File Options Download Rename D…" at bounding box center [279, 444] width 536 height 31
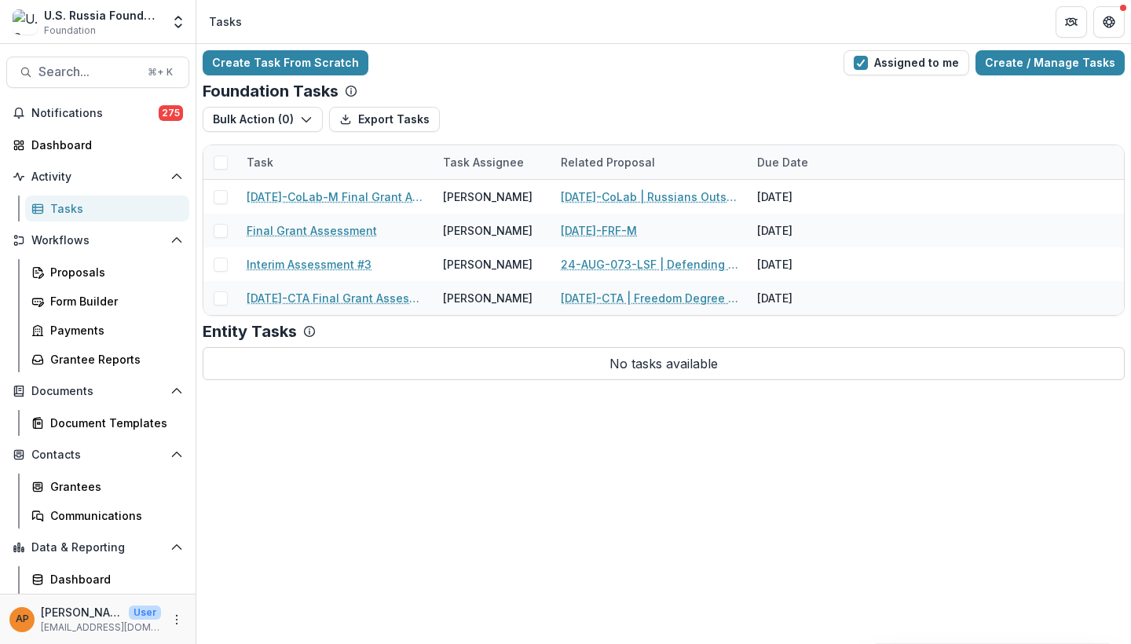
click at [336, 401] on div "Create Task From Scratch Assigned to me Create / Manage Tasks Foundation Tasks …" at bounding box center [663, 344] width 935 height 600
click at [109, 118] on span "Notifications" at bounding box center [94, 113] width 127 height 13
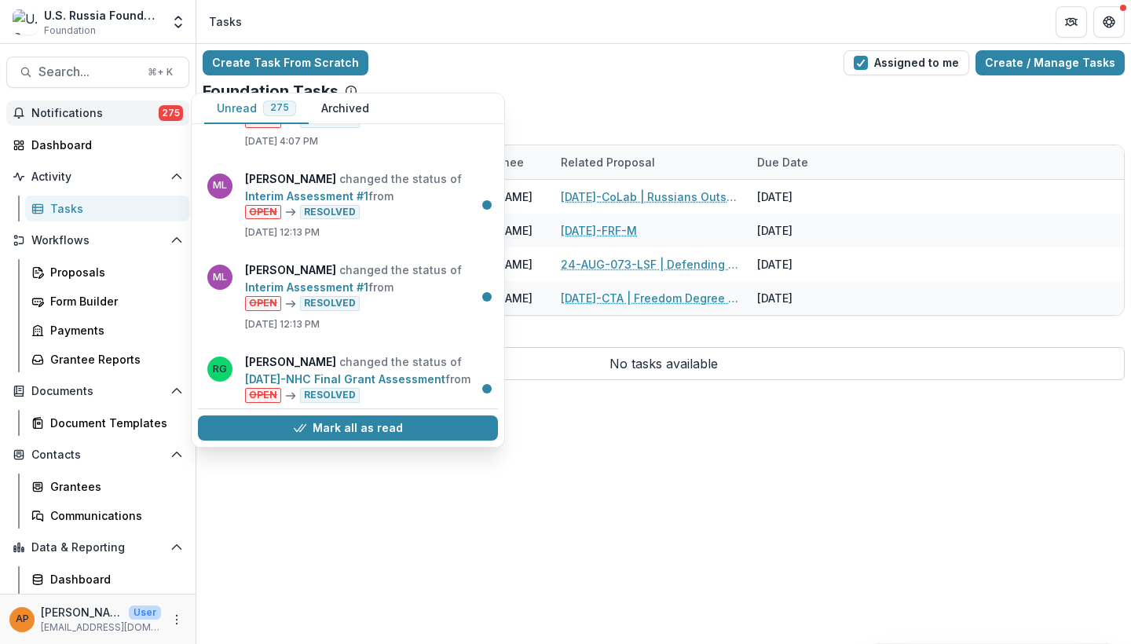
scroll to position [169, 0]
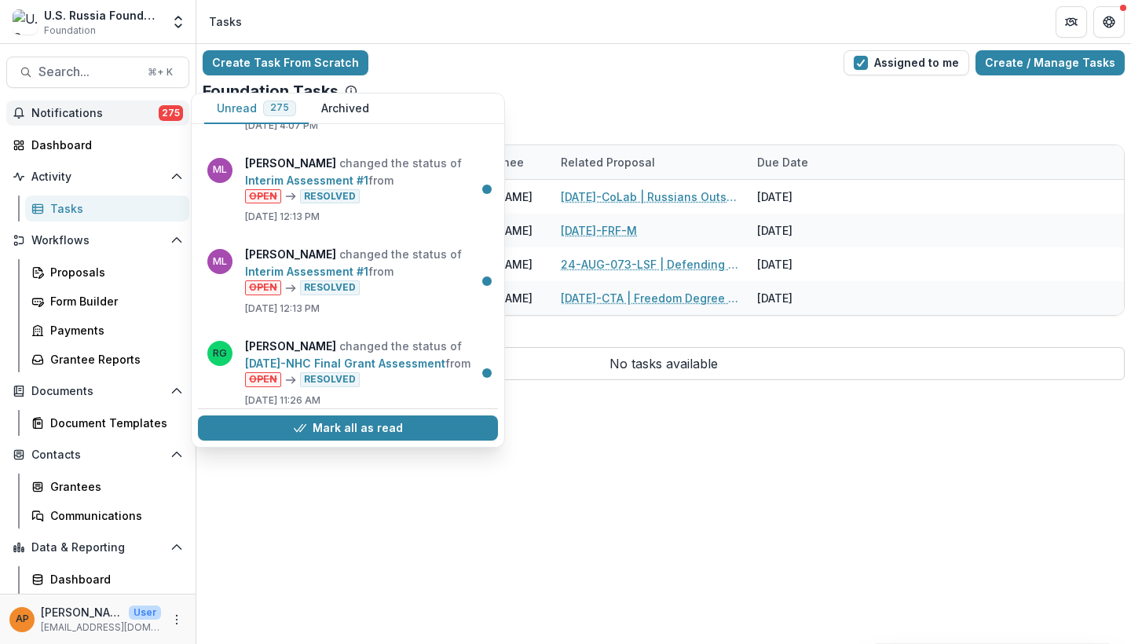
click at [556, 48] on div "Create Task From Scratch Assigned to me Create / Manage Tasks Foundation Tasks …" at bounding box center [663, 215] width 935 height 343
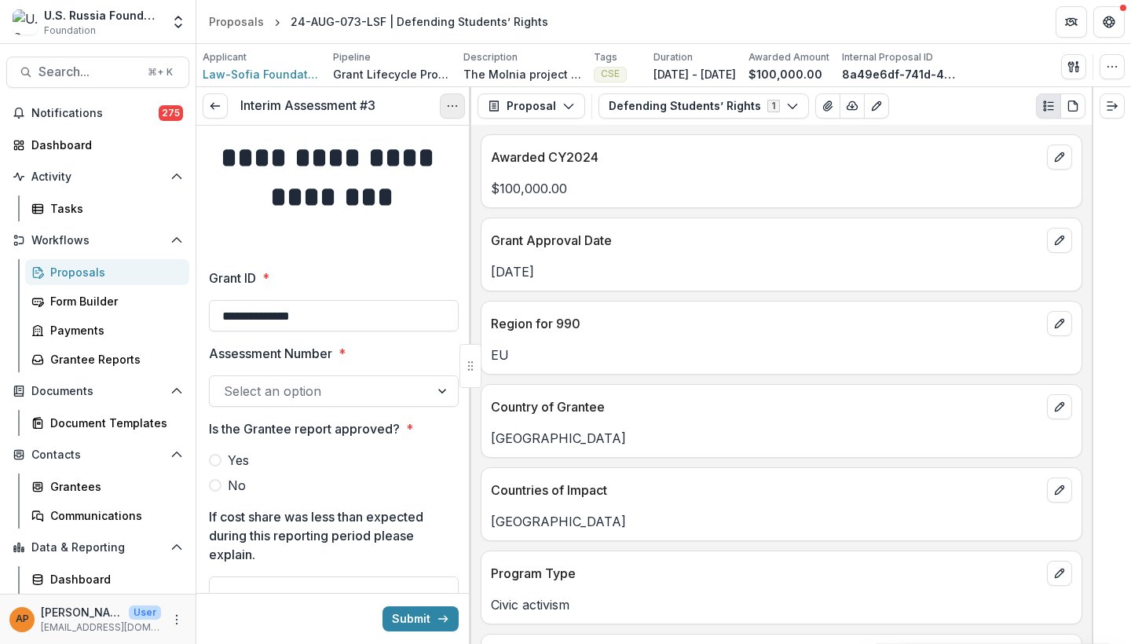
click at [456, 101] on icon "Options" at bounding box center [452, 106] width 13 height 13
click at [424, 131] on link "View task" at bounding box center [377, 142] width 168 height 26
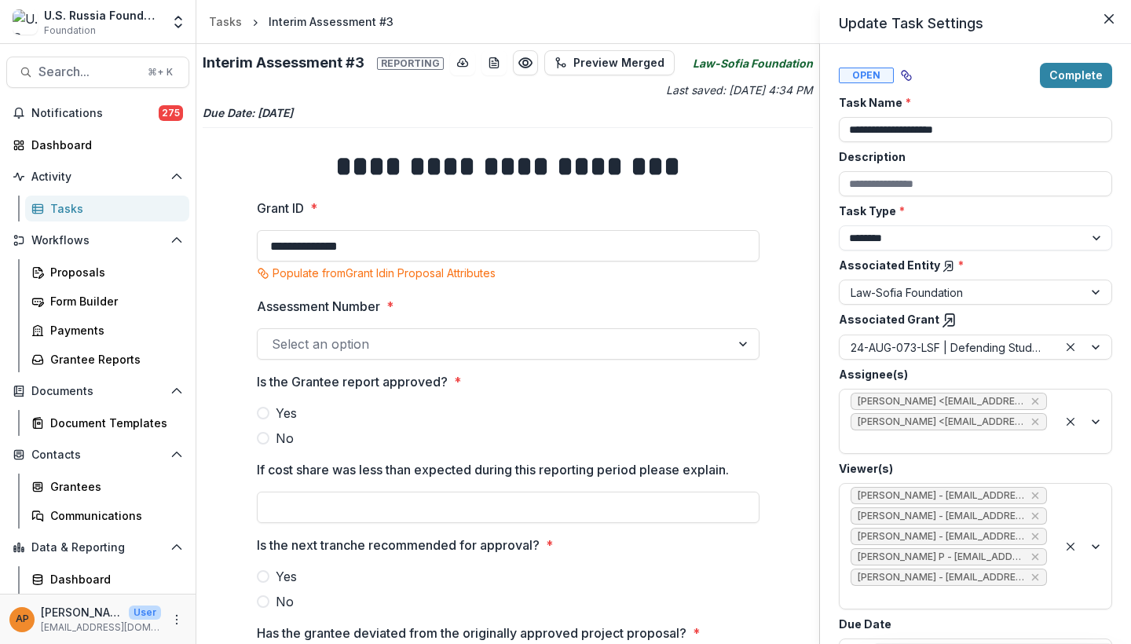
click at [522, 351] on div "**********" at bounding box center [565, 322] width 1131 height 644
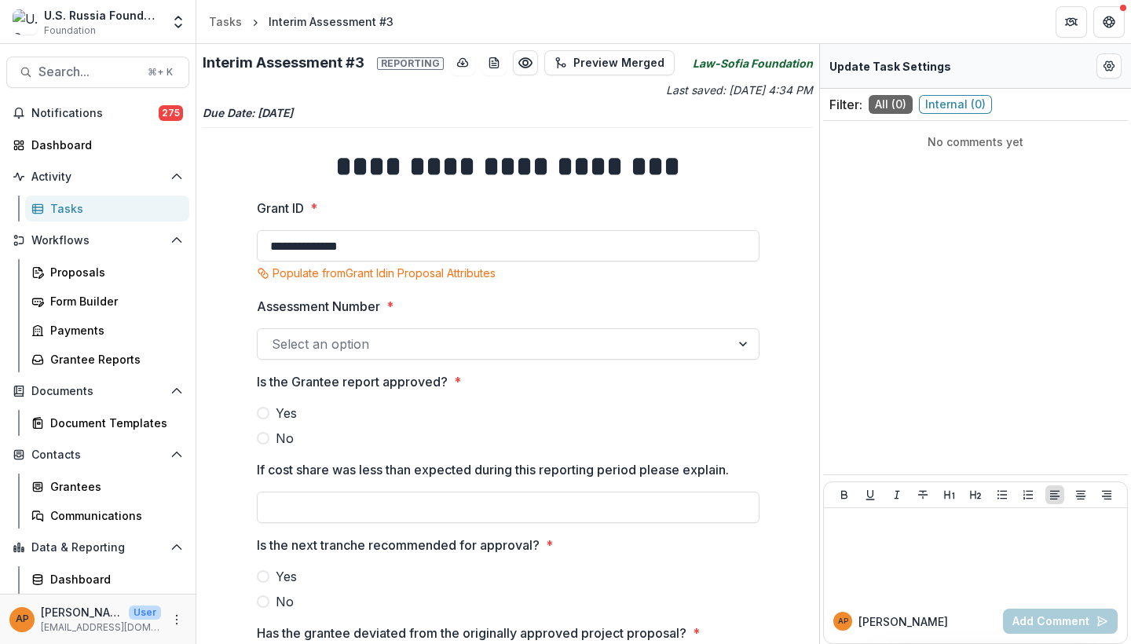
click at [508, 339] on div at bounding box center [494, 344] width 445 height 22
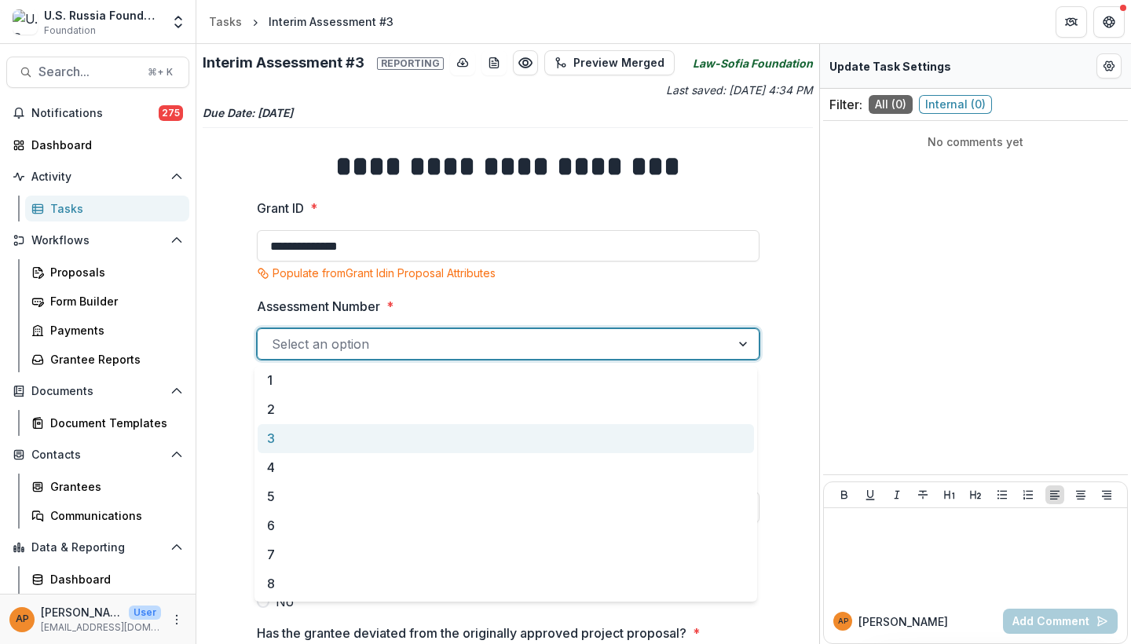
click at [446, 440] on div "3" at bounding box center [506, 438] width 496 height 29
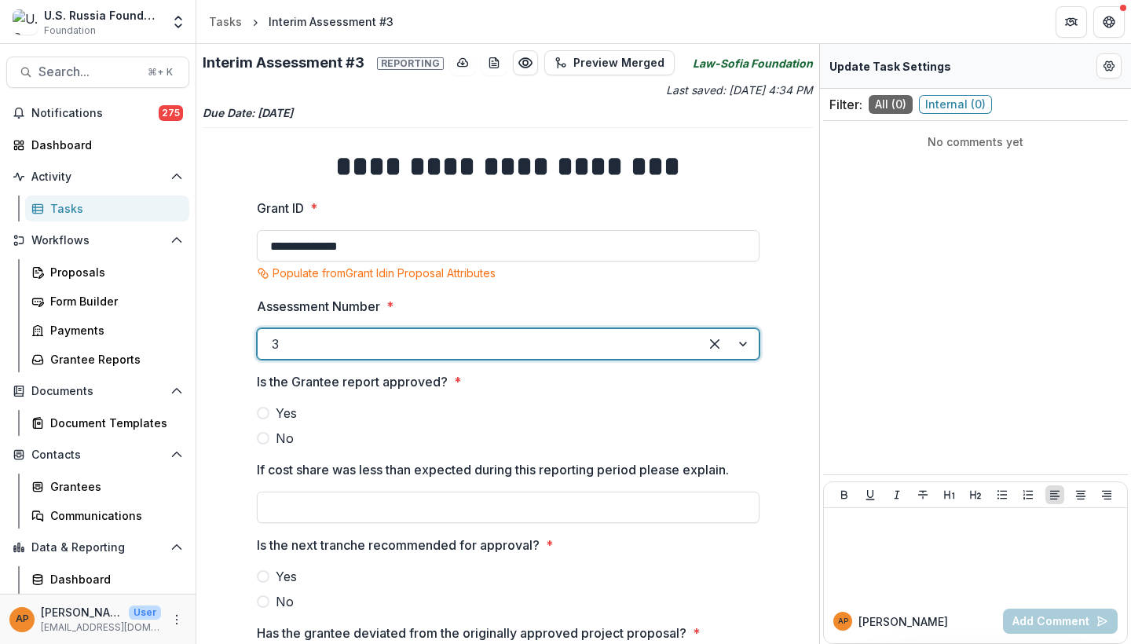
click at [282, 414] on span "Yes" at bounding box center [286, 413] width 21 height 19
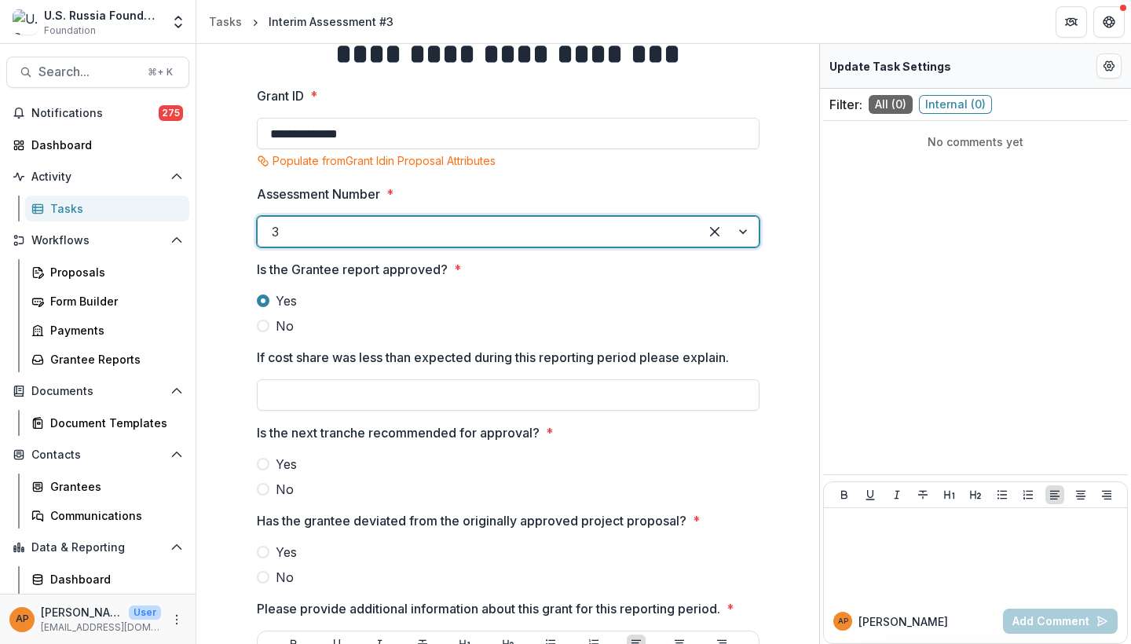
scroll to position [152, 0]
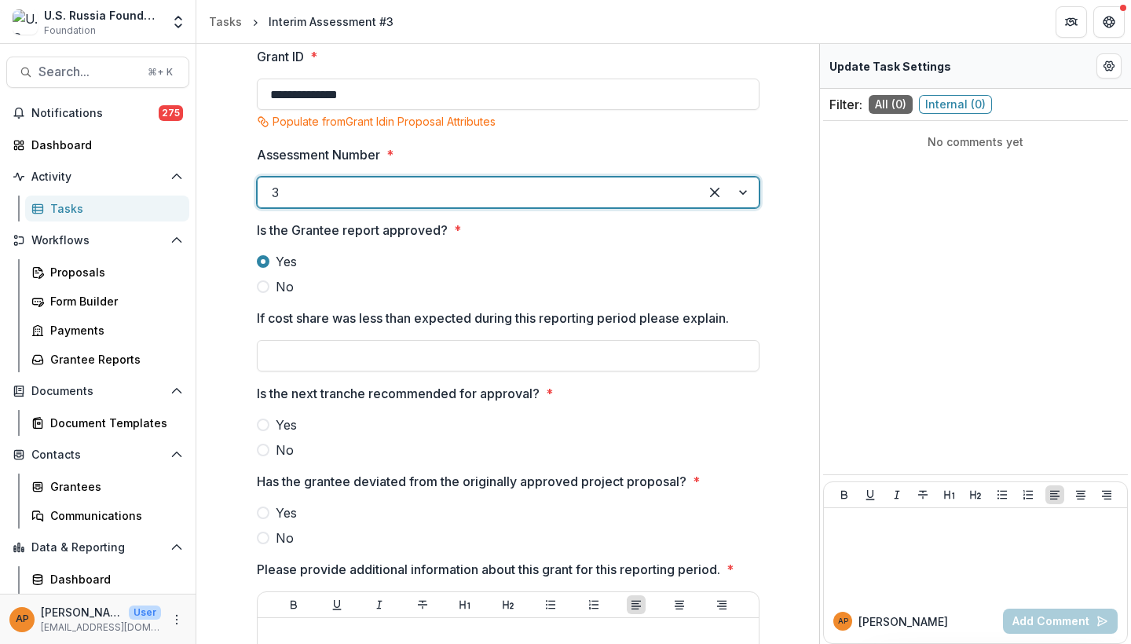
click at [282, 425] on span "Yes" at bounding box center [286, 425] width 21 height 19
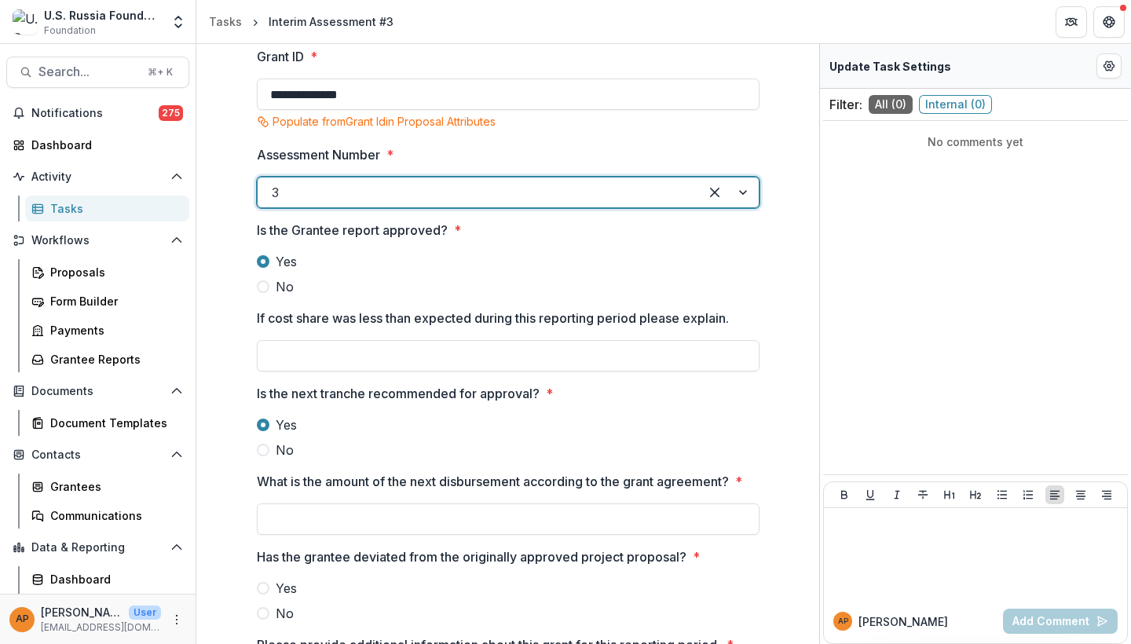
scroll to position [179, 0]
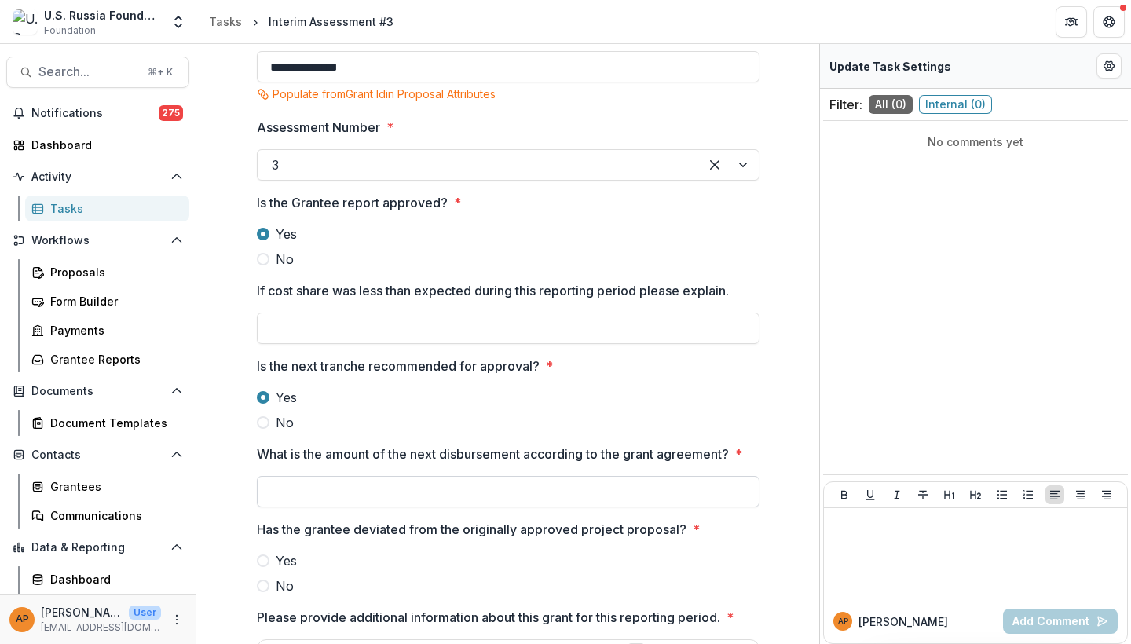
click at [309, 500] on input "What is the amount of the next disbursement according to the grant agreement? *" at bounding box center [508, 491] width 503 height 31
type input "*******"
click at [450, 407] on div "Yes No" at bounding box center [508, 410] width 503 height 44
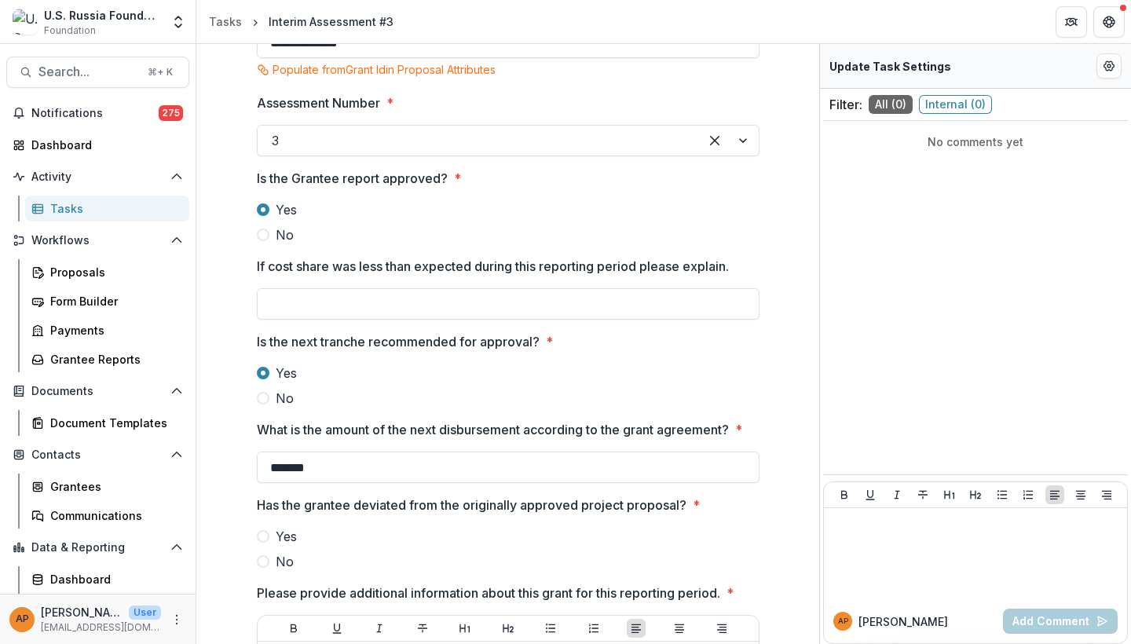
scroll to position [273, 0]
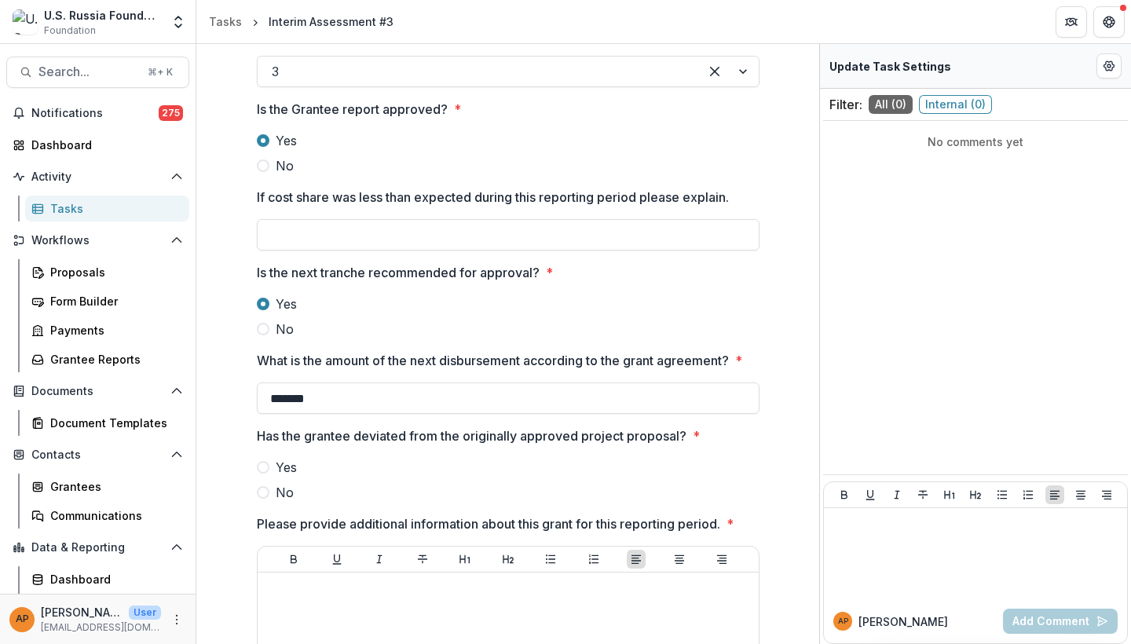
click at [272, 486] on label "No" at bounding box center [508, 492] width 503 height 19
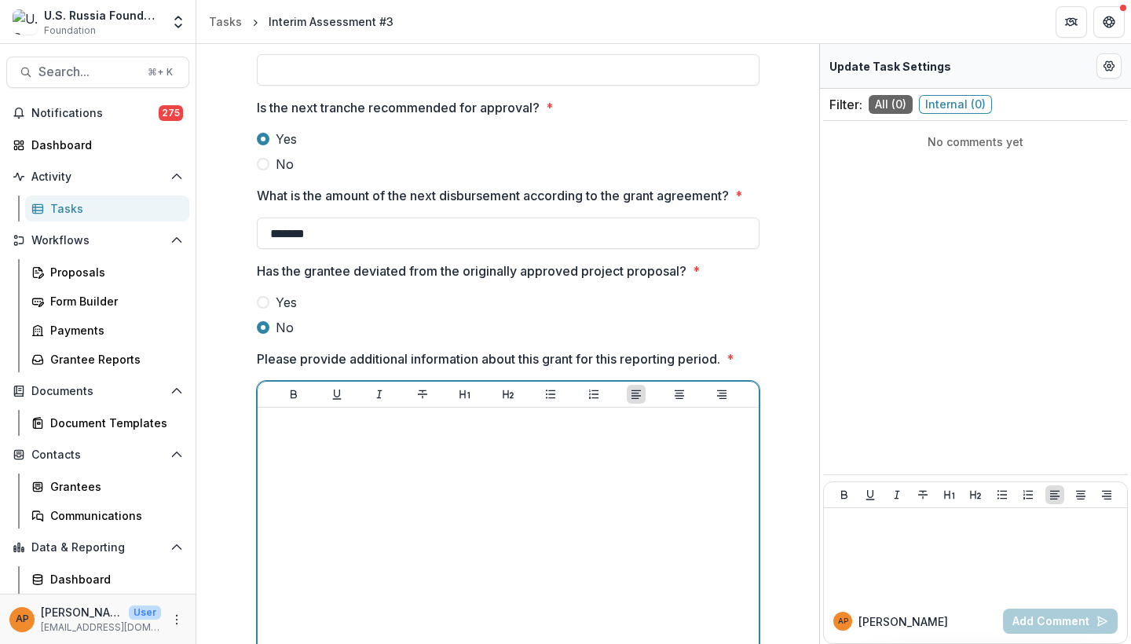
click at [373, 497] on div at bounding box center [508, 532] width 489 height 236
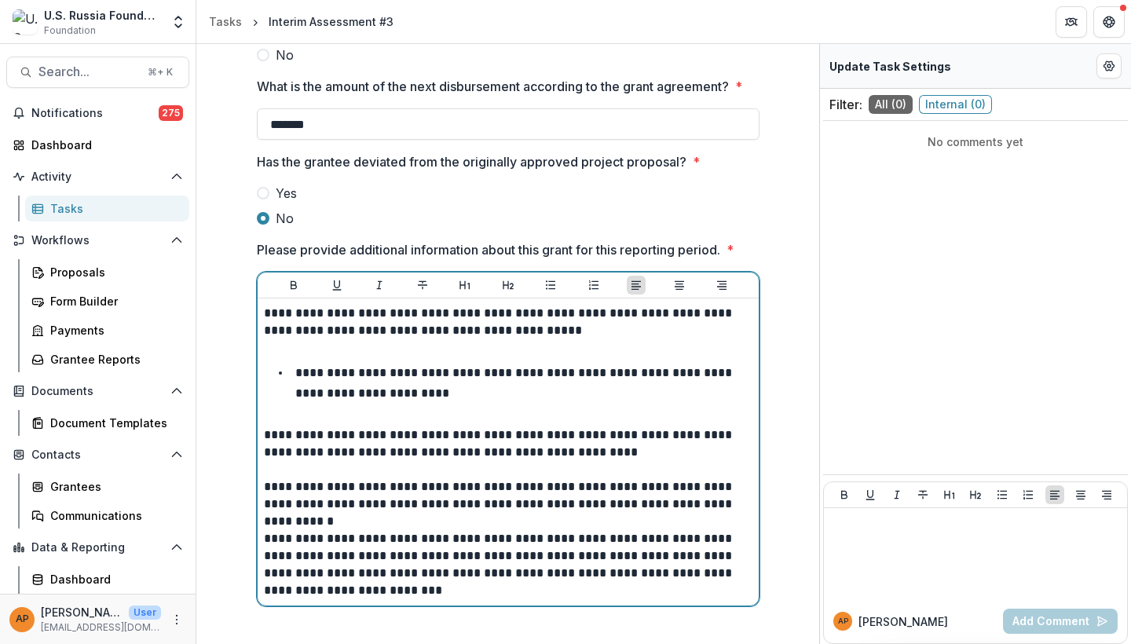
scroll to position [547, 0]
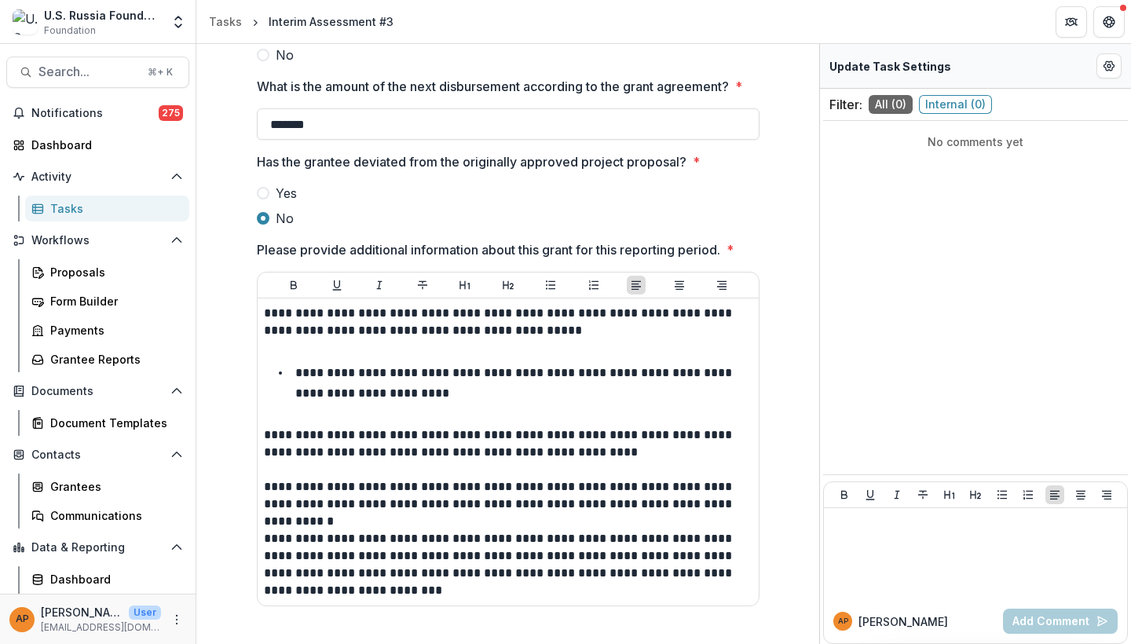
click at [782, 421] on div "**********" at bounding box center [508, 113] width 610 height 1050
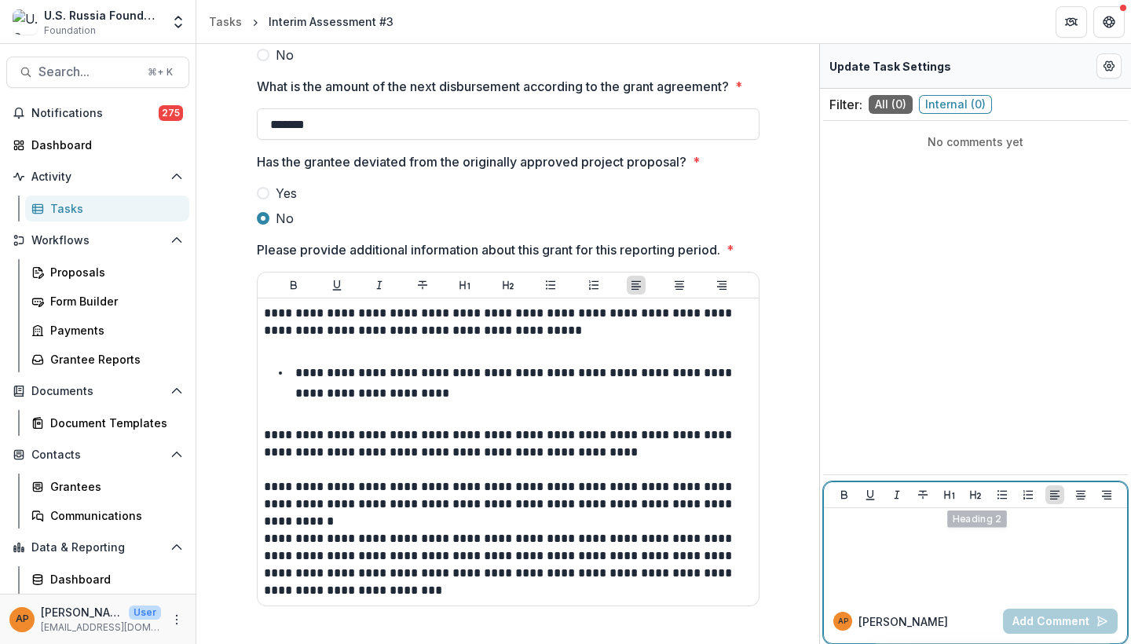
click at [947, 533] on div at bounding box center [975, 554] width 291 height 79
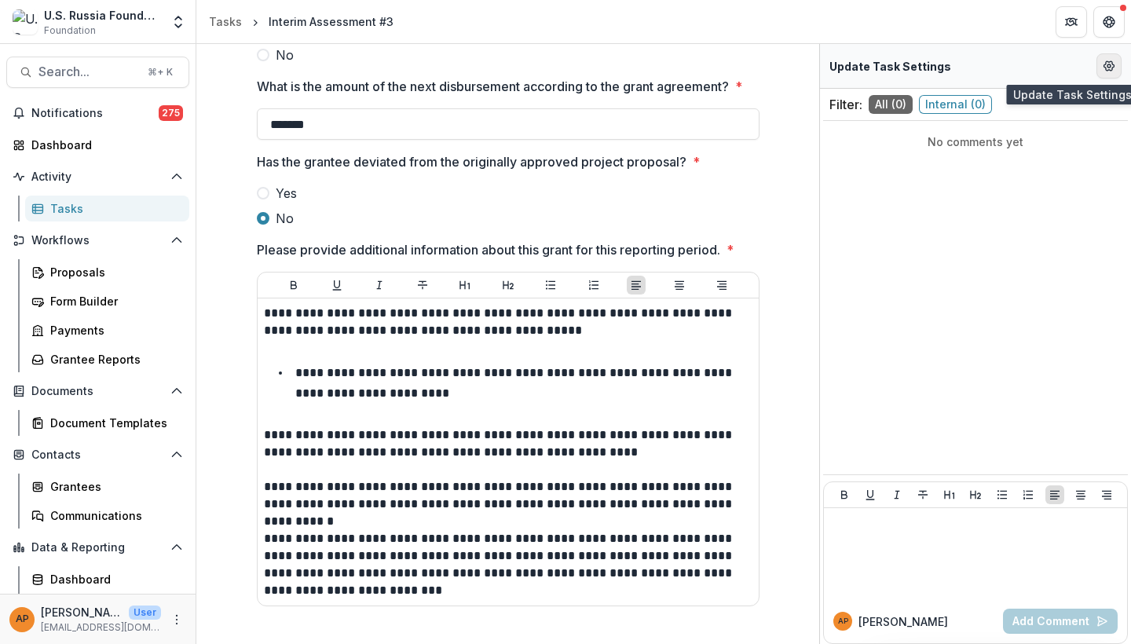
click at [1120, 64] on button "Edit Form Settings" at bounding box center [1109, 65] width 25 height 25
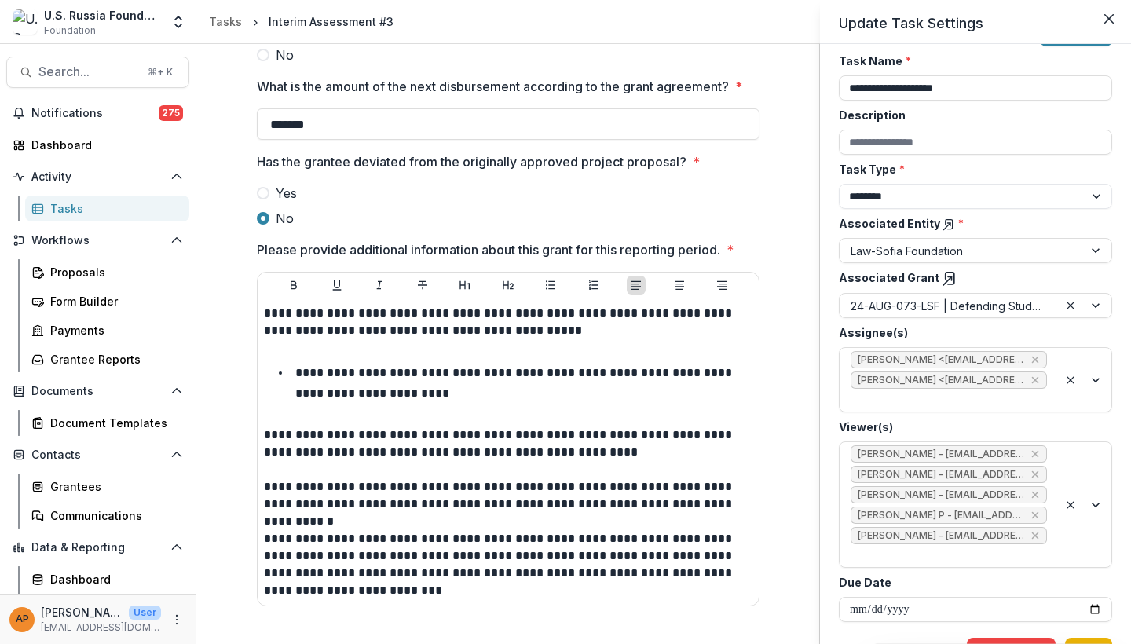
scroll to position [41, 0]
click at [1078, 639] on button "Save" at bounding box center [1088, 651] width 47 height 25
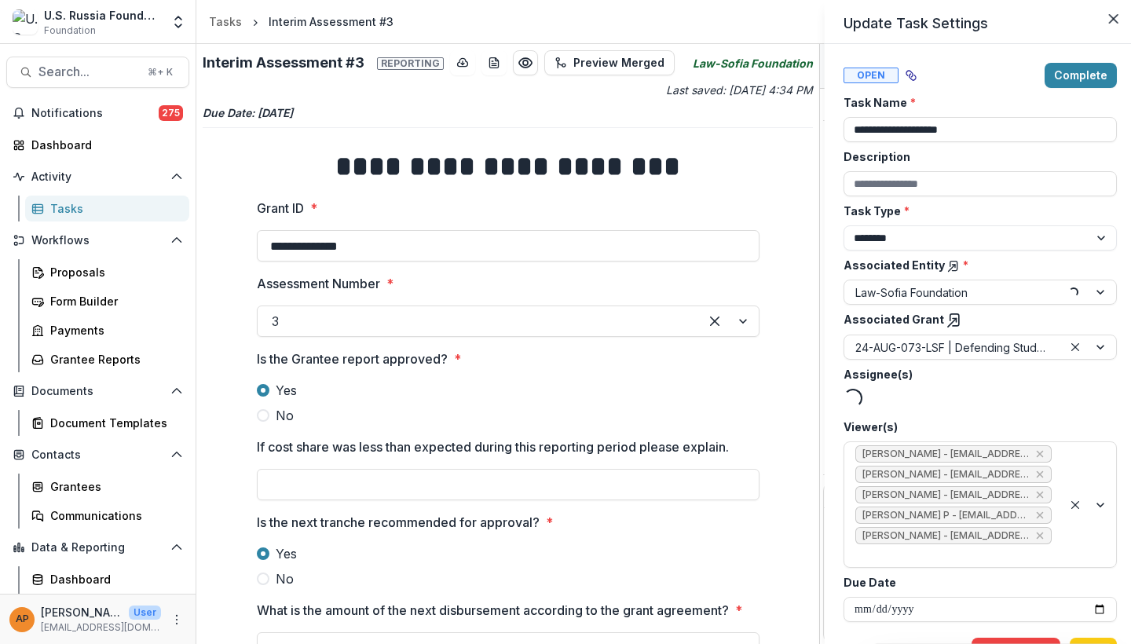
type input "*******"
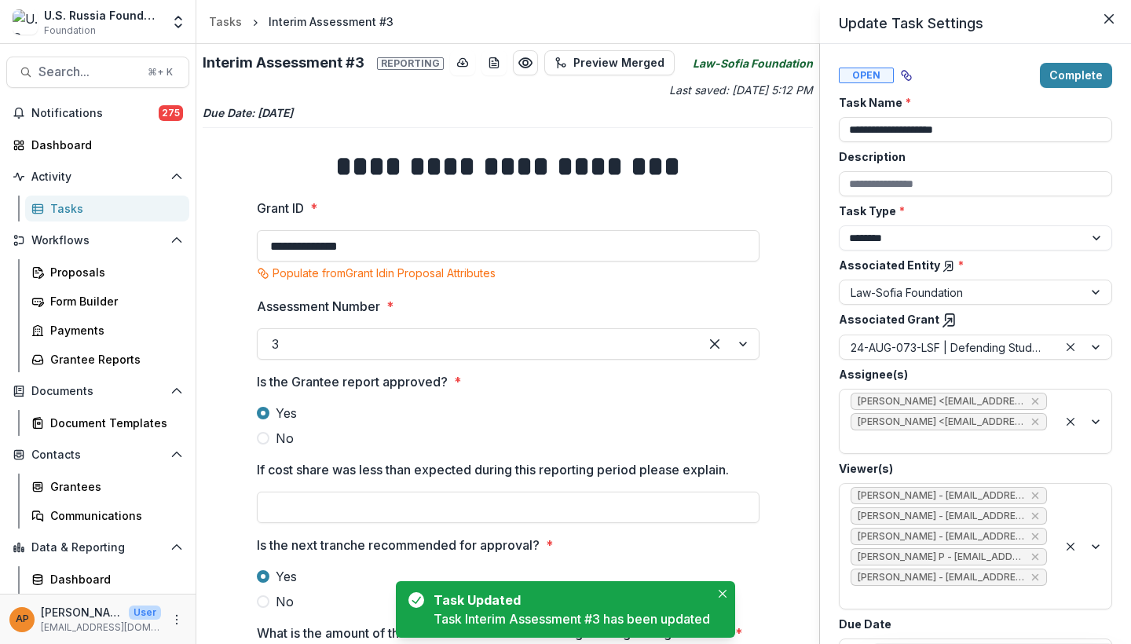
click at [639, 472] on div "**********" at bounding box center [565, 322] width 1131 height 644
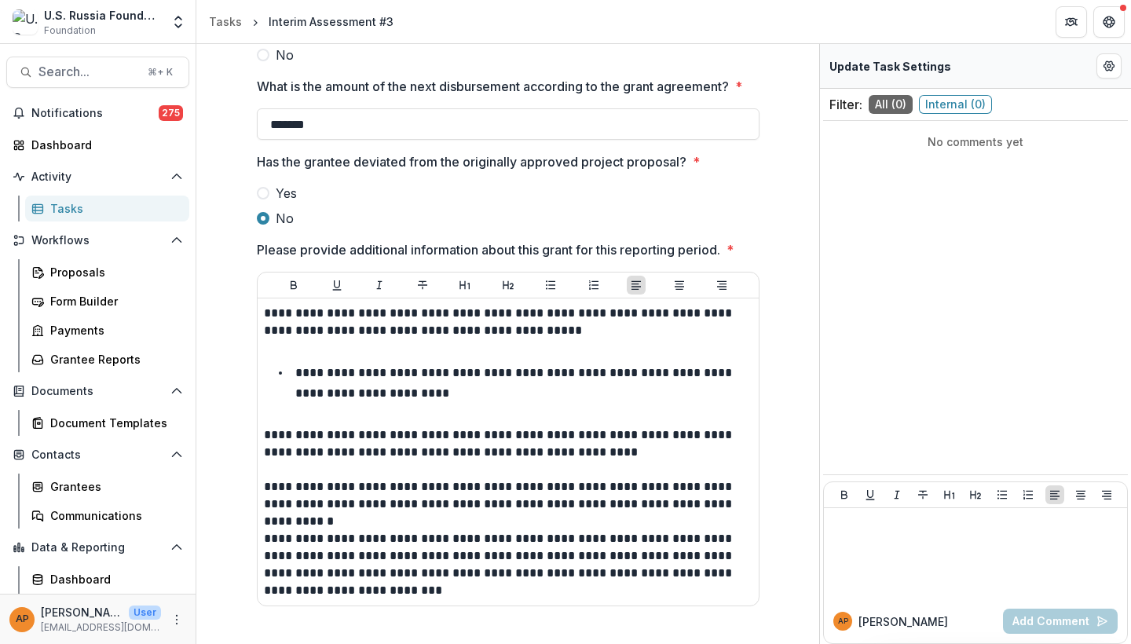
scroll to position [547, 0]
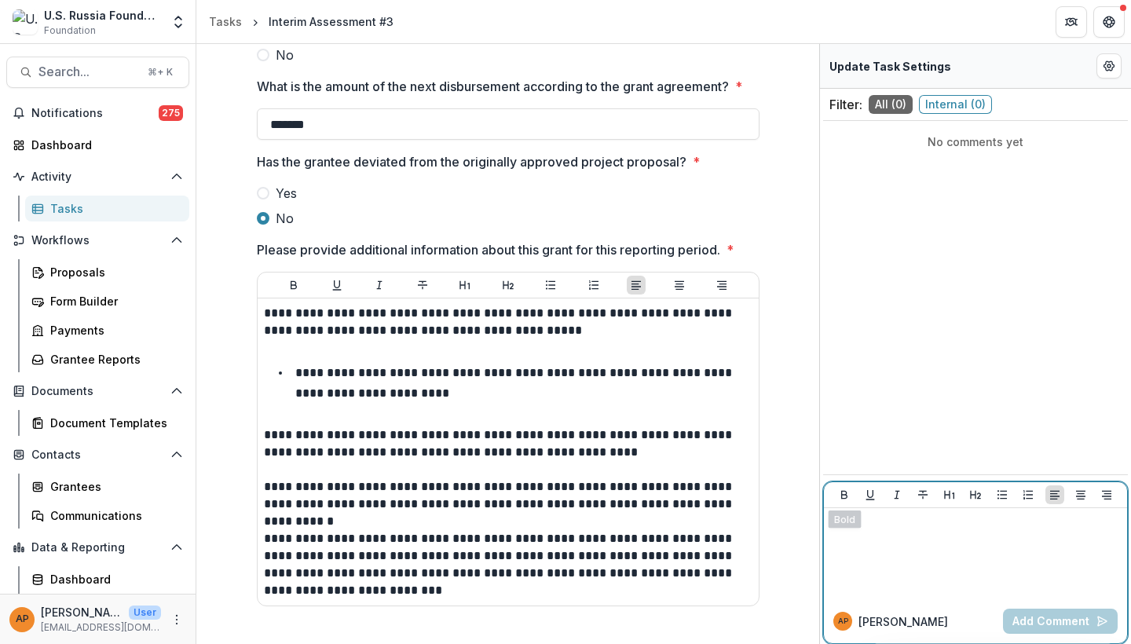
click at [882, 524] on p at bounding box center [975, 523] width 291 height 17
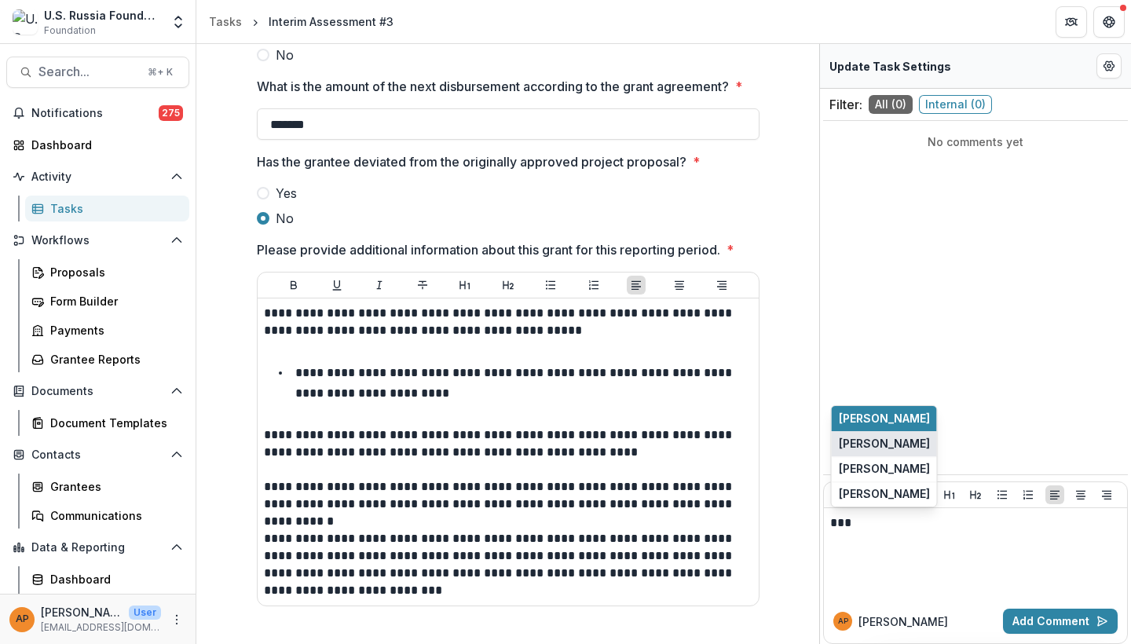
click at [881, 440] on button "[PERSON_NAME]" at bounding box center [884, 443] width 105 height 25
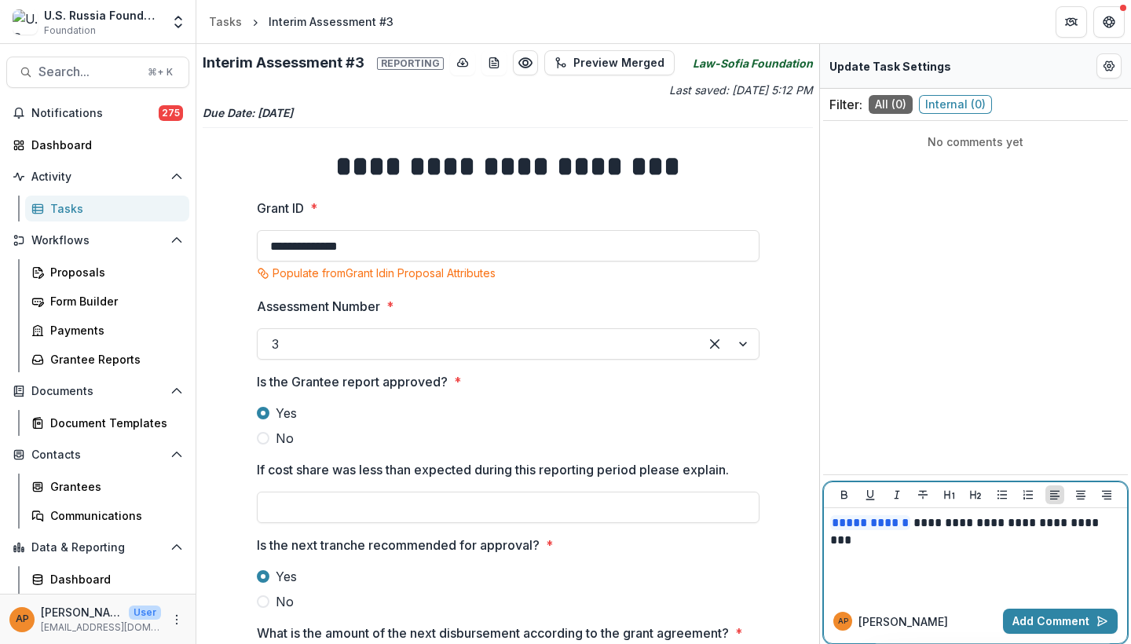
scroll to position [0, 0]
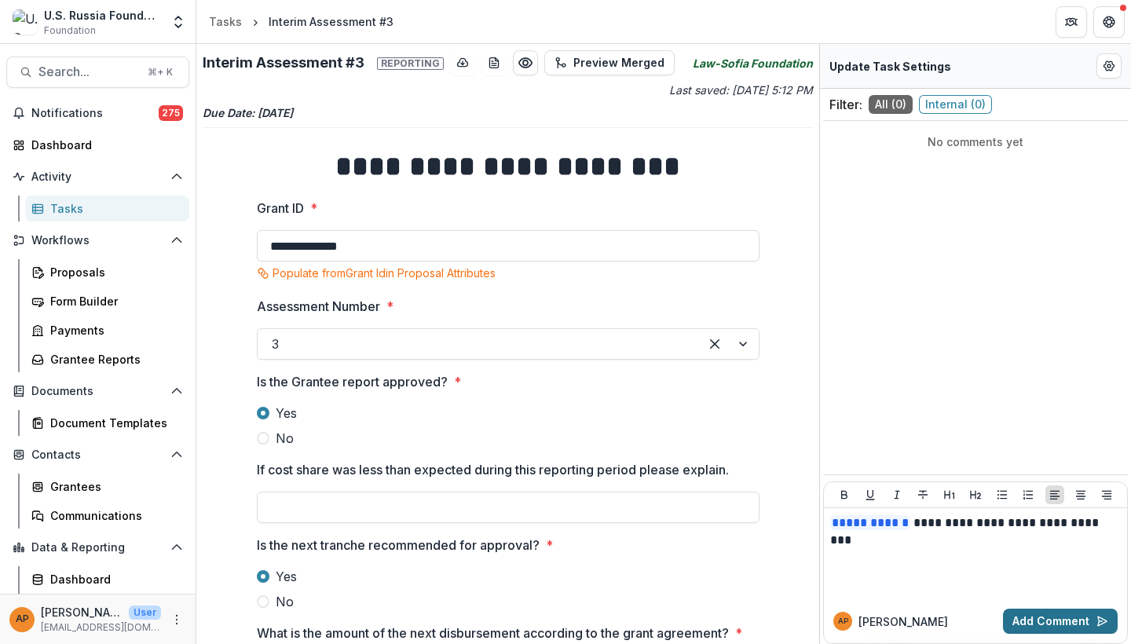
click at [1046, 625] on button "Add Comment" at bounding box center [1060, 621] width 115 height 25
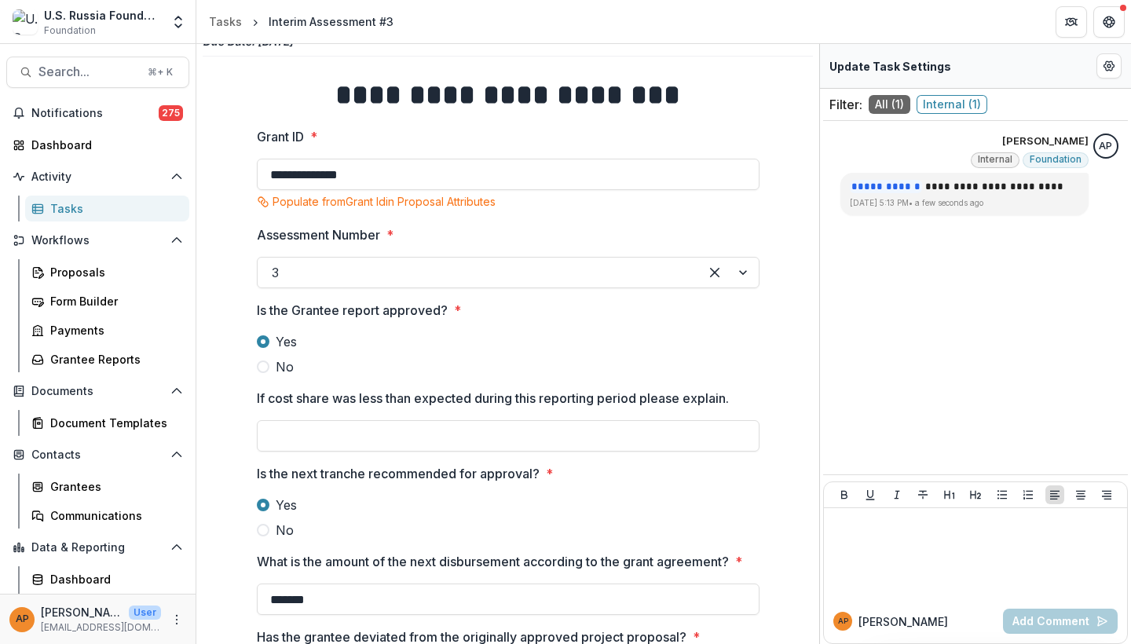
scroll to position [75, 0]
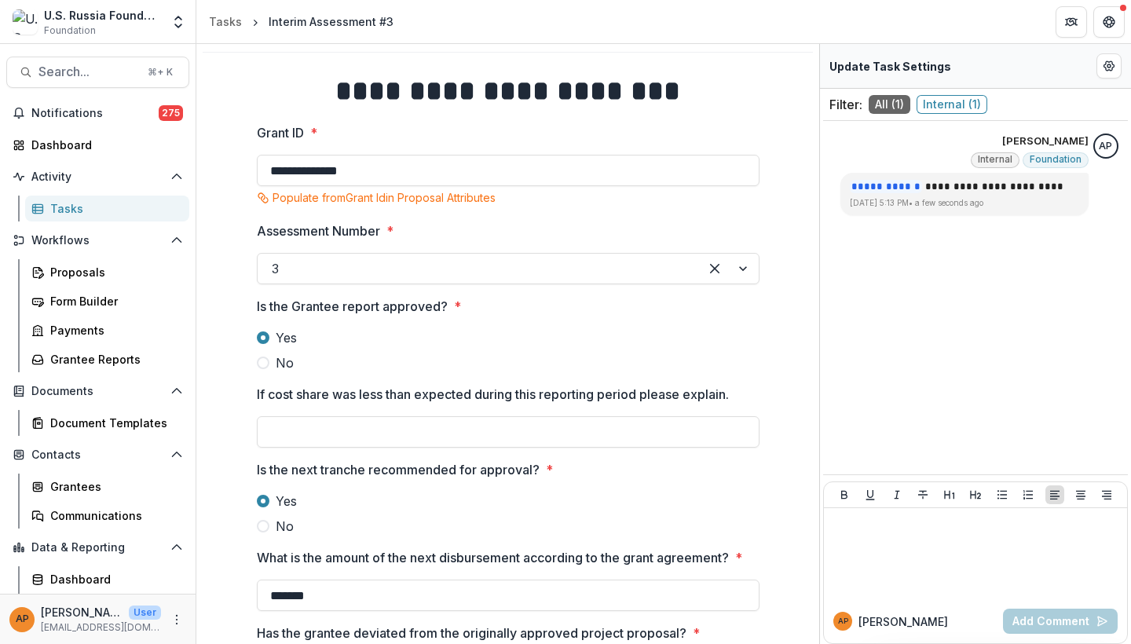
click at [767, 120] on div "**********" at bounding box center [508, 584] width 528 height 1050
